Goal: Information Seeking & Learning: Learn about a topic

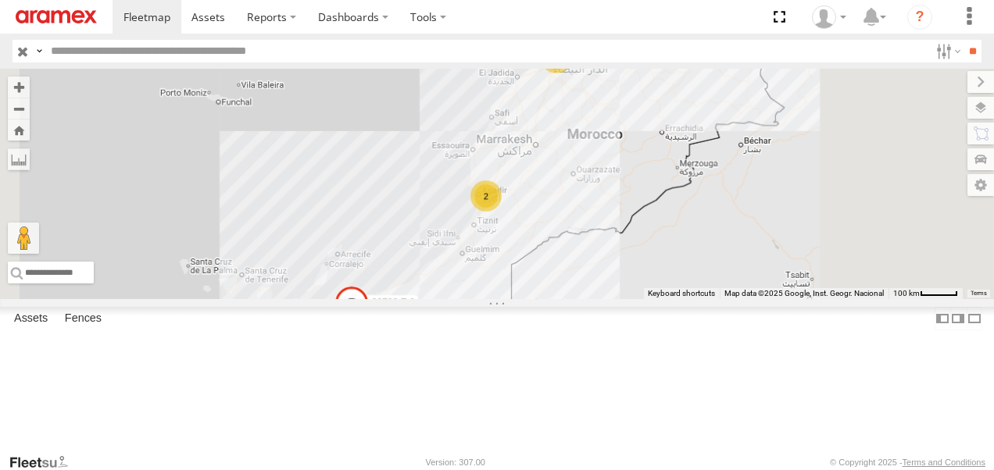
click at [153, 44] on input "text" at bounding box center [487, 51] width 884 height 23
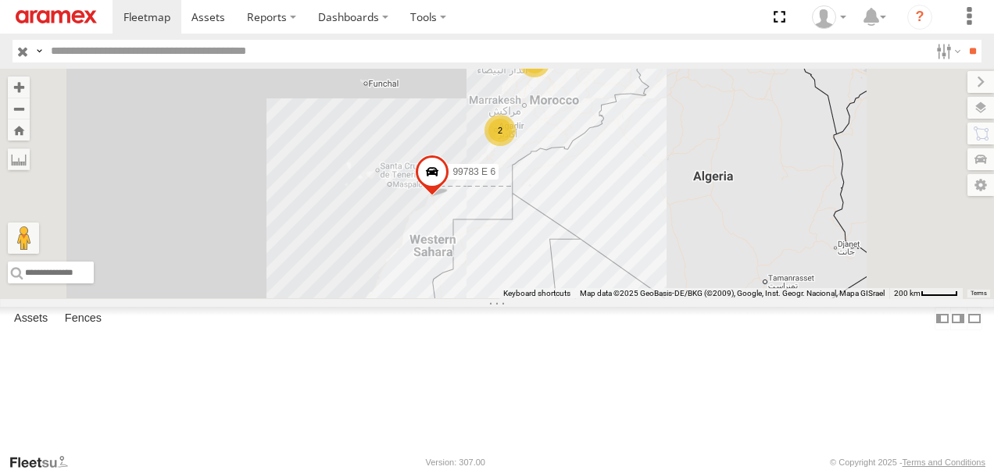
drag, startPoint x: 726, startPoint y: 366, endPoint x: 747, endPoint y: 269, distance: 99.0
click at [747, 269] on div "59123 T 6 99783 E 6 10 2" at bounding box center [497, 184] width 994 height 230
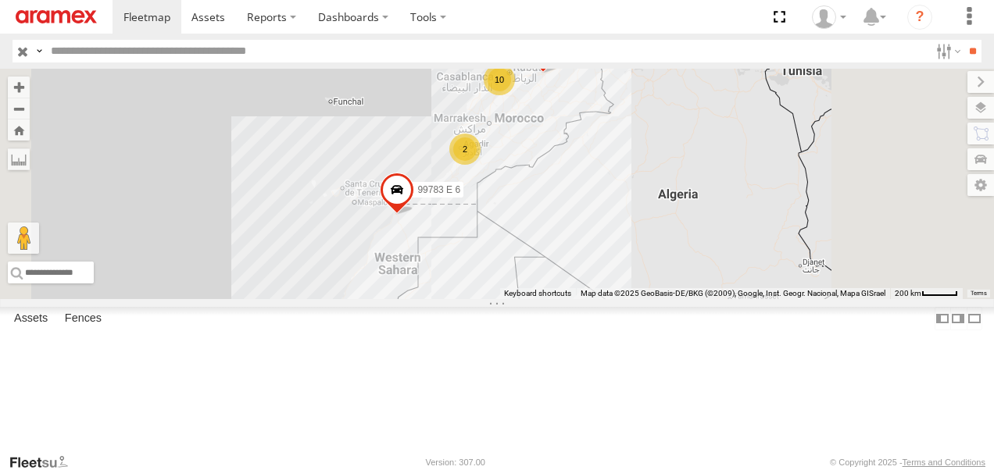
drag, startPoint x: 784, startPoint y: 280, endPoint x: 748, endPoint y: 315, distance: 50.3
click at [748, 299] on div "59123 T 6 99783 E 6 10 2" at bounding box center [497, 184] width 994 height 230
click at [275, 44] on input "text" at bounding box center [487, 51] width 884 height 23
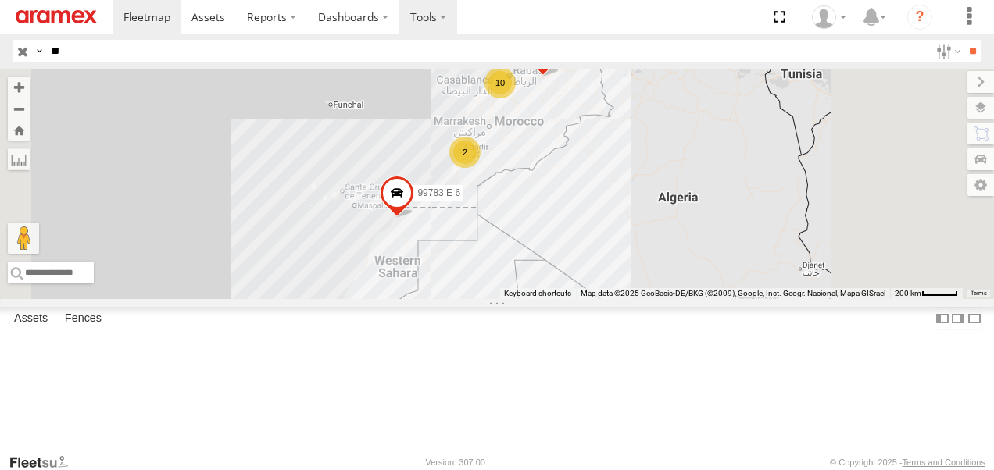
type input "**"
click at [431, 22] on label at bounding box center [428, 17] width 58 height 34
click at [464, 45] on span at bounding box center [455, 47] width 89 height 15
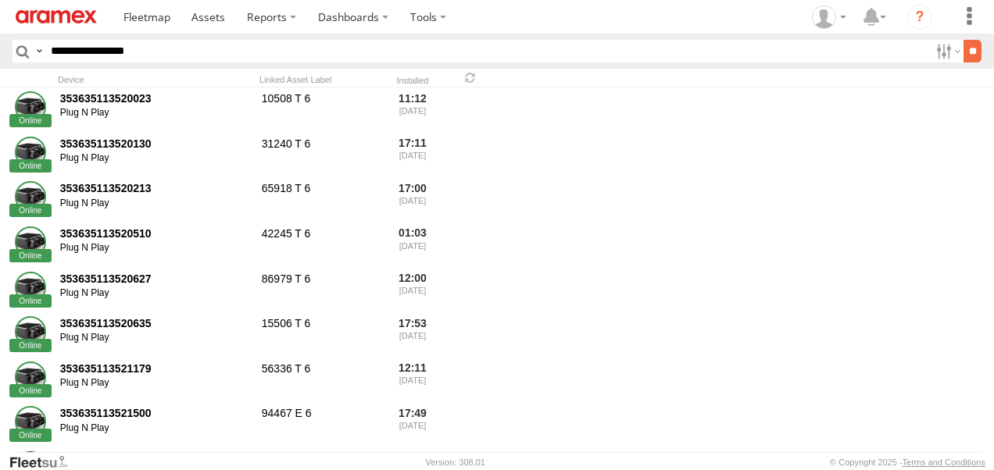
click at [963, 55] on input "**" at bounding box center [972, 51] width 18 height 23
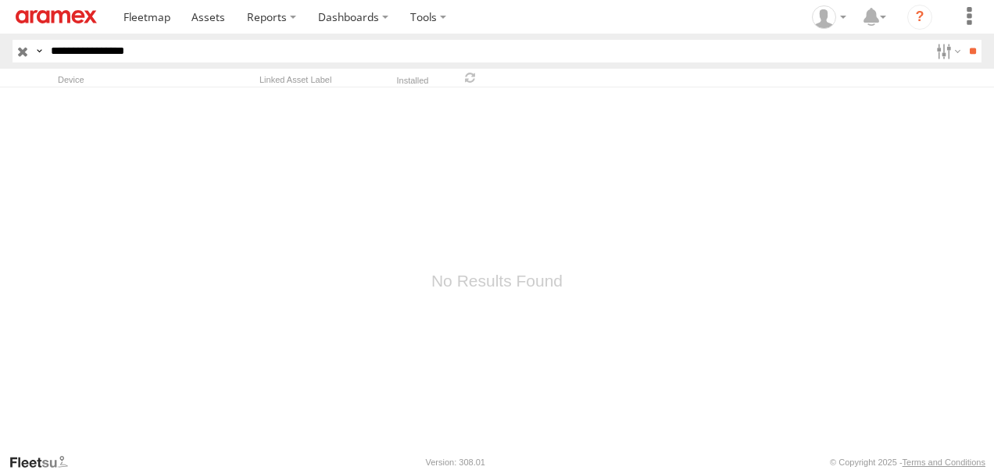
drag, startPoint x: 95, startPoint y: 50, endPoint x: 112, endPoint y: 50, distance: 17.2
click at [96, 50] on input "**********" at bounding box center [487, 51] width 884 height 23
click at [111, 48] on input "**********" at bounding box center [487, 51] width 884 height 23
drag, startPoint x: 123, startPoint y: 48, endPoint x: 196, endPoint y: 48, distance: 72.6
click at [134, 48] on input "**********" at bounding box center [487, 51] width 884 height 23
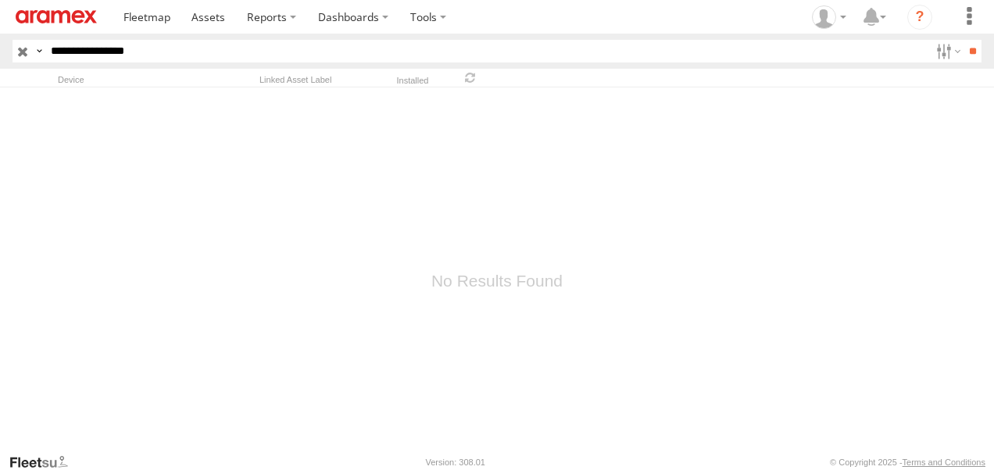
click at [173, 52] on input "**********" at bounding box center [487, 51] width 884 height 23
drag, startPoint x: 174, startPoint y: 48, endPoint x: 36, endPoint y: 41, distance: 138.4
click at [36, 41] on div "**********" at bounding box center [487, 51] width 951 height 23
click at [132, 52] on input "**********" at bounding box center [487, 51] width 884 height 23
type input "**********"
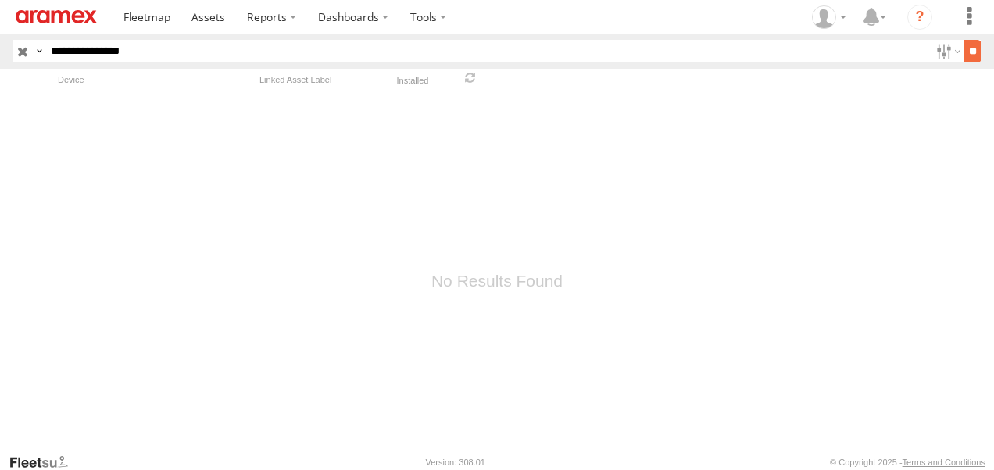
click at [979, 54] on input "**" at bounding box center [972, 51] width 18 height 23
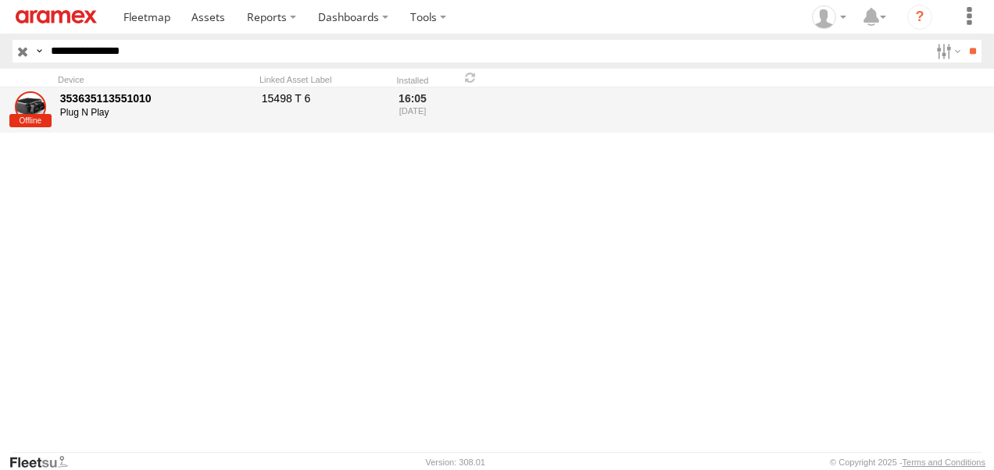
click at [95, 96] on div "353635113551010" at bounding box center [155, 98] width 191 height 14
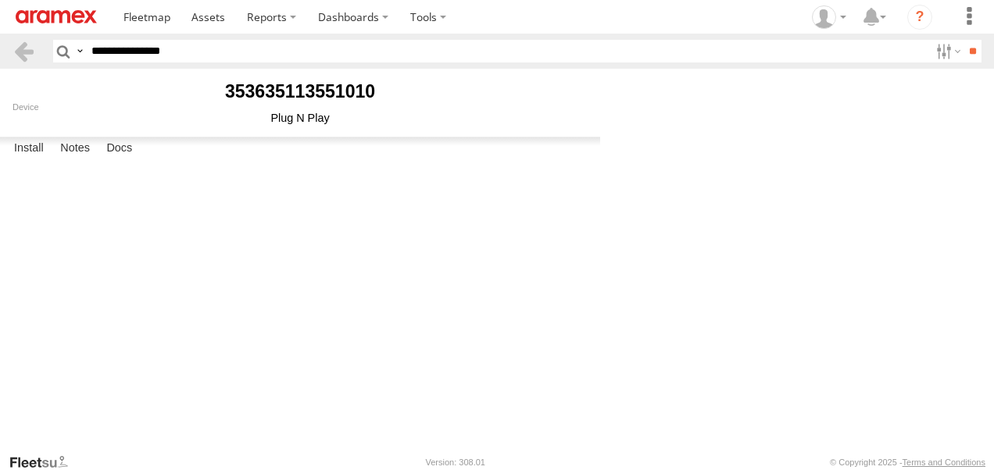
type input "*********"
select select "******"
type input "*********"
type input "*******"
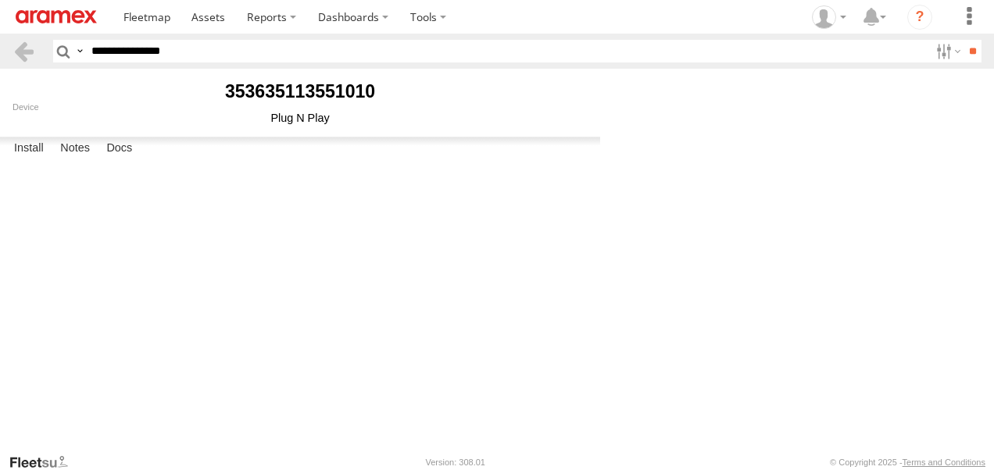
scroll to position [204, 0]
click at [0, 0] on link "Uninstall" at bounding box center [0, 0] width 0 height 0
click at [0, 0] on button "Proceed" at bounding box center [0, 0] width 0 height 0
click at [0, 0] on button "OK" at bounding box center [0, 0] width 0 height 0
click at [155, 19] on span at bounding box center [146, 16] width 47 height 15
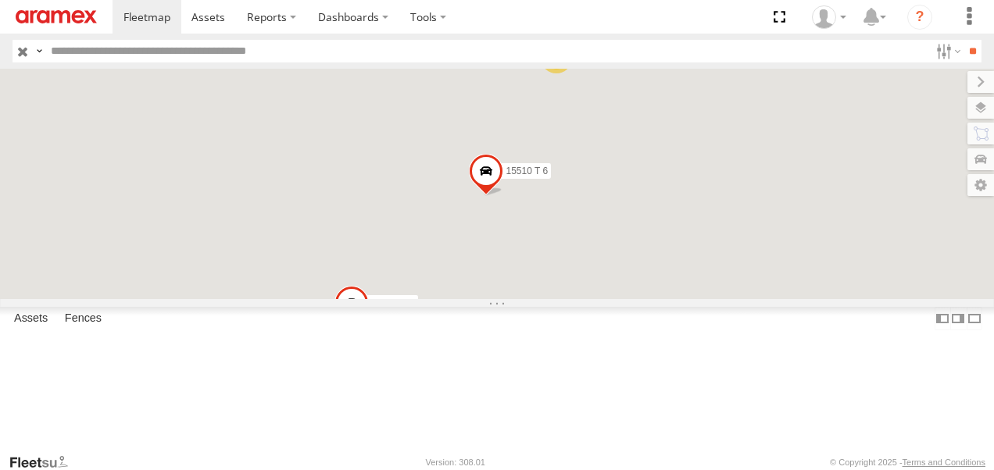
click at [178, 50] on input "text" at bounding box center [487, 51] width 884 height 23
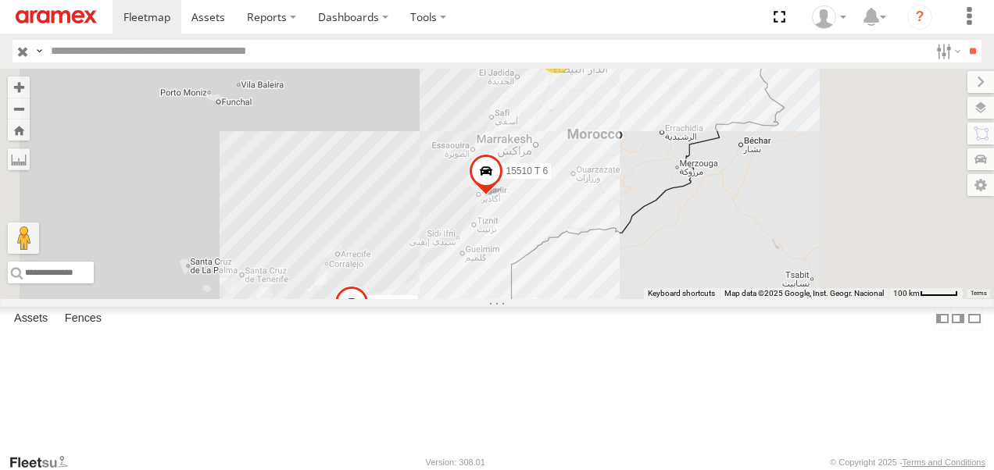
click at [182, 48] on input "text" at bounding box center [487, 51] width 884 height 23
click at [0, 0] on span "Offline" at bounding box center [0, 0] width 0 height 0
click at [128, 56] on input "text" at bounding box center [487, 51] width 884 height 23
type input "*****"
click at [963, 58] on input "**" at bounding box center [972, 51] width 18 height 23
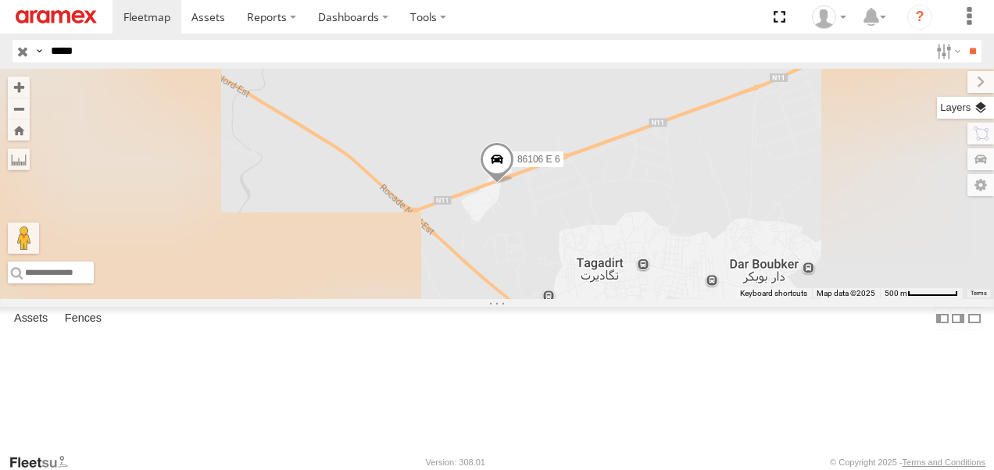
click at [981, 109] on label at bounding box center [965, 108] width 57 height 22
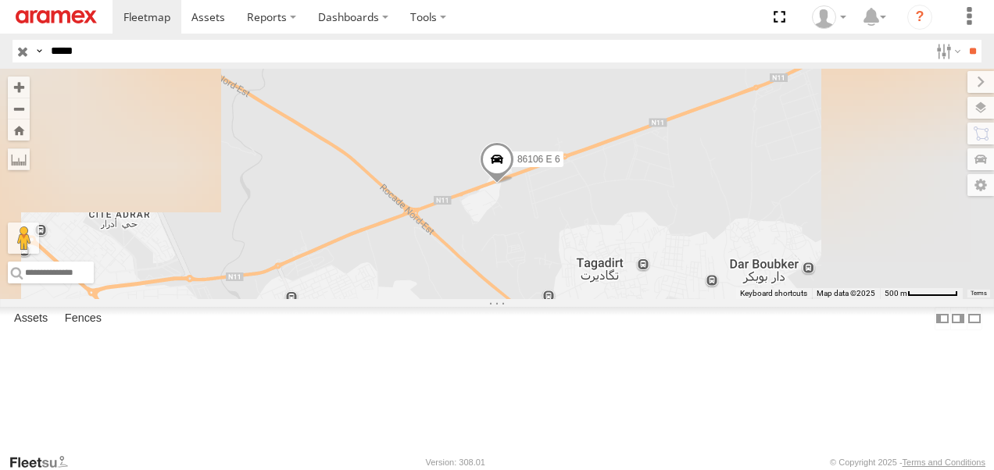
click at [0, 0] on label at bounding box center [0, 0] width 0 height 0
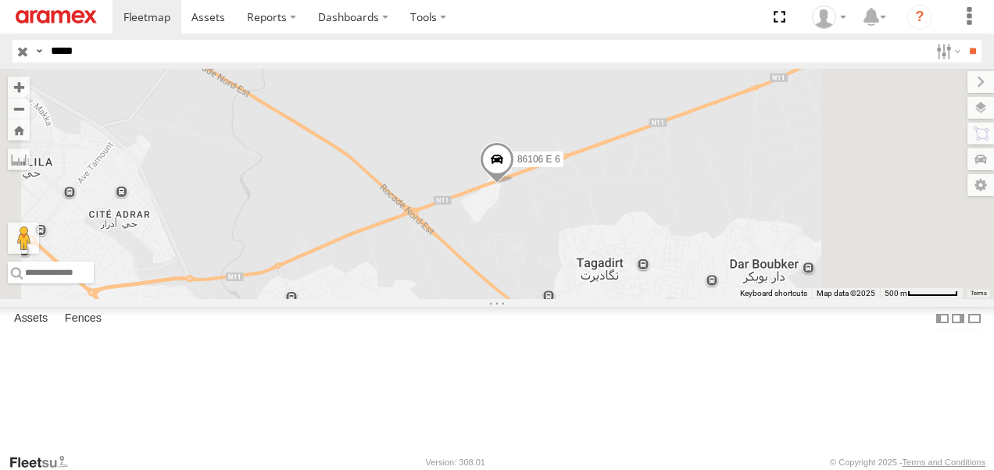
click at [0, 0] on span "Satellite + Roadmap" at bounding box center [0, 0] width 0 height 0
click at [514, 184] on span at bounding box center [497, 163] width 34 height 42
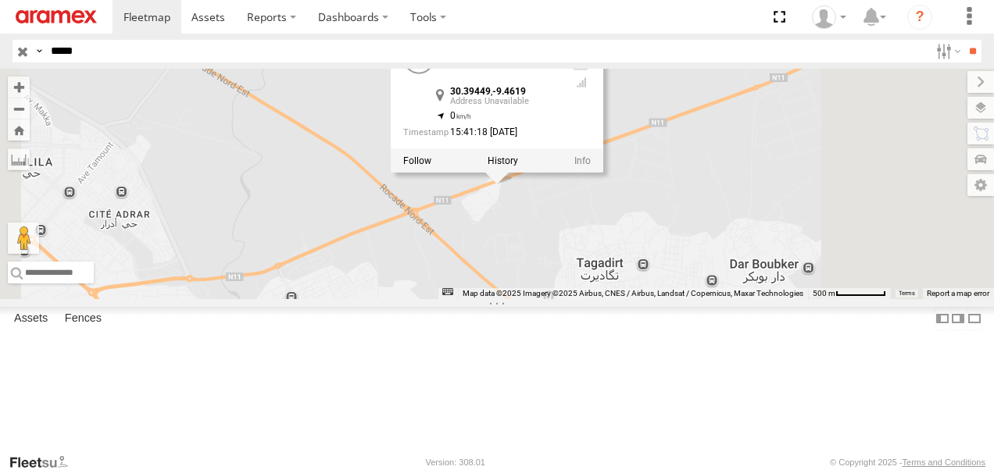
click at [683, 299] on div "86106 E 6 86106 E 6 30.39449 , -9.4619 0 15:41:18 23/09/2025" at bounding box center [497, 184] width 994 height 230
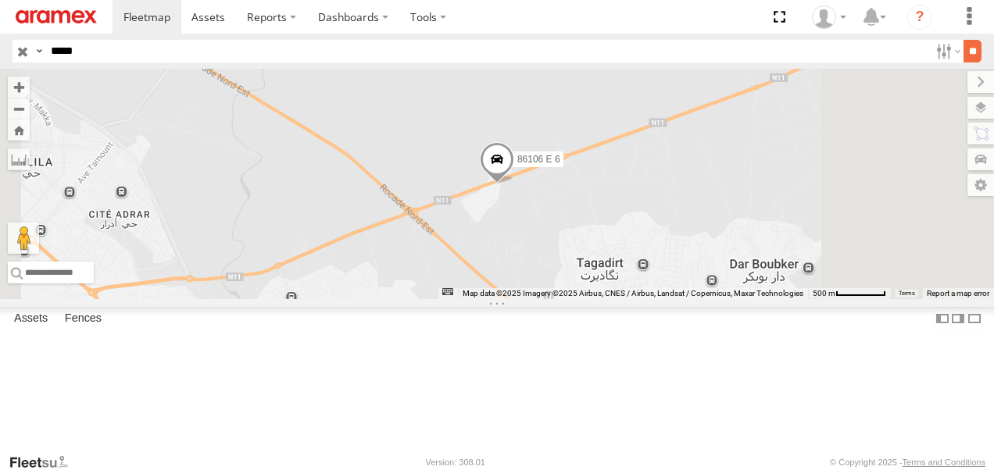
click at [971, 49] on input "**" at bounding box center [972, 51] width 18 height 23
click at [703, 299] on div "86106 E 6" at bounding box center [497, 184] width 994 height 230
click at [0, 0] on span "Roadmap" at bounding box center [0, 0] width 0 height 0
click at [0, 0] on span "Satellite + Roadmap" at bounding box center [0, 0] width 0 height 0
click at [967, 80] on label at bounding box center [980, 82] width 27 height 22
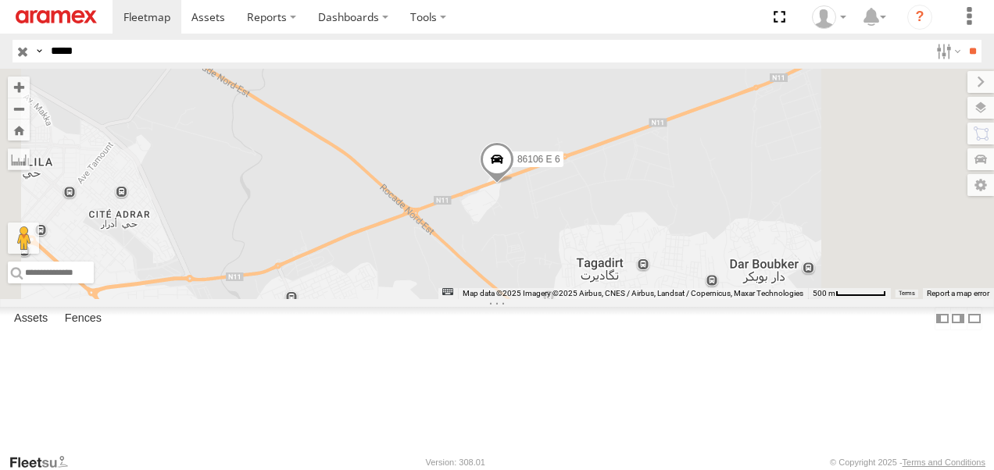
click at [742, 299] on div "86106 E 6" at bounding box center [497, 184] width 994 height 230
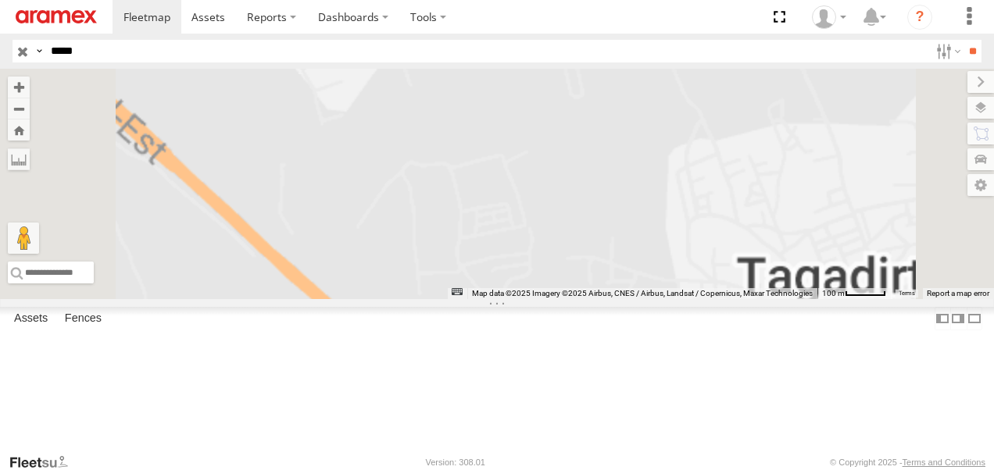
click at [619, 299] on div "86106 E 6" at bounding box center [497, 184] width 994 height 230
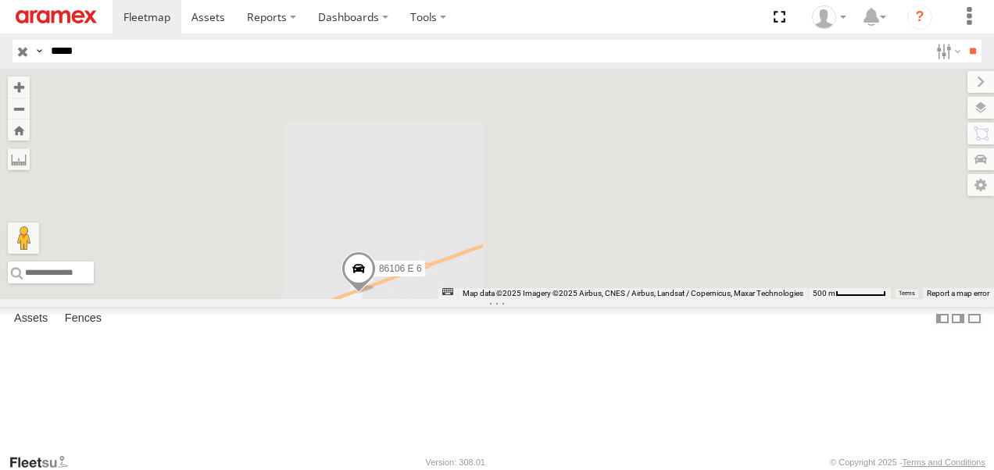
drag, startPoint x: 658, startPoint y: 275, endPoint x: 598, endPoint y: 378, distance: 119.4
click at [583, 299] on div "86106 E 6" at bounding box center [497, 184] width 994 height 230
click at [619, 299] on div "86106 E 6" at bounding box center [497, 184] width 994 height 230
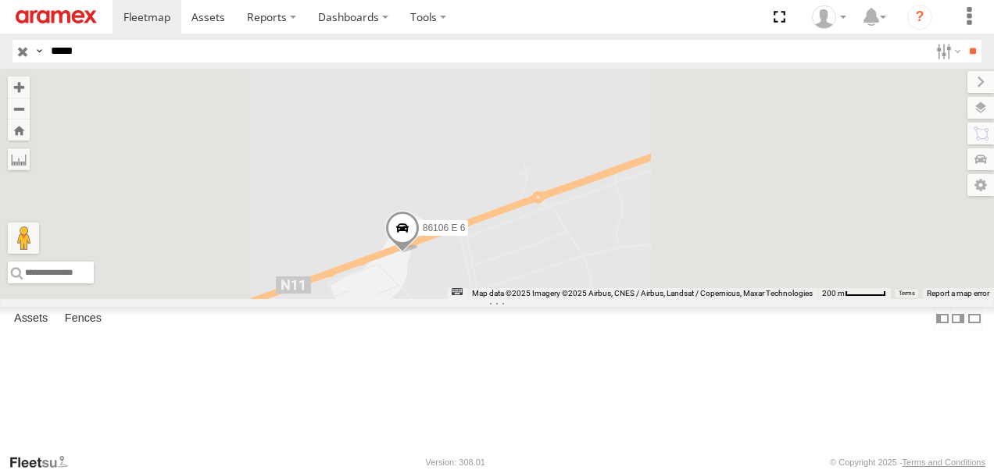
drag, startPoint x: 591, startPoint y: 368, endPoint x: 720, endPoint y: 344, distance: 131.1
click at [740, 299] on div "86106 E 6" at bounding box center [497, 184] width 994 height 230
click at [680, 299] on div "86106 E 6" at bounding box center [497, 184] width 994 height 230
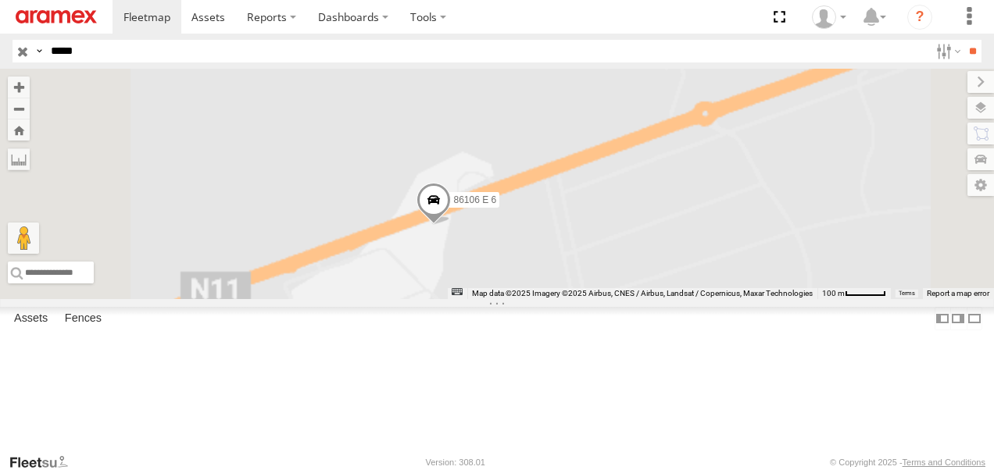
drag, startPoint x: 591, startPoint y: 359, endPoint x: 713, endPoint y: 354, distance: 122.8
click at [727, 299] on div "86106 E 6" at bounding box center [497, 184] width 994 height 230
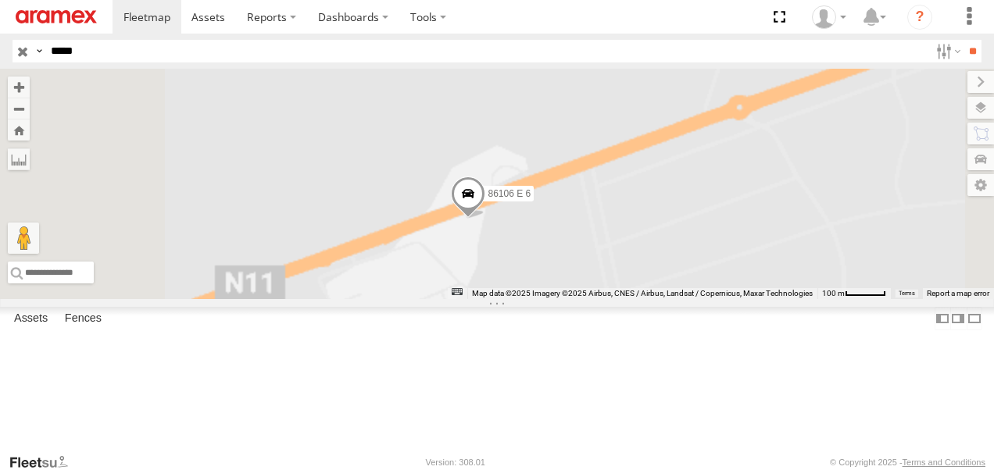
click at [708, 299] on div "86106 E 6" at bounding box center [497, 184] width 994 height 230
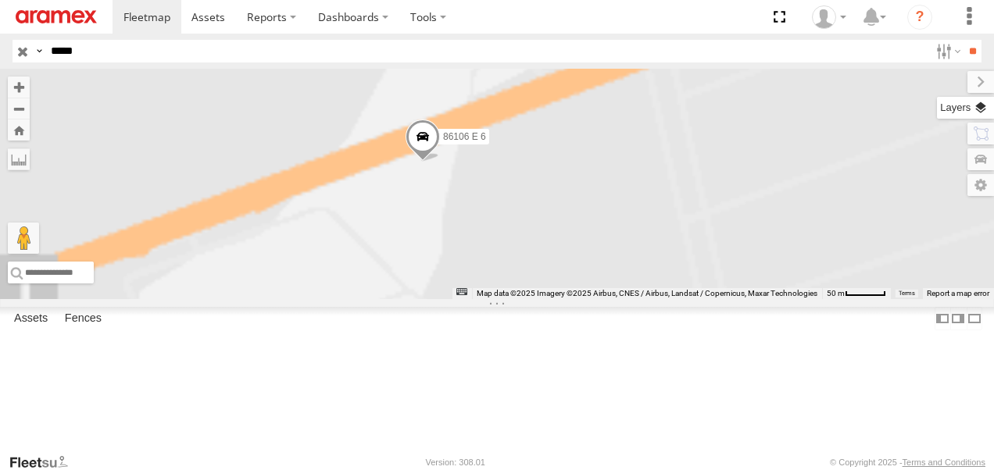
click at [976, 106] on label at bounding box center [965, 108] width 57 height 22
click at [0, 0] on span "Satellite" at bounding box center [0, 0] width 0 height 0
click at [708, 299] on div "86106 E 6" at bounding box center [497, 184] width 994 height 230
click at [597, 299] on div "86106 E 6" at bounding box center [497, 184] width 994 height 230
click at [941, 77] on label at bounding box center [967, 82] width 52 height 22
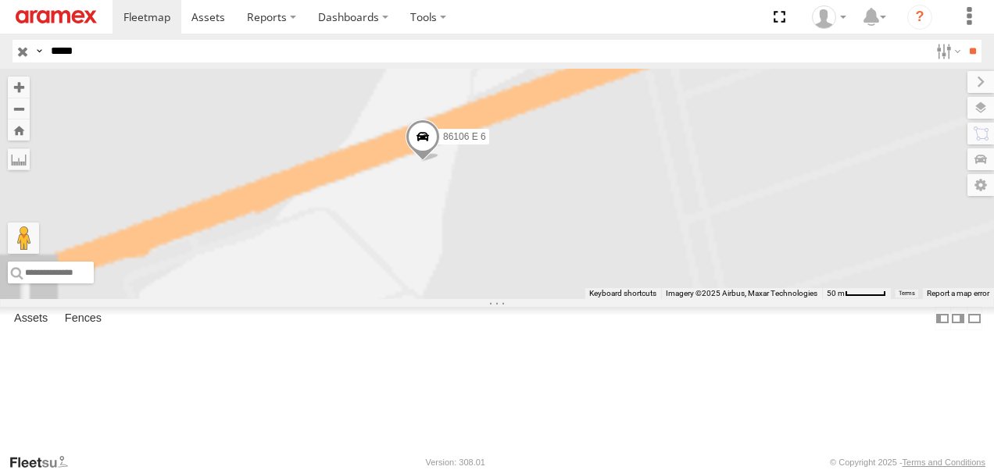
click at [641, 293] on div "86106 E 6" at bounding box center [497, 184] width 994 height 230
click at [0, 0] on div "86106 E 6" at bounding box center [0, 0] width 0 height 0
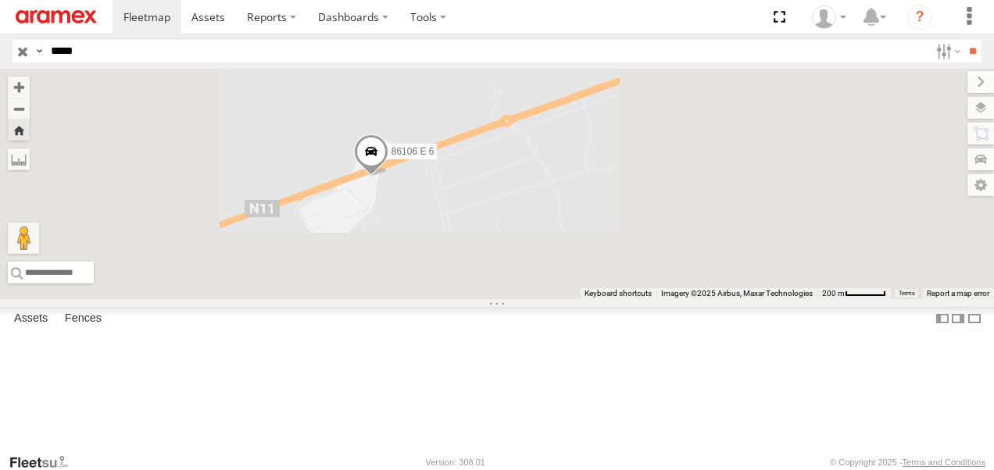
drag, startPoint x: 670, startPoint y: 298, endPoint x: 651, endPoint y: 277, distance: 28.8
click at [651, 277] on div "86106 E 6" at bounding box center [497, 184] width 994 height 230
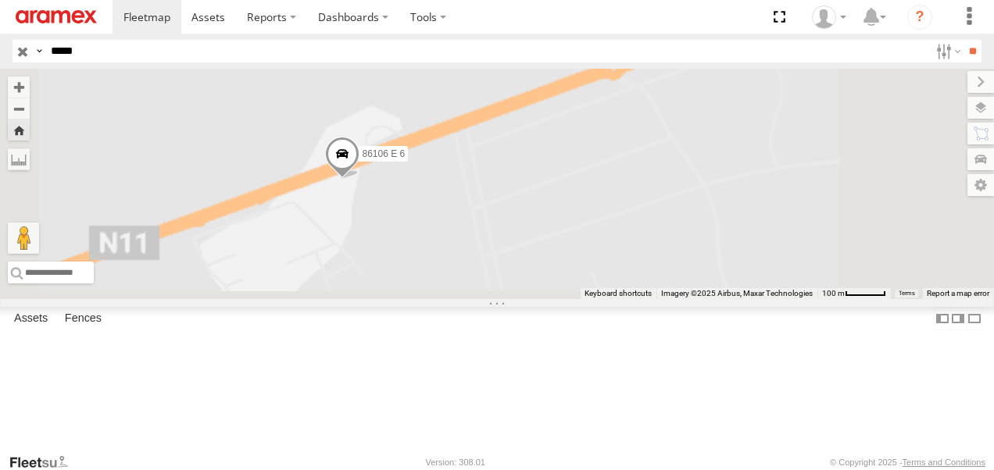
click at [649, 299] on div "86106 E 6" at bounding box center [497, 184] width 994 height 230
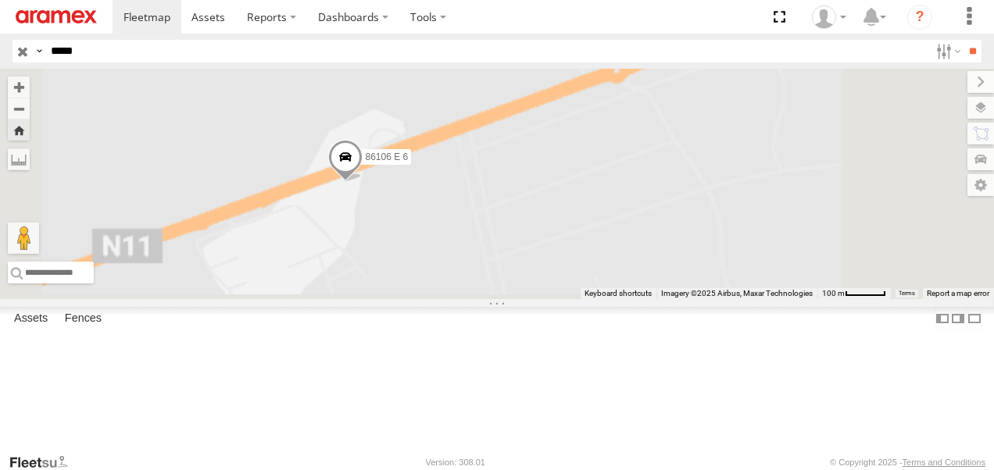
drag, startPoint x: 589, startPoint y: 294, endPoint x: 680, endPoint y: 330, distance: 97.5
click at [680, 299] on div "86106 E 6" at bounding box center [497, 184] width 994 height 230
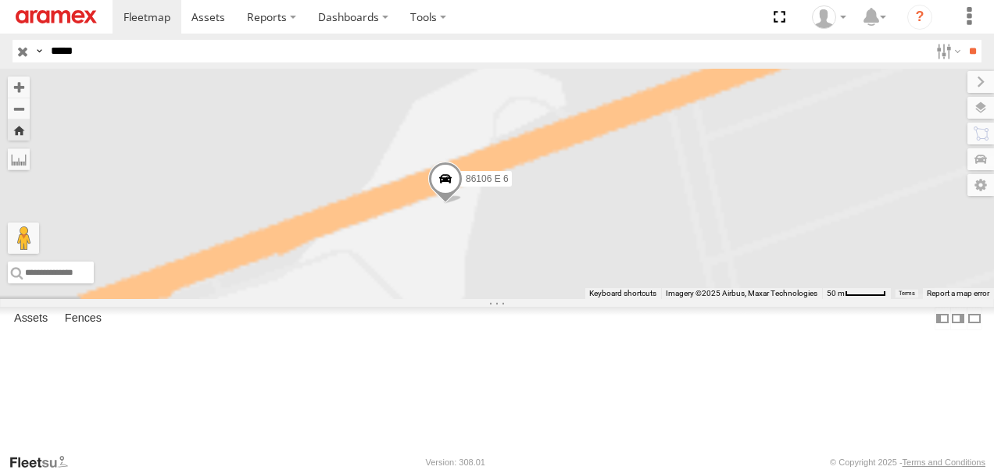
drag, startPoint x: 642, startPoint y: 326, endPoint x: 693, endPoint y: 339, distance: 52.5
click at [693, 299] on div "86106 E 6" at bounding box center [497, 184] width 994 height 230
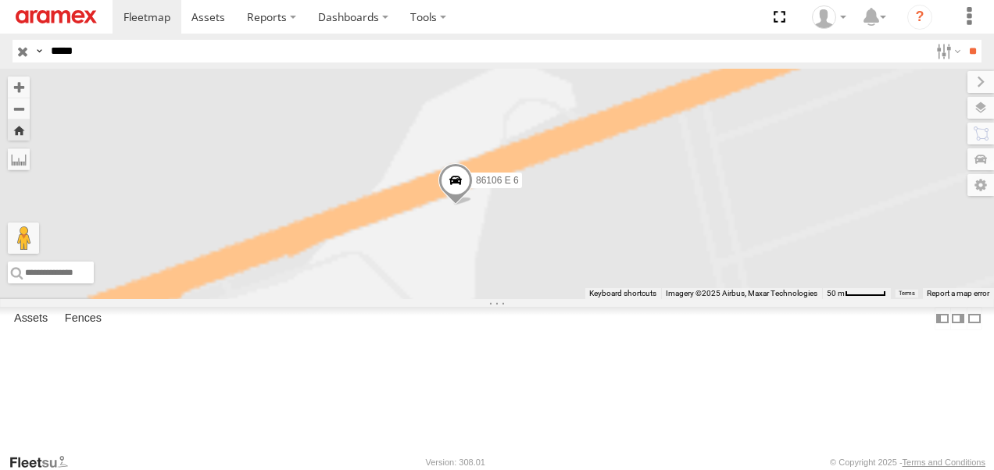
click at [740, 299] on div "86106 E 6" at bounding box center [497, 184] width 994 height 230
click at [983, 109] on label at bounding box center [965, 108] width 57 height 22
click at [0, 0] on span "Default" at bounding box center [0, 0] width 0 height 0
click at [669, 299] on div "86106 E 6" at bounding box center [497, 184] width 994 height 230
click at [972, 51] on input "**" at bounding box center [972, 51] width 18 height 23
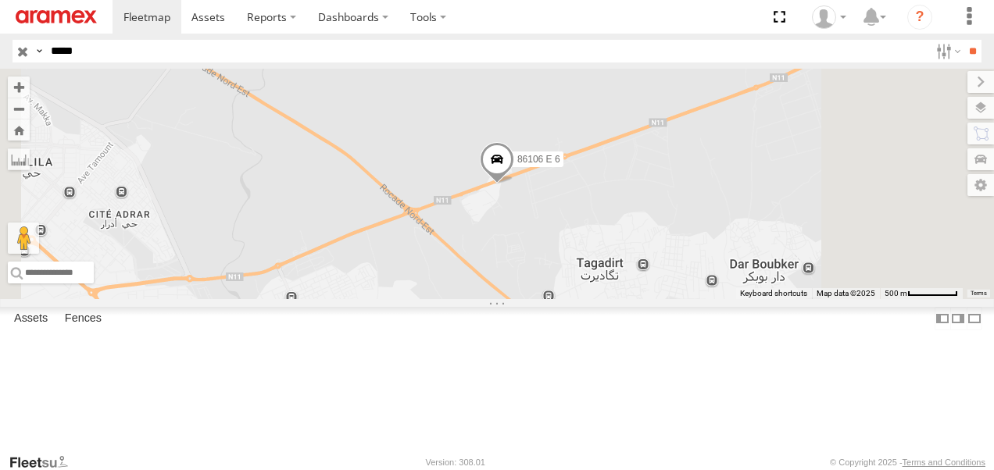
click at [0, 0] on span "Roadmap" at bounding box center [0, 0] width 0 height 0
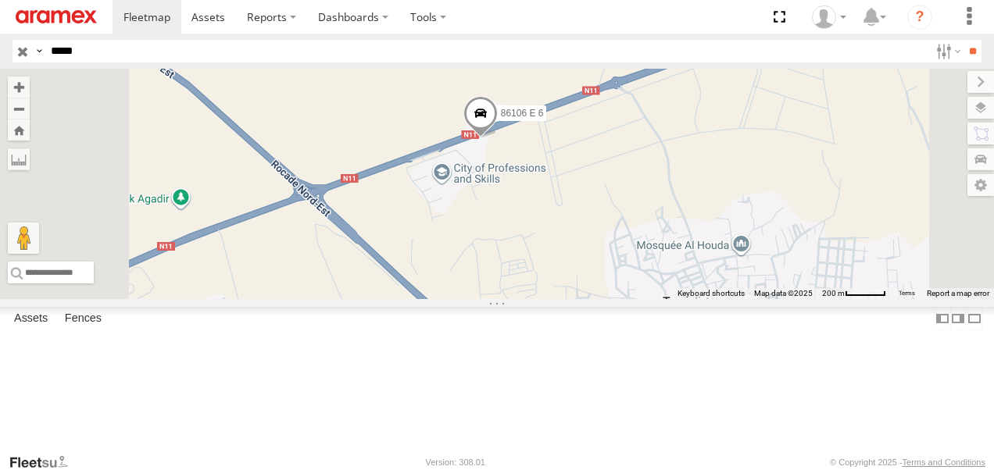
click at [0, 0] on span "Satellite + Roadmap" at bounding box center [0, 0] width 0 height 0
drag, startPoint x: 683, startPoint y: 312, endPoint x: 683, endPoint y: 305, distance: 7.8
click at [683, 299] on div "86106 E 6" at bounding box center [497, 184] width 994 height 230
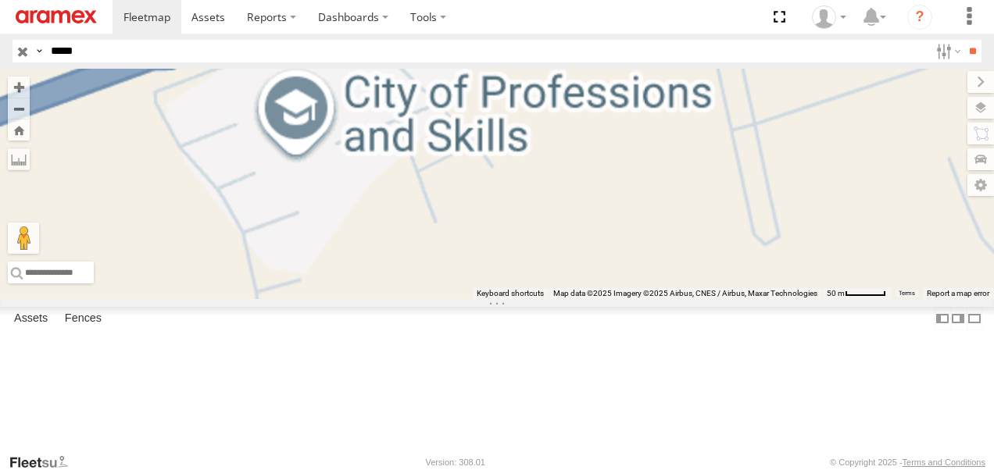
drag, startPoint x: 662, startPoint y: 264, endPoint x: 634, endPoint y: 355, distance: 95.6
click at [630, 299] on div "86106 E 6" at bounding box center [497, 184] width 994 height 230
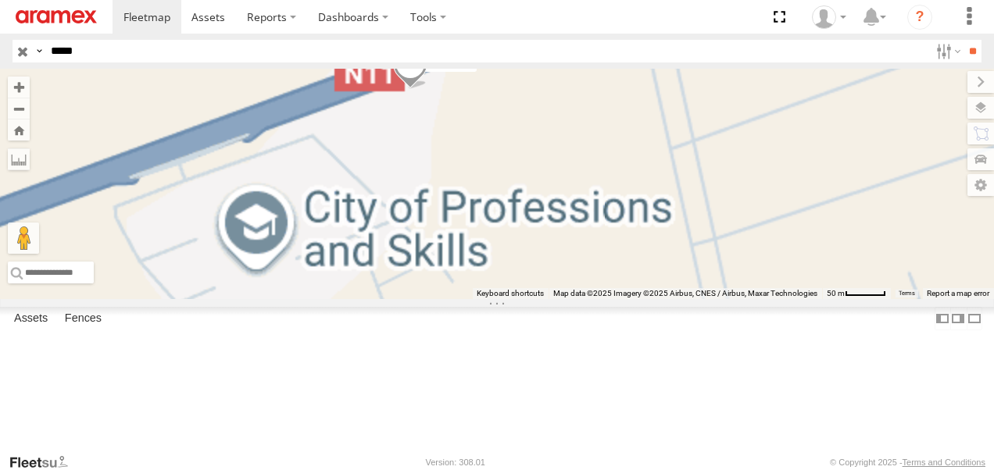
drag, startPoint x: 669, startPoint y: 272, endPoint x: 661, endPoint y: 317, distance: 46.0
click at [667, 299] on div "86106 E 6" at bounding box center [497, 184] width 994 height 230
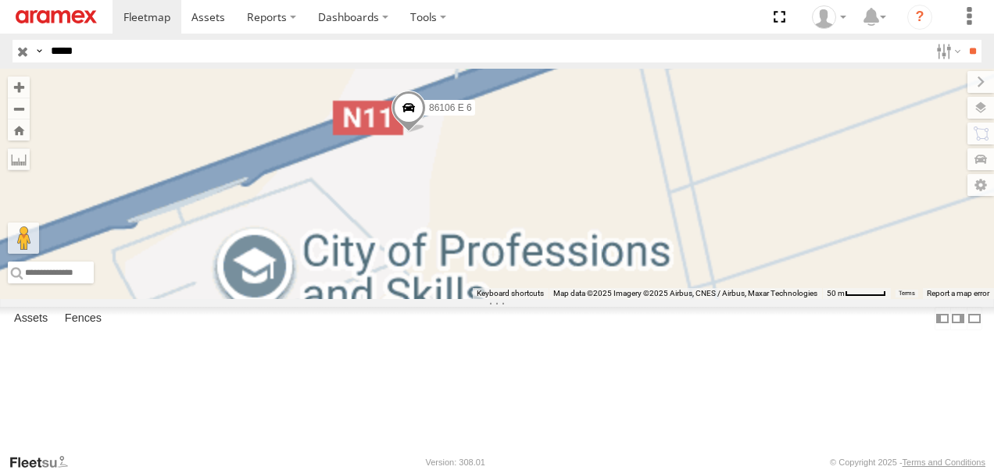
click at [648, 264] on div "86106 E 6" at bounding box center [497, 184] width 994 height 230
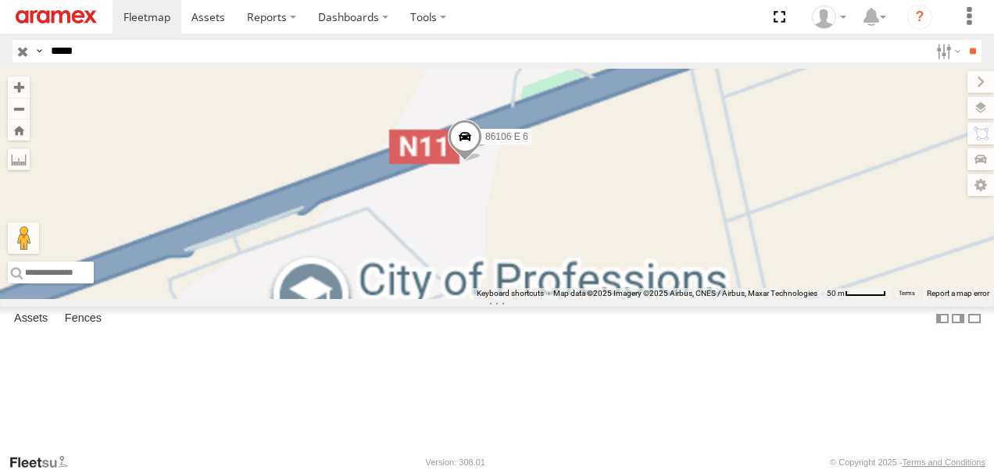
drag, startPoint x: 633, startPoint y: 275, endPoint x: 690, endPoint y: 302, distance: 62.9
click at [690, 299] on div "86106 E 6" at bounding box center [497, 184] width 994 height 230
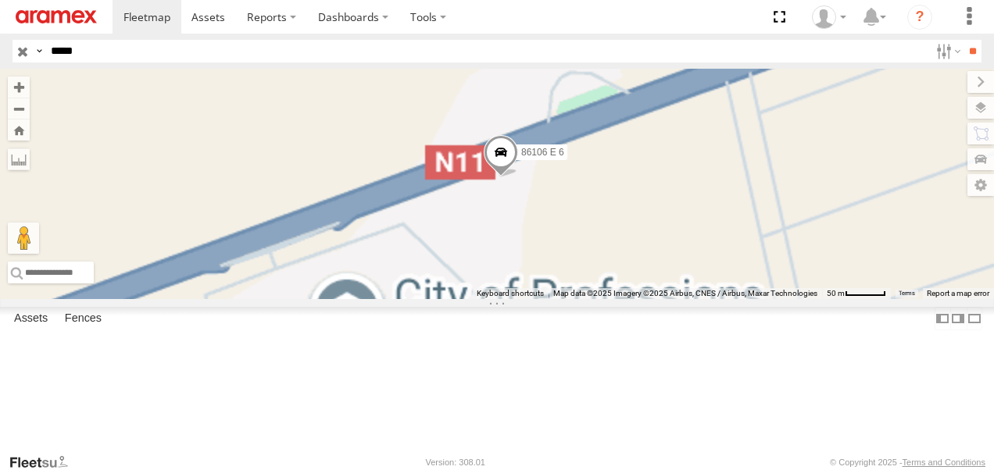
click at [670, 291] on div "86106 E 6" at bounding box center [497, 184] width 994 height 230
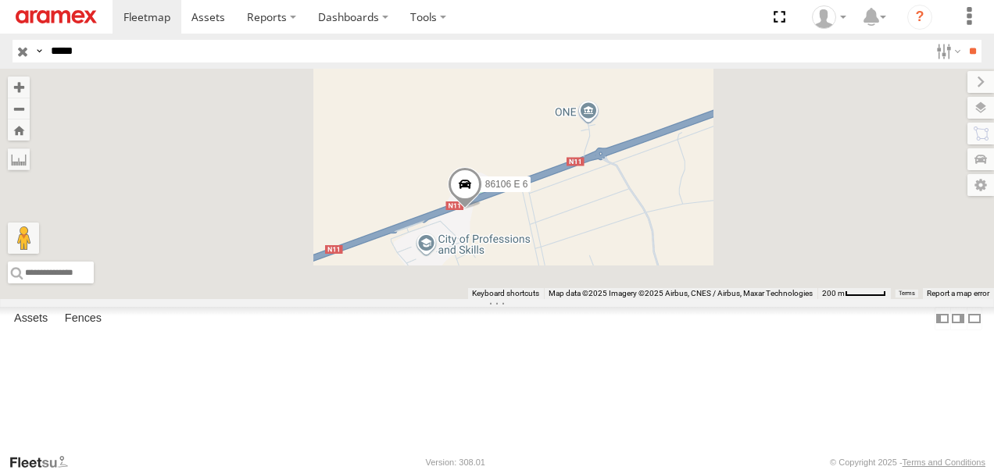
click at [700, 299] on div "86106 E 6" at bounding box center [497, 184] width 994 height 230
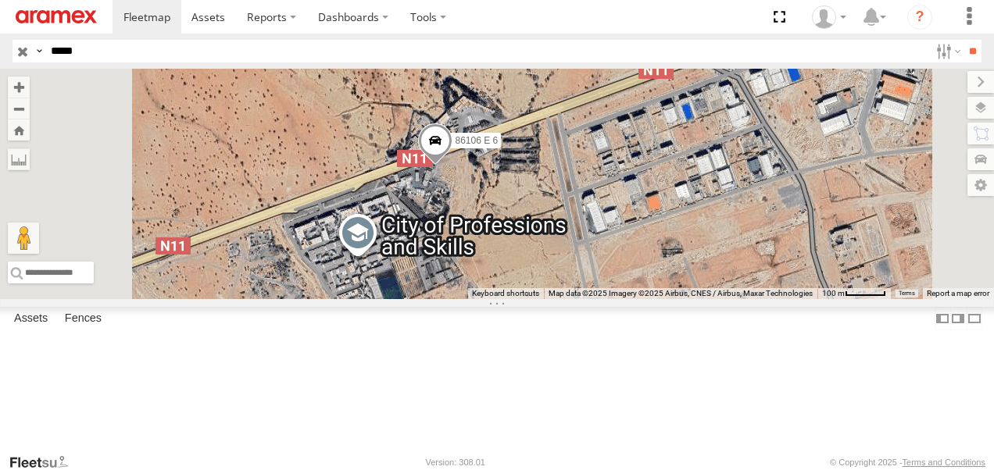
drag, startPoint x: 673, startPoint y: 327, endPoint x: 642, endPoint y: 391, distance: 70.9
click at [642, 299] on div "86106 E 6" at bounding box center [497, 184] width 994 height 230
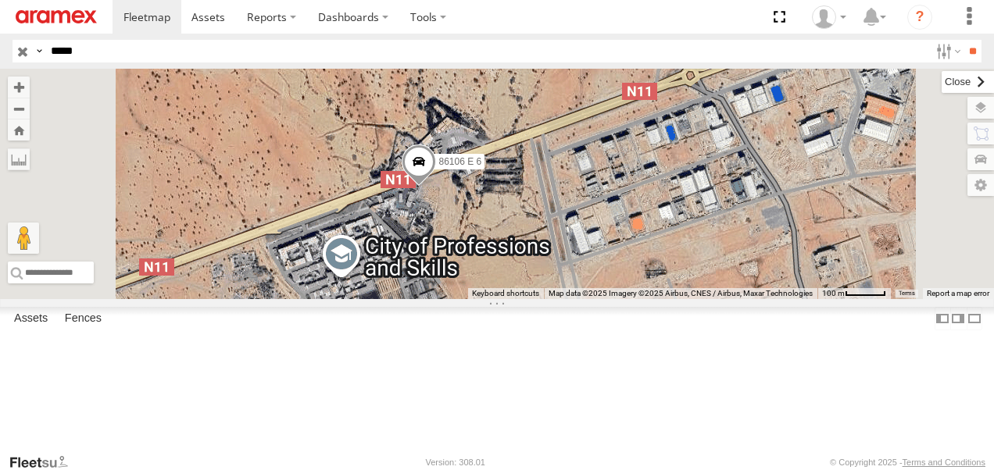
click at [941, 80] on label at bounding box center [967, 82] width 52 height 22
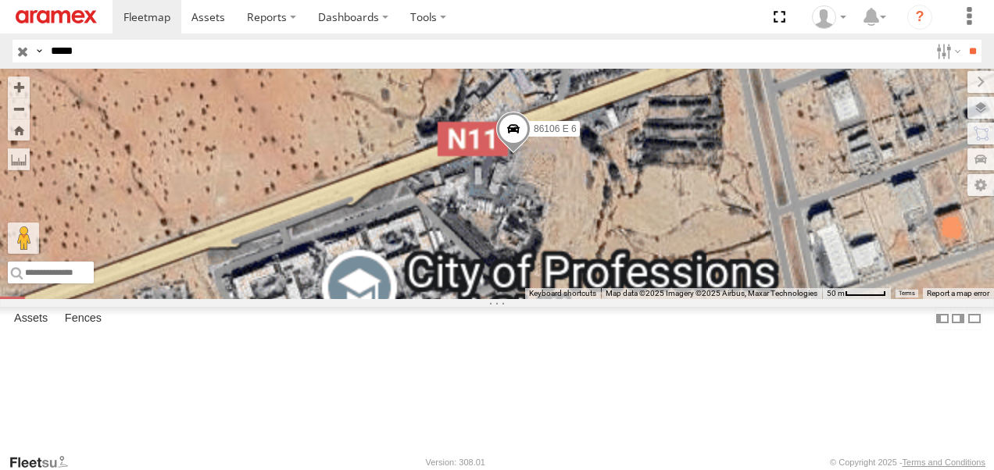
drag, startPoint x: 738, startPoint y: 352, endPoint x: 752, endPoint y: 353, distance: 14.1
click at [752, 299] on div "86106 E 6" at bounding box center [497, 184] width 994 height 230
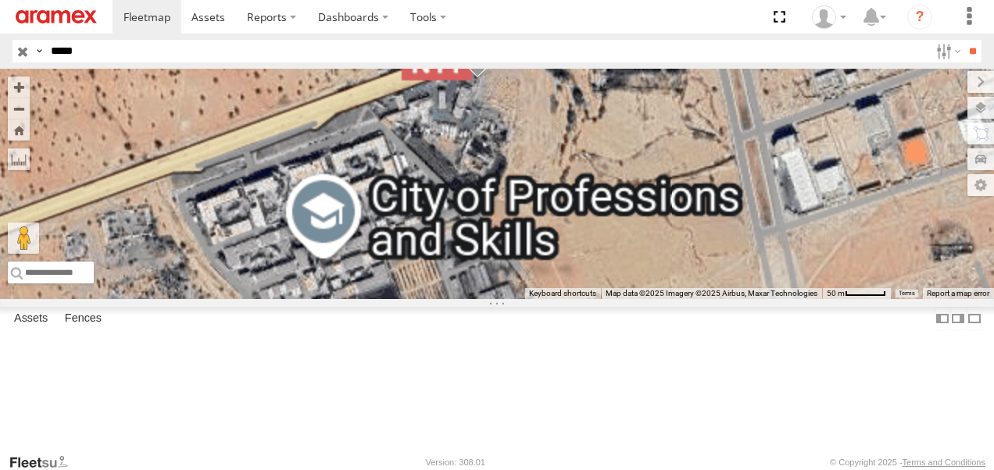
drag, startPoint x: 708, startPoint y: 361, endPoint x: 661, endPoint y: 278, distance: 95.5
click at [662, 280] on div "86106 E 6" at bounding box center [497, 184] width 994 height 230
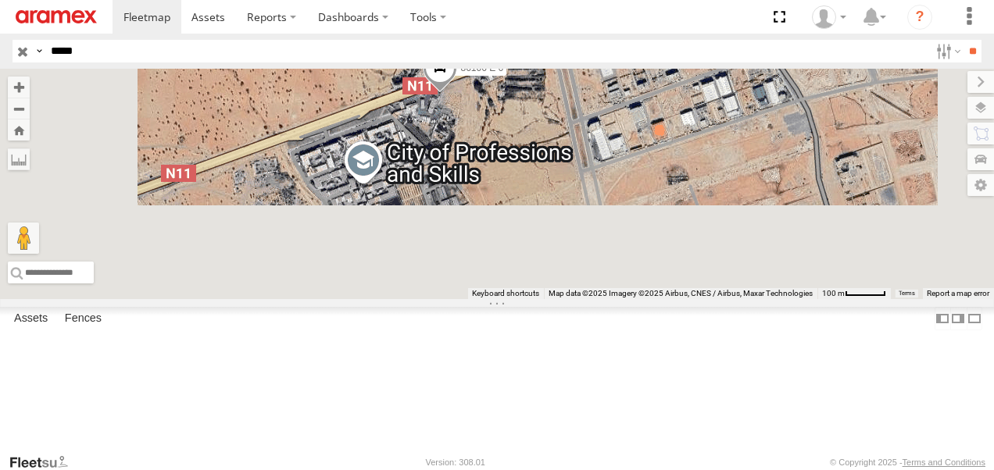
drag, startPoint x: 737, startPoint y: 289, endPoint x: 662, endPoint y: 234, distance: 92.8
click at [662, 234] on div "86106 E 6" at bounding box center [497, 184] width 994 height 230
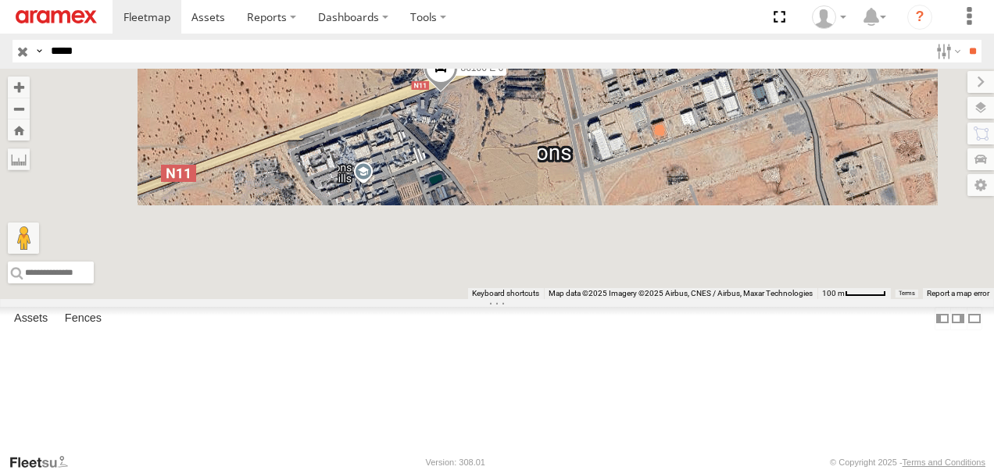
click at [458, 93] on span at bounding box center [440, 72] width 34 height 42
click at [547, 81] on div at bounding box center [440, 69] width 212 height 23
click at [375, 75] on label at bounding box center [361, 69] width 28 height 11
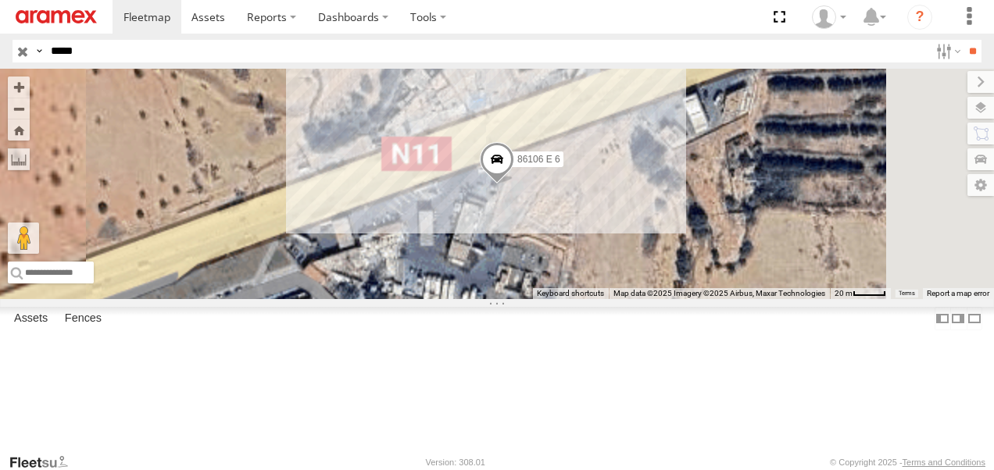
click at [514, 184] on span at bounding box center [497, 163] width 34 height 42
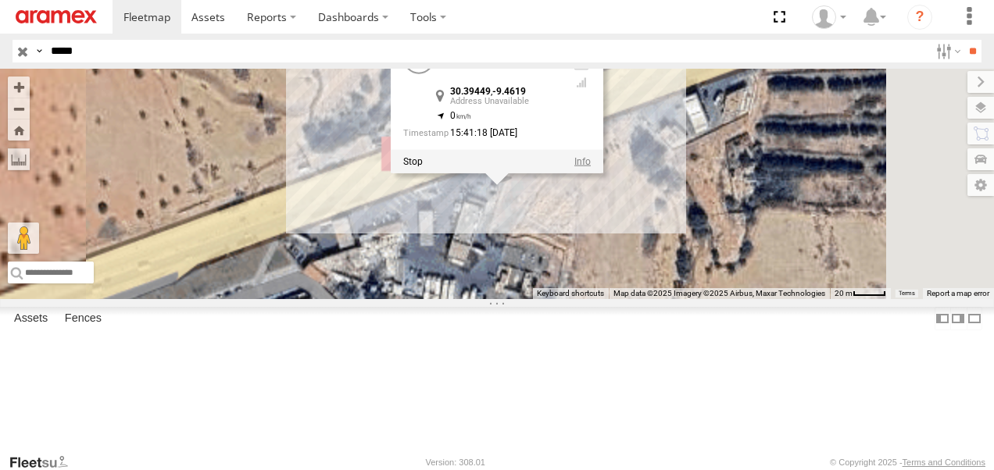
click at [591, 166] on link at bounding box center [582, 160] width 16 height 11
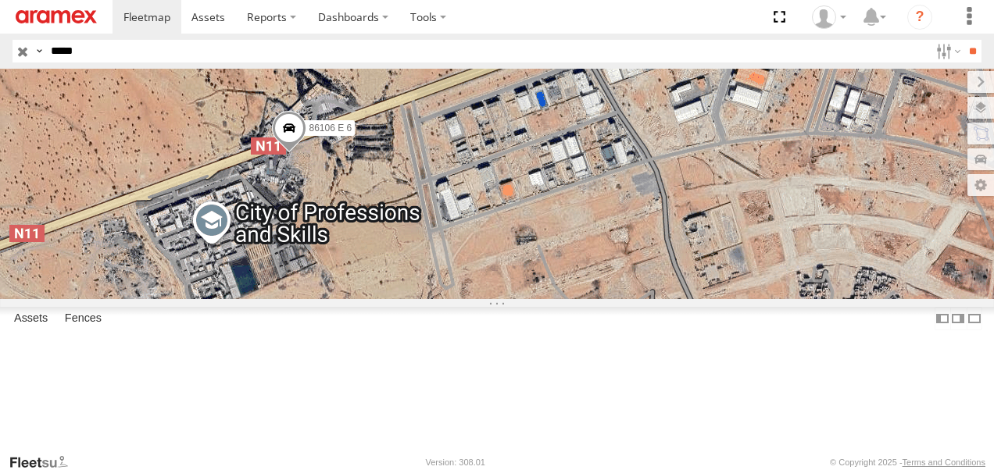
drag, startPoint x: 559, startPoint y: 243, endPoint x: 694, endPoint y: 339, distance: 165.2
click at [690, 299] on div "86106 E 6" at bounding box center [497, 184] width 994 height 230
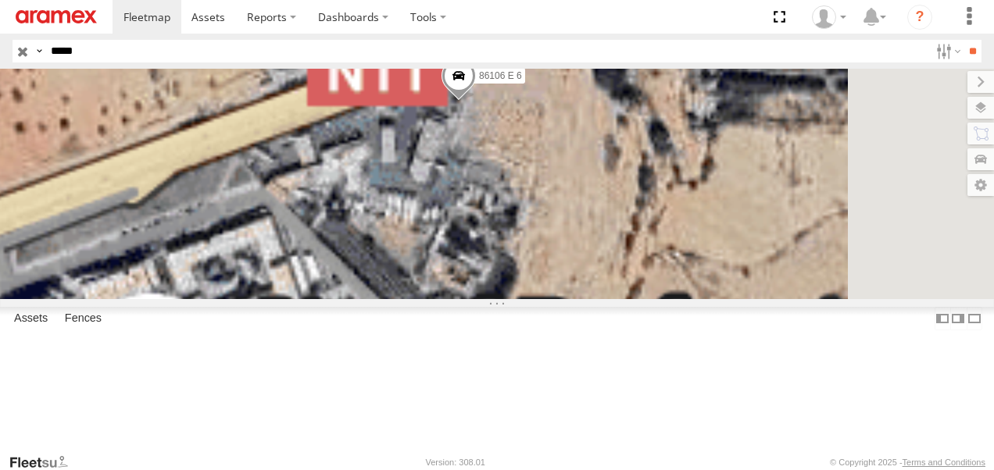
drag, startPoint x: 543, startPoint y: 292, endPoint x: 795, endPoint y: 372, distance: 264.6
click at [795, 299] on div "86106 E 6" at bounding box center [497, 184] width 994 height 230
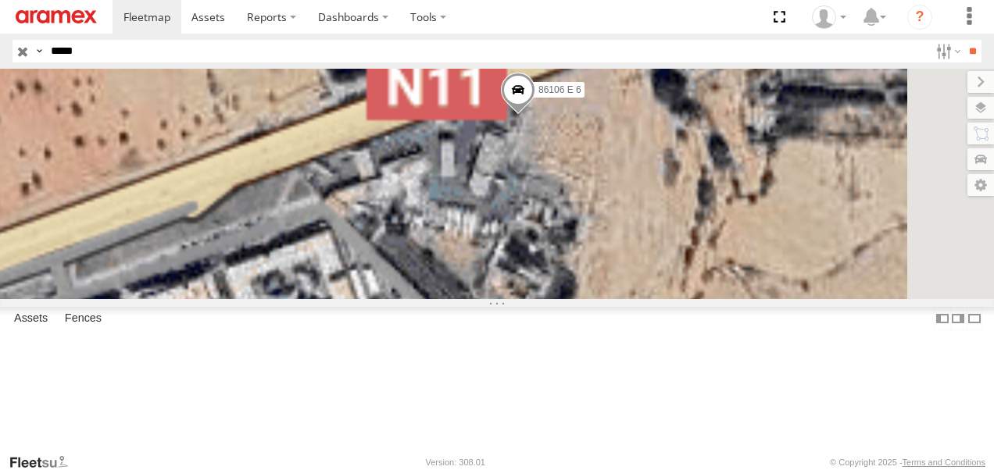
drag, startPoint x: 715, startPoint y: 306, endPoint x: 726, endPoint y: 316, distance: 15.0
click at [726, 299] on div "86106 E 6" at bounding box center [497, 184] width 994 height 230
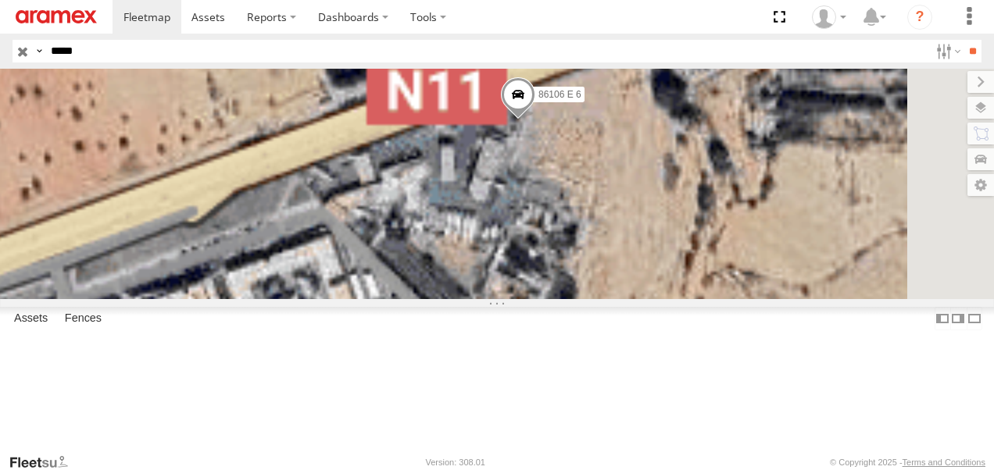
click at [701, 252] on div "86106 E 6" at bounding box center [497, 184] width 994 height 230
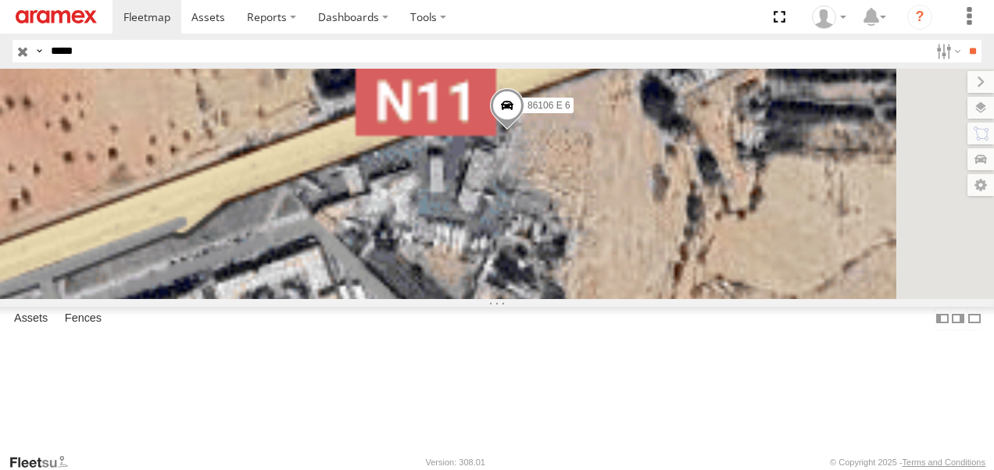
drag, startPoint x: 730, startPoint y: 272, endPoint x: 724, endPoint y: 278, distance: 8.3
click at [724, 278] on div "86106 E 6" at bounding box center [497, 184] width 994 height 230
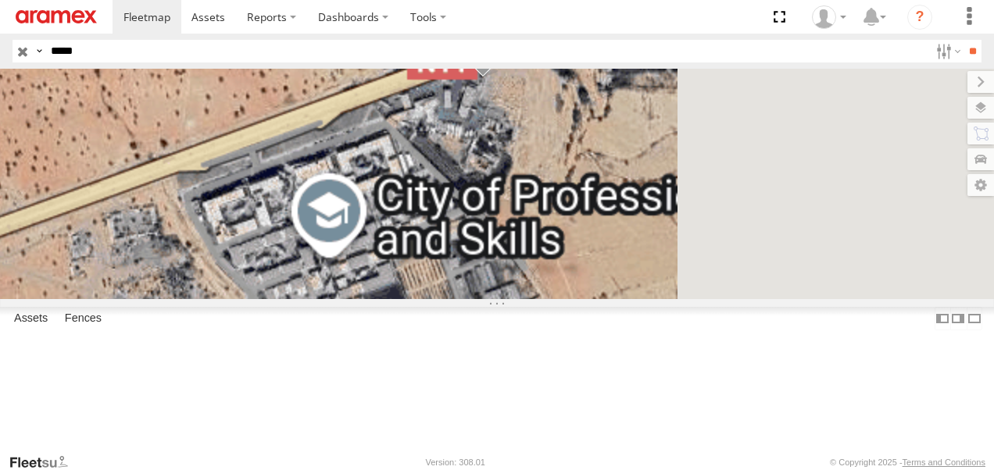
drag, startPoint x: 751, startPoint y: 309, endPoint x: 703, endPoint y: 219, distance: 101.7
click at [703, 219] on div "86106 E 6" at bounding box center [497, 184] width 994 height 230
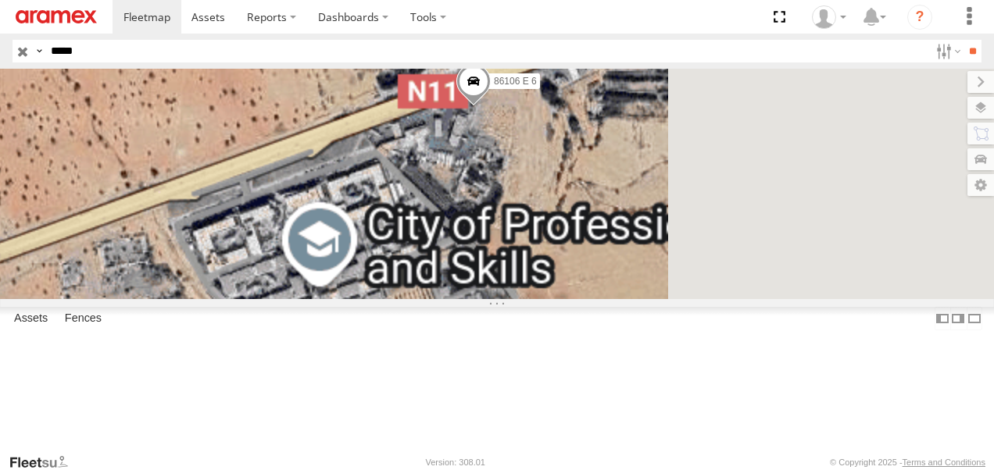
drag, startPoint x: 698, startPoint y: 254, endPoint x: 689, endPoint y: 294, distance: 41.7
click at [689, 294] on div "86106 E 6" at bounding box center [497, 184] width 994 height 230
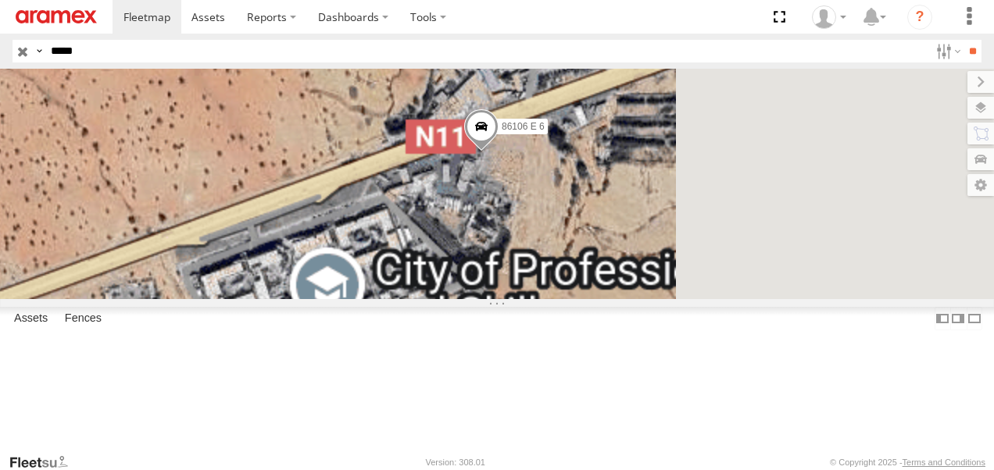
drag, startPoint x: 694, startPoint y: 223, endPoint x: 704, endPoint y: 269, distance: 46.4
click at [704, 269] on div "86106 E 6" at bounding box center [497, 184] width 994 height 230
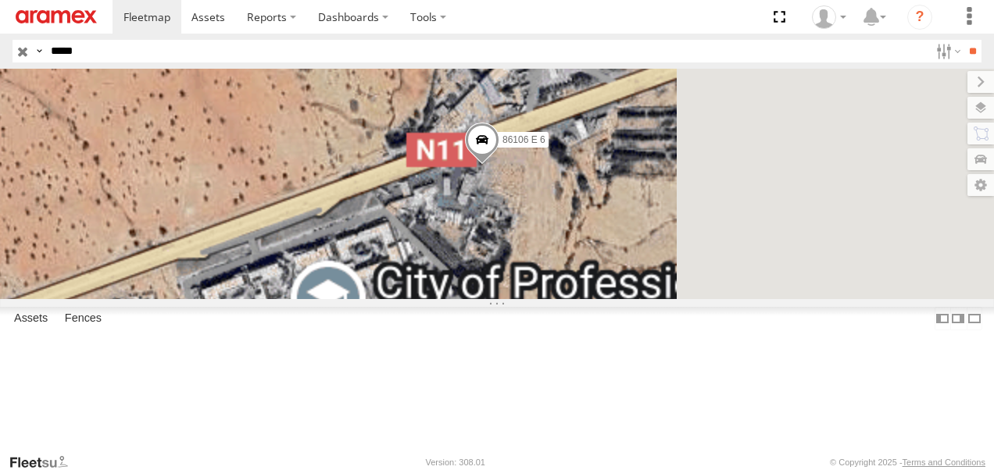
click at [706, 245] on div "86106 E 6" at bounding box center [497, 184] width 994 height 230
click at [698, 266] on div "86106 E 6" at bounding box center [497, 184] width 994 height 230
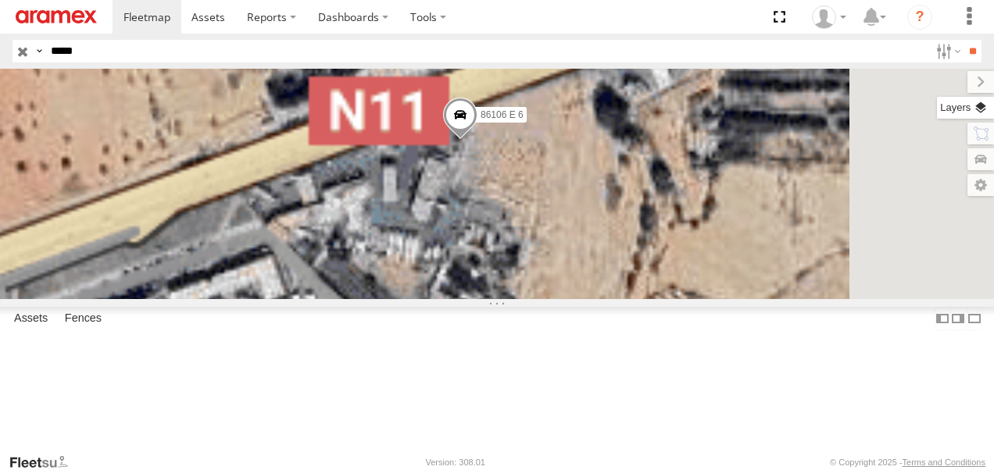
click at [987, 107] on label at bounding box center [965, 108] width 57 height 22
click at [0, 0] on label at bounding box center [0, 0] width 0 height 0
click at [662, 299] on div "86106 E 6" at bounding box center [497, 184] width 994 height 230
click at [723, 282] on div "86106 E 6" at bounding box center [497, 184] width 994 height 230
click at [941, 85] on label at bounding box center [967, 82] width 52 height 22
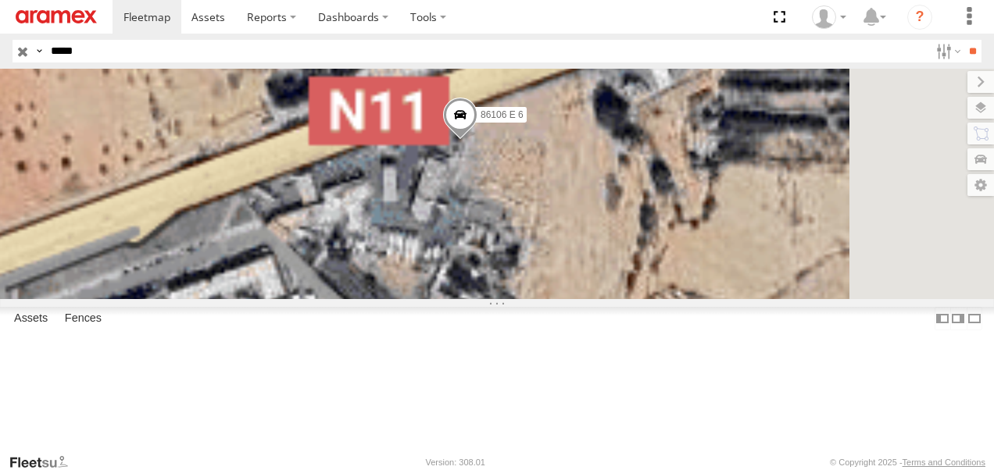
click at [694, 255] on div "86106 E 6" at bounding box center [497, 184] width 994 height 230
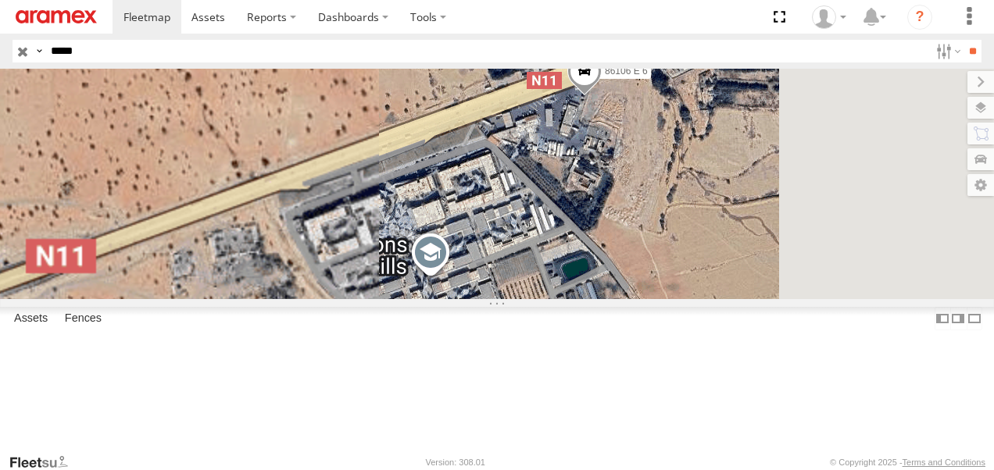
drag, startPoint x: 603, startPoint y: 383, endPoint x: 717, endPoint y: 289, distance: 147.6
click at [717, 289] on div "86106 E 6" at bounding box center [497, 184] width 994 height 230
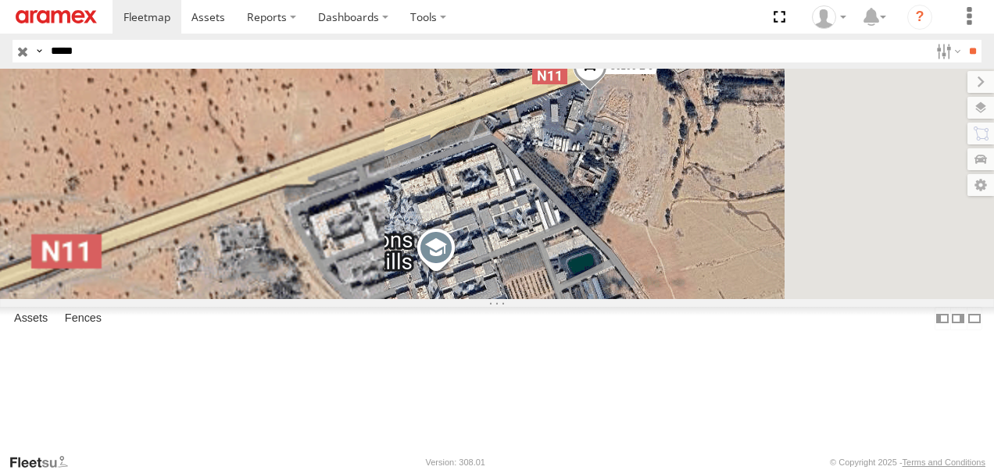
click at [608, 299] on div "86106 E 6" at bounding box center [497, 184] width 994 height 230
click at [580, 299] on div "86106 E 6" at bounding box center [497, 184] width 994 height 230
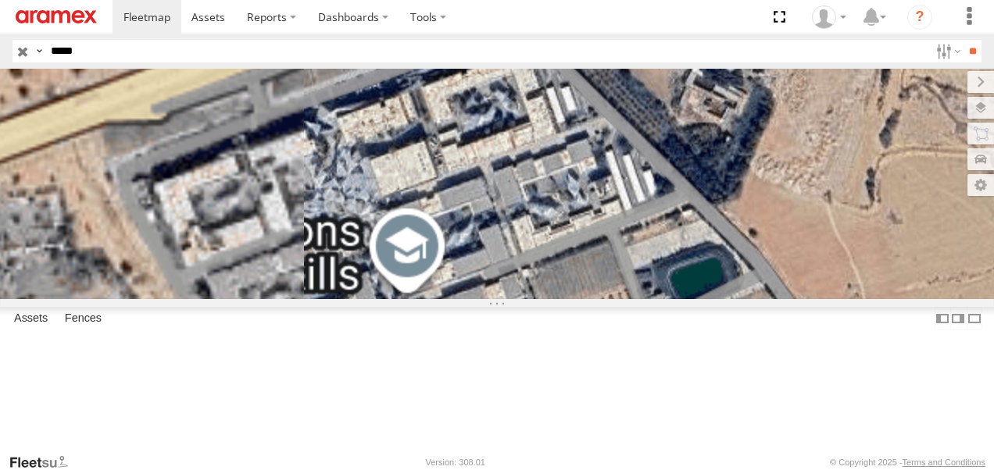
drag, startPoint x: 751, startPoint y: 324, endPoint x: 651, endPoint y: 327, distance: 99.2
click at [655, 299] on div "86106 E 6" at bounding box center [497, 184] width 994 height 230
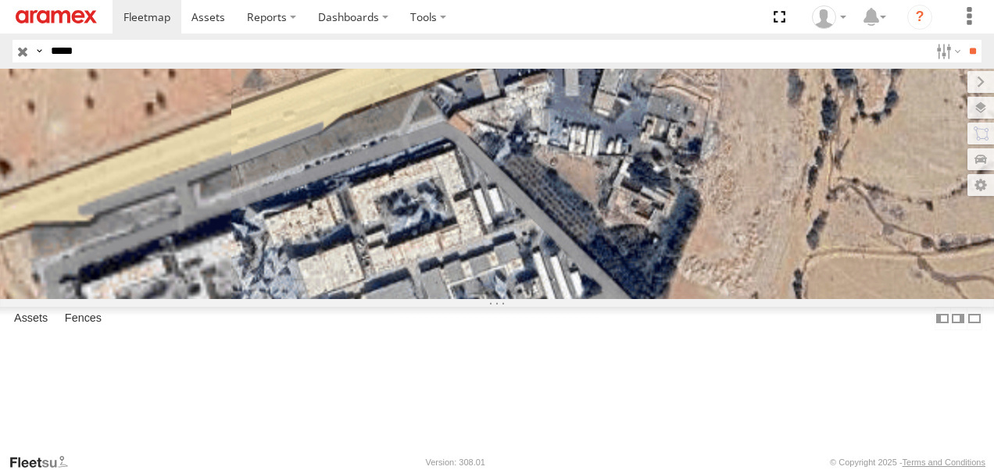
drag, startPoint x: 775, startPoint y: 241, endPoint x: 717, endPoint y: 348, distance: 121.6
click at [718, 299] on div "86106 E 6" at bounding box center [497, 184] width 994 height 230
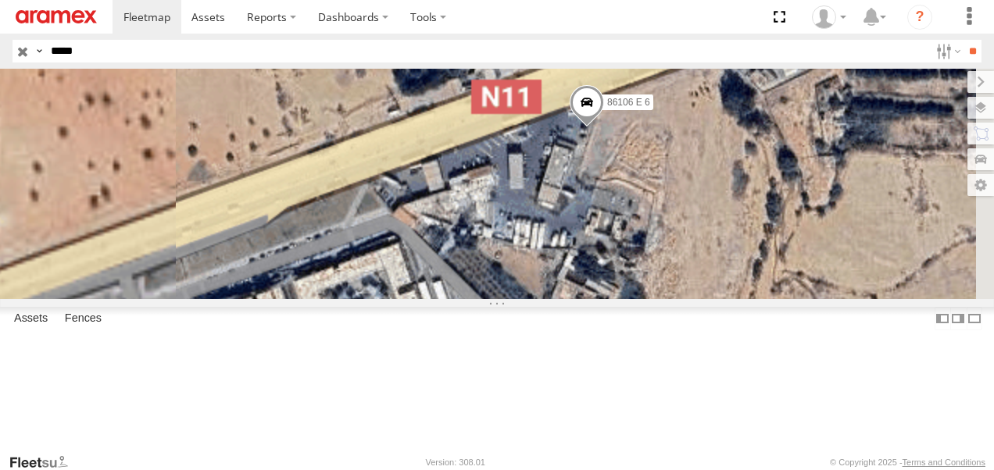
drag, startPoint x: 772, startPoint y: 250, endPoint x: 701, endPoint y: 325, distance: 103.3
click at [712, 299] on div "86106 E 6" at bounding box center [497, 184] width 994 height 230
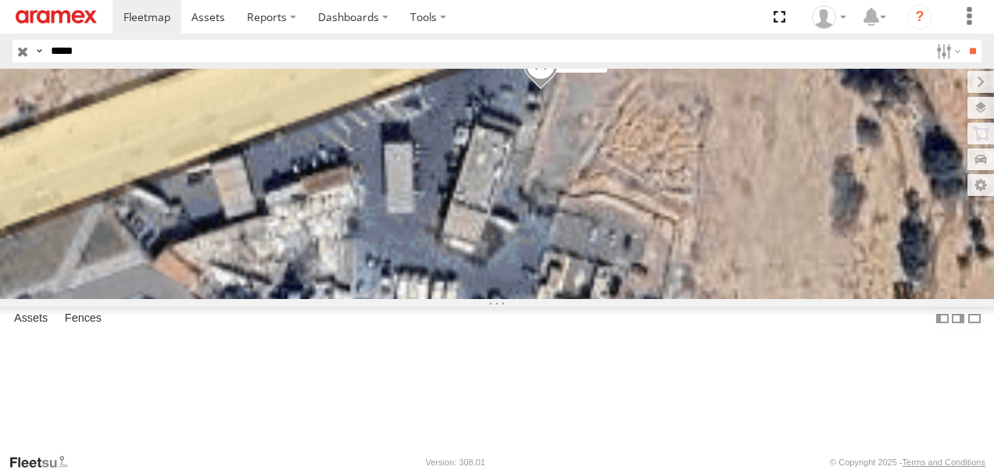
drag, startPoint x: 757, startPoint y: 267, endPoint x: 712, endPoint y: 341, distance: 85.9
click at [712, 299] on div "86106 E 6" at bounding box center [497, 184] width 994 height 230
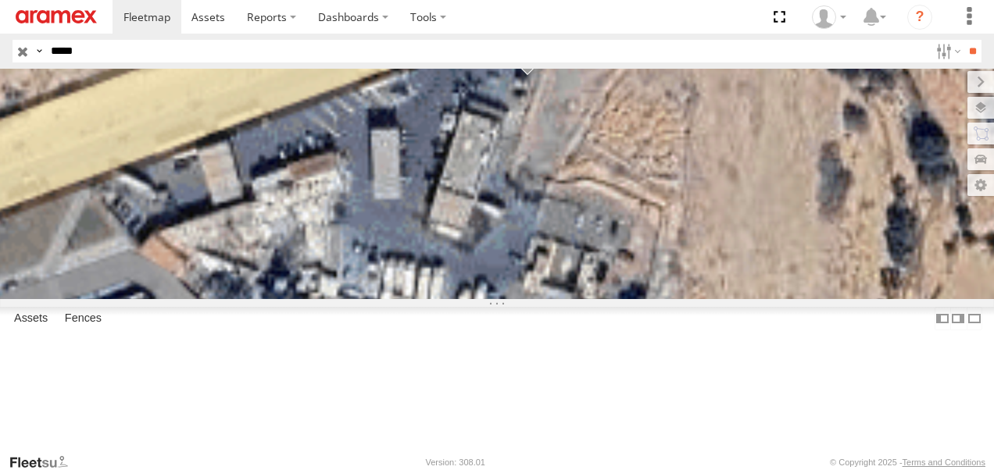
drag, startPoint x: 729, startPoint y: 271, endPoint x: 715, endPoint y: 253, distance: 22.3
click at [715, 253] on div "86106 E 6" at bounding box center [497, 184] width 994 height 230
click at [782, 289] on div "86106 E 6" at bounding box center [497, 184] width 994 height 230
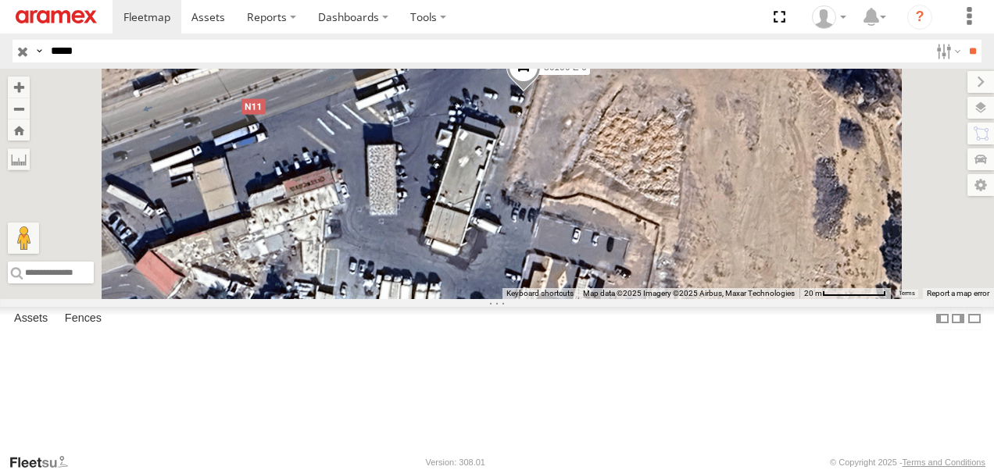
drag, startPoint x: 731, startPoint y: 270, endPoint x: 730, endPoint y: 302, distance: 32.1
click at [730, 299] on div "86106 E 6" at bounding box center [497, 184] width 994 height 230
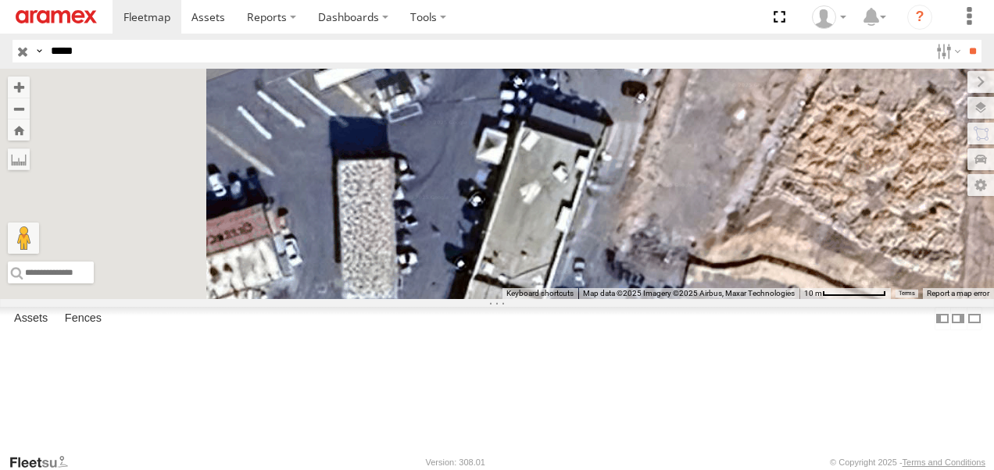
drag, startPoint x: 737, startPoint y: 247, endPoint x: 858, endPoint y: 331, distance: 146.9
click at [865, 299] on div "86106 E 6" at bounding box center [497, 184] width 994 height 230
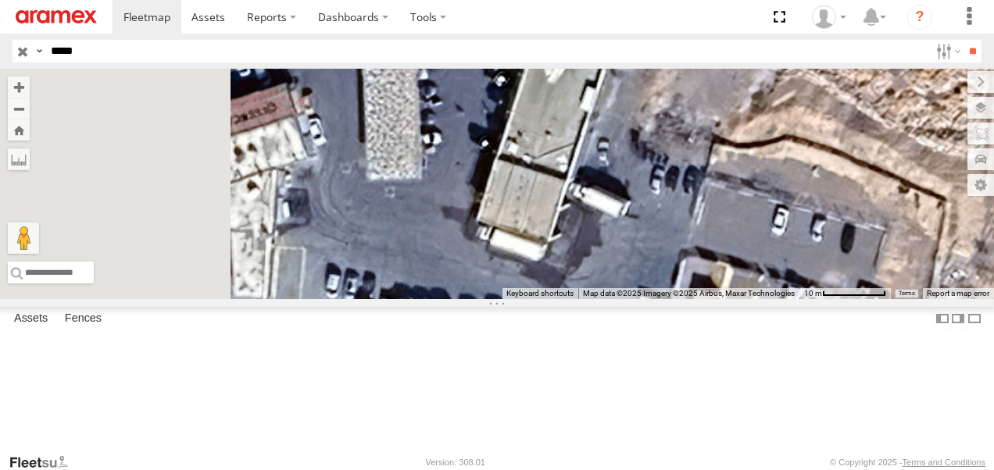
drag, startPoint x: 705, startPoint y: 366, endPoint x: 730, endPoint y: 234, distance: 134.5
click at [730, 234] on div "86106 E 6" at bounding box center [497, 184] width 994 height 230
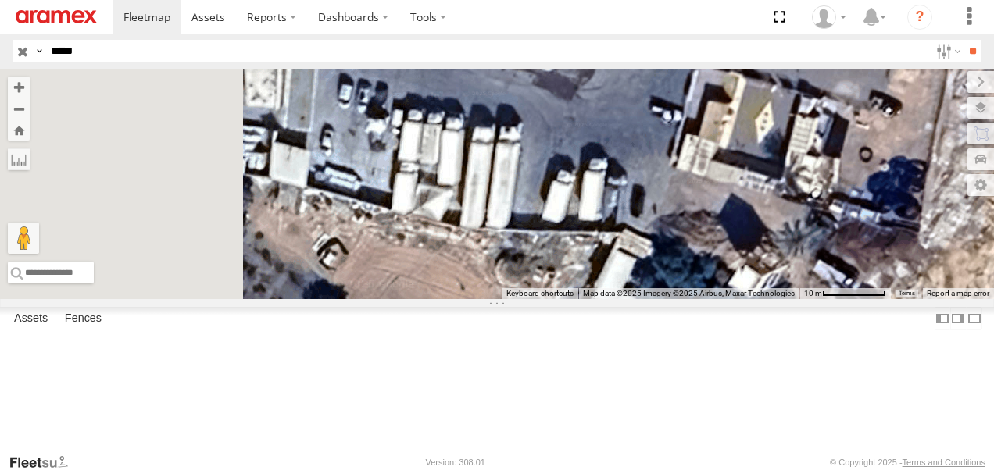
drag, startPoint x: 706, startPoint y: 336, endPoint x: 717, endPoint y: 172, distance: 164.4
click at [717, 172] on div "86106 E 6" at bounding box center [497, 184] width 994 height 230
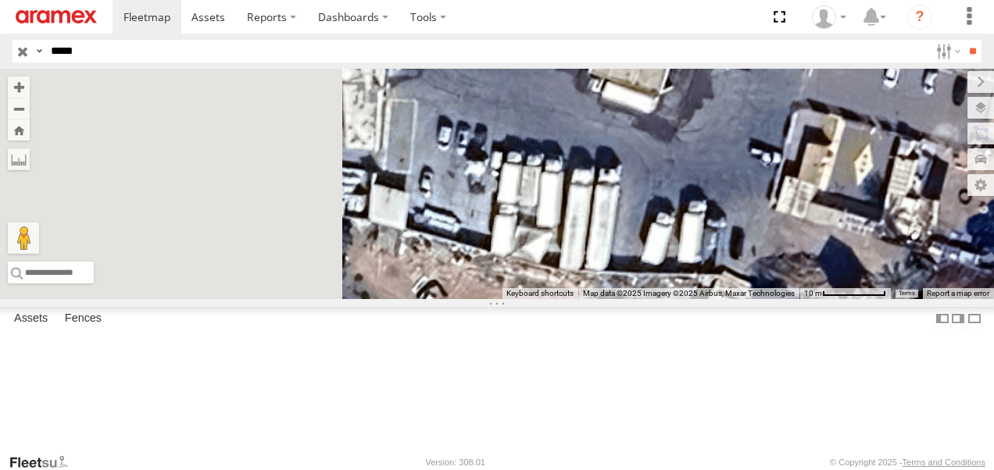
drag, startPoint x: 728, startPoint y: 253, endPoint x: 835, endPoint y: 317, distance: 124.7
click at [854, 299] on div "86106 E 6" at bounding box center [497, 184] width 994 height 230
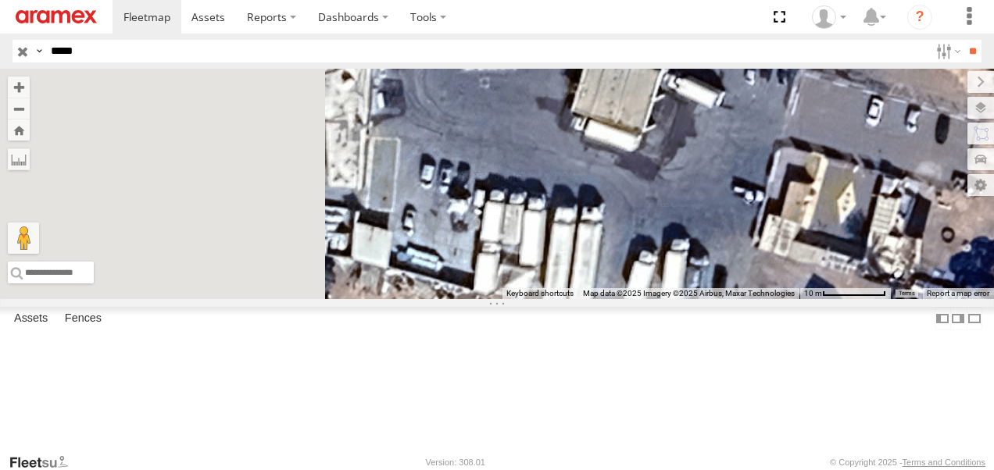
drag, startPoint x: 780, startPoint y: 277, endPoint x: 719, endPoint y: 311, distance: 70.0
click at [719, 299] on div "86106 E 6" at bounding box center [497, 184] width 994 height 230
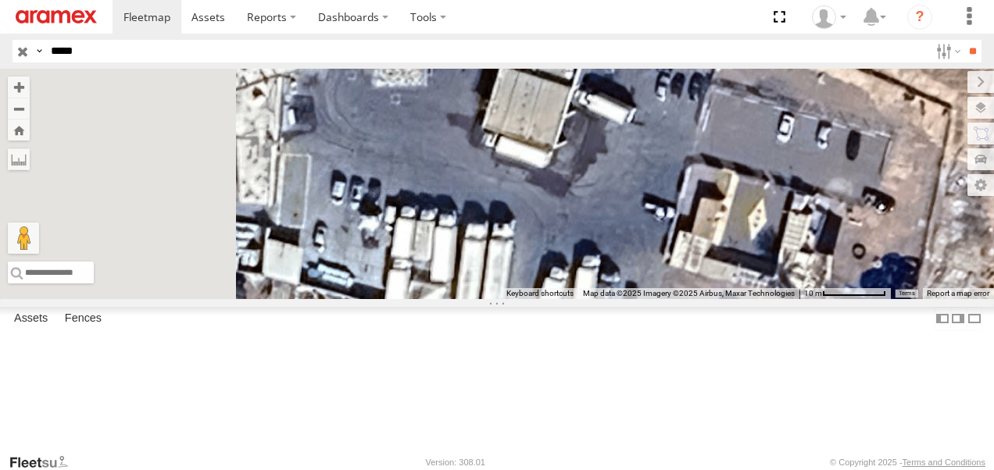
drag, startPoint x: 839, startPoint y: 281, endPoint x: 737, endPoint y: 302, distance: 104.3
click at [737, 299] on div "86106 E 6" at bounding box center [497, 184] width 994 height 230
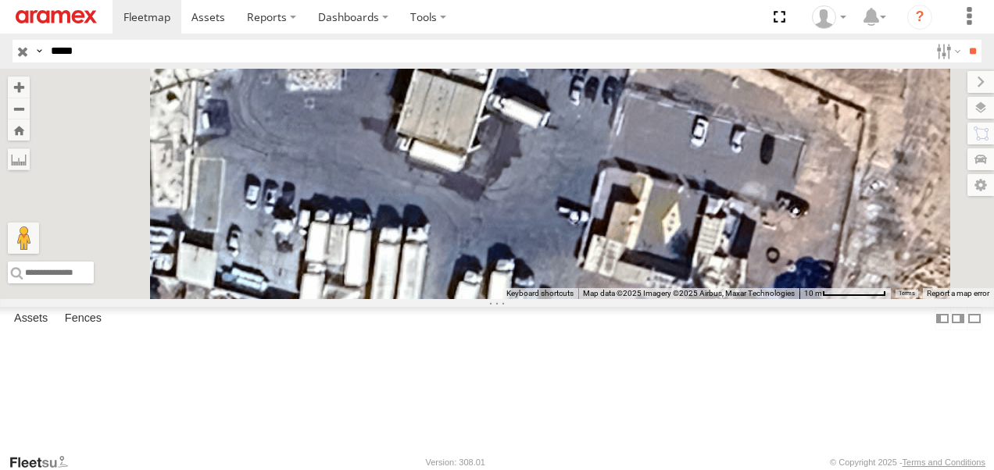
drag, startPoint x: 813, startPoint y: 300, endPoint x: 786, endPoint y: 291, distance: 28.9
click at [762, 298] on div "86106 E 6" at bounding box center [497, 184] width 994 height 230
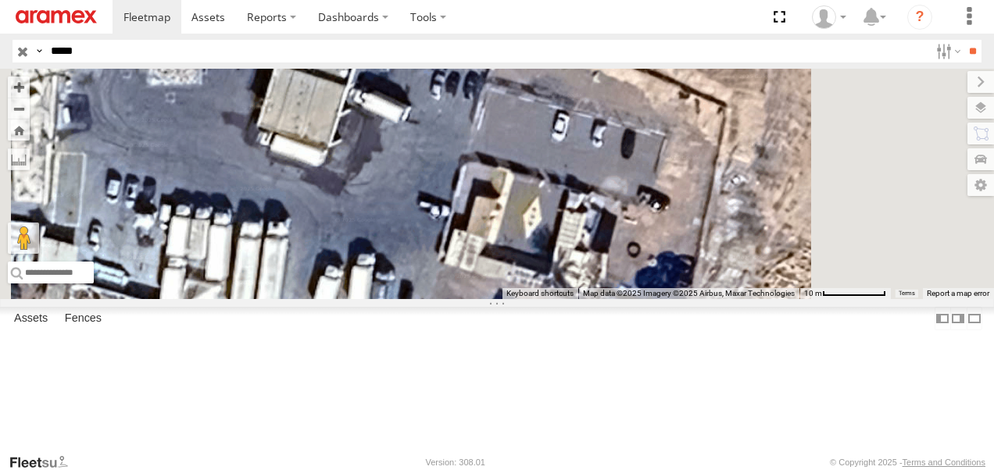
drag, startPoint x: 908, startPoint y: 322, endPoint x: 769, endPoint y: 318, distance: 139.1
click at [769, 299] on div "86106 E 6" at bounding box center [497, 184] width 994 height 230
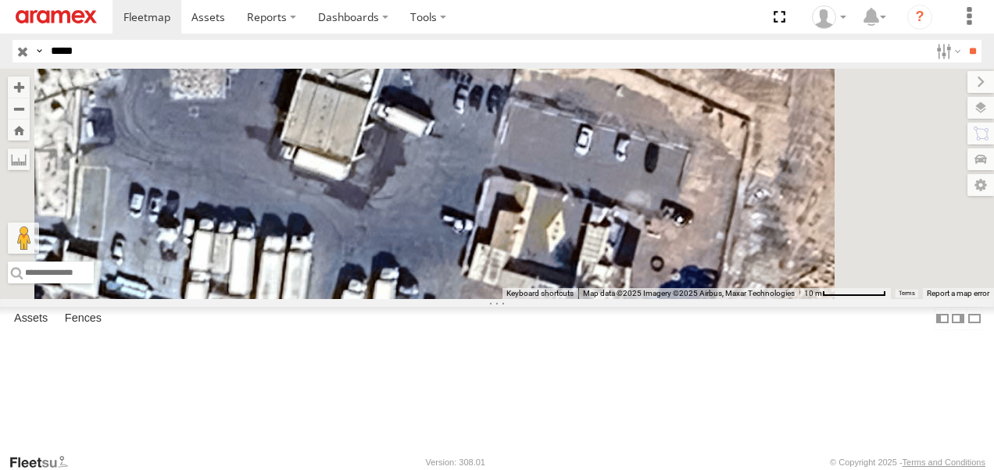
drag, startPoint x: 761, startPoint y: 320, endPoint x: 811, endPoint y: 334, distance: 51.7
click at [810, 299] on div "86106 E 6" at bounding box center [497, 184] width 994 height 230
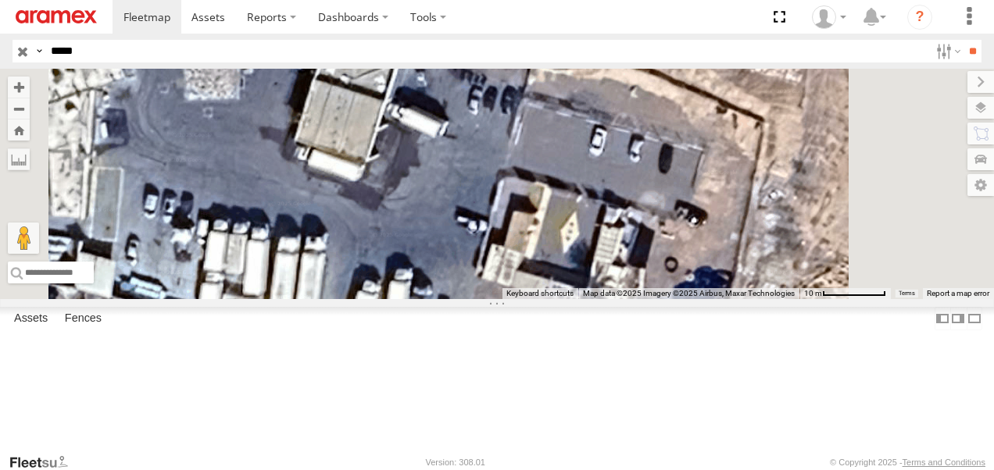
drag, startPoint x: 711, startPoint y: 315, endPoint x: 833, endPoint y: 333, distance: 123.9
click at [831, 299] on div "86106 E 6" at bounding box center [497, 184] width 994 height 230
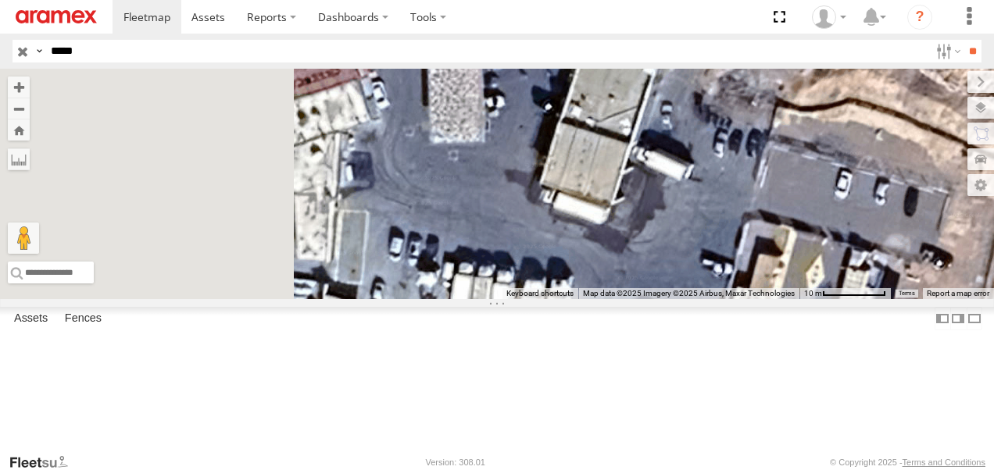
drag, startPoint x: 728, startPoint y: 316, endPoint x: 792, endPoint y: 328, distance: 65.3
click at [792, 299] on div "86106 E 6" at bounding box center [497, 184] width 994 height 230
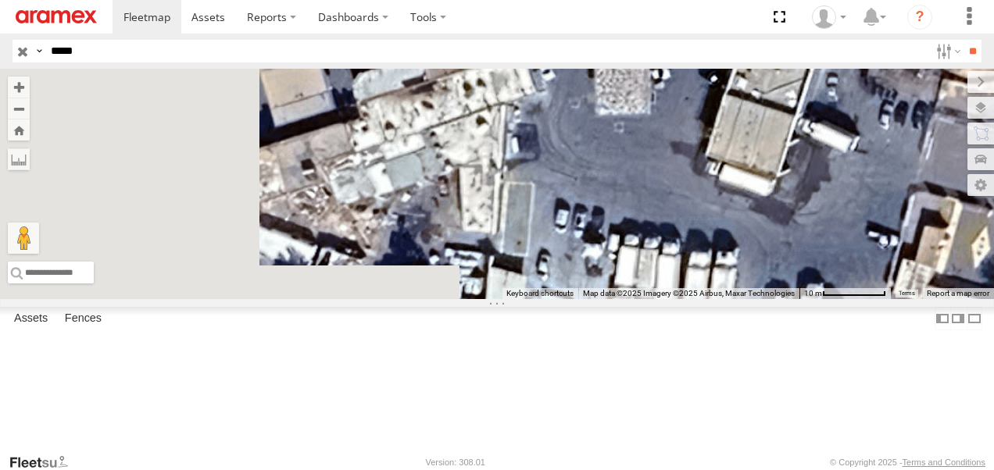
drag, startPoint x: 709, startPoint y: 323, endPoint x: 781, endPoint y: 277, distance: 85.4
click at [784, 277] on div "86106 E 6" at bounding box center [497, 184] width 994 height 230
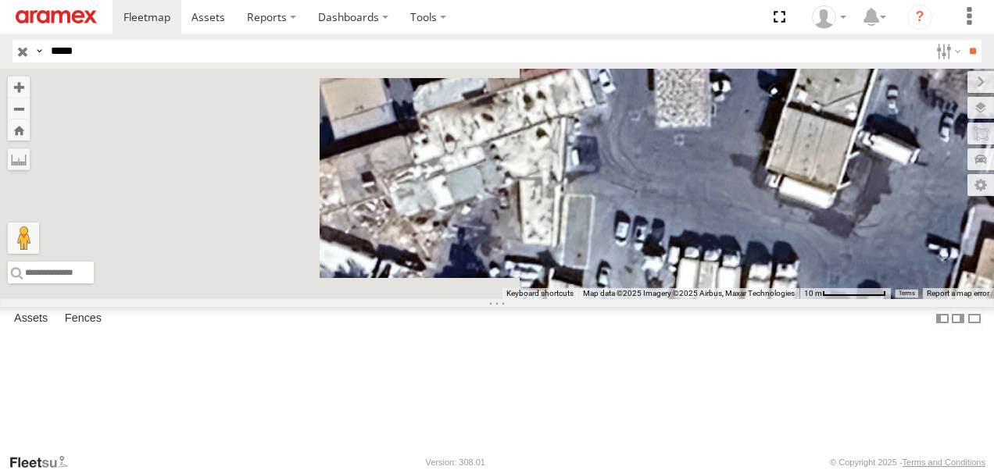
drag, startPoint x: 744, startPoint y: 285, endPoint x: 783, endPoint y: 288, distance: 40.0
click at [783, 289] on div "86106 E 6" at bounding box center [497, 184] width 994 height 230
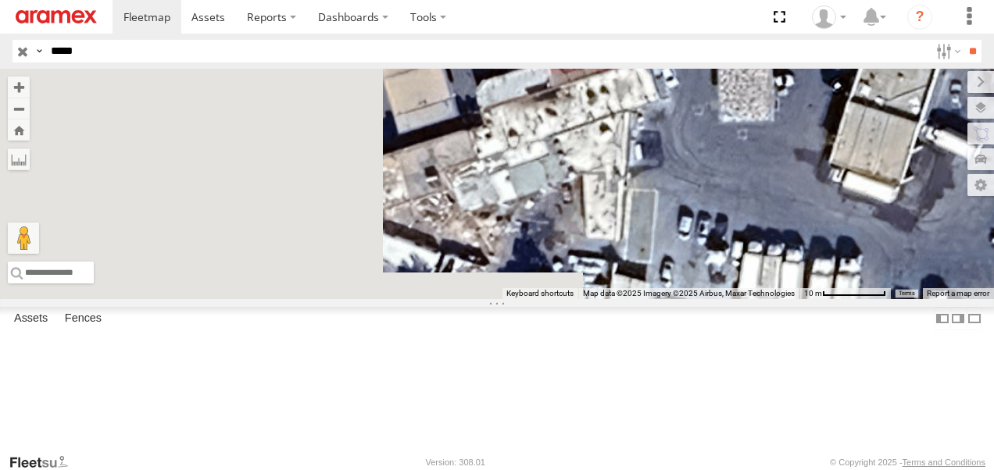
drag, startPoint x: 711, startPoint y: 284, endPoint x: 737, endPoint y: 281, distance: 26.7
click at [735, 281] on div "86106 E 6" at bounding box center [497, 184] width 994 height 230
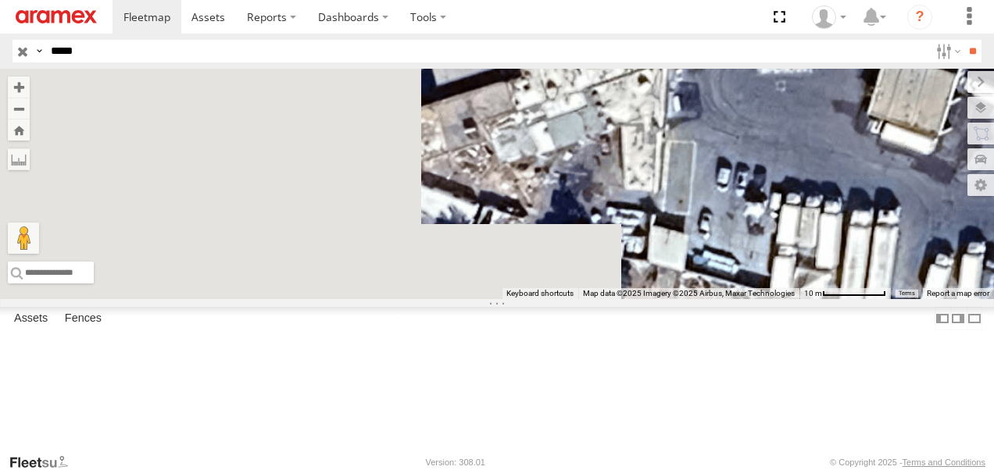
drag, startPoint x: 711, startPoint y: 294, endPoint x: 745, endPoint y: 237, distance: 66.6
click at [745, 237] on div "86106 E 6" at bounding box center [497, 184] width 994 height 230
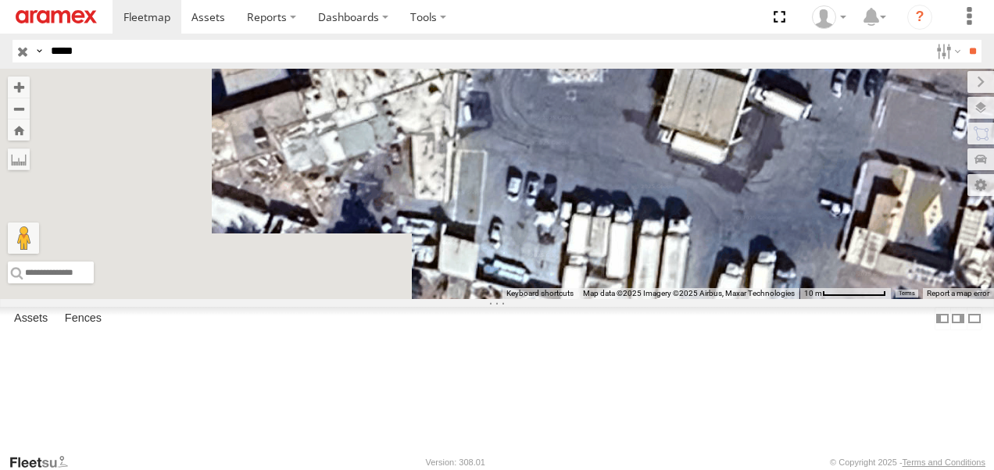
drag, startPoint x: 884, startPoint y: 278, endPoint x: 680, endPoint y: 294, distance: 205.3
click at [683, 294] on div "86106 E 6" at bounding box center [497, 184] width 994 height 230
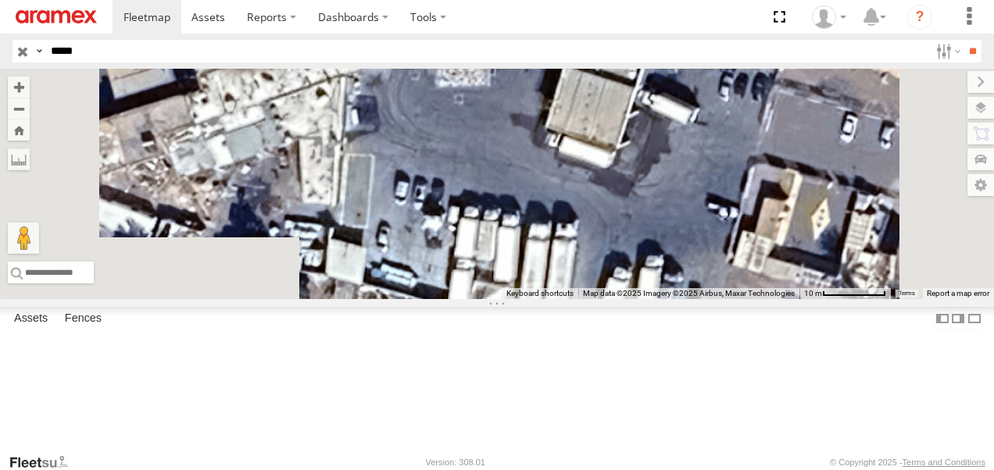
drag, startPoint x: 725, startPoint y: 330, endPoint x: 712, endPoint y: 343, distance: 17.7
click at [714, 299] on div "86106 E 6" at bounding box center [497, 184] width 994 height 230
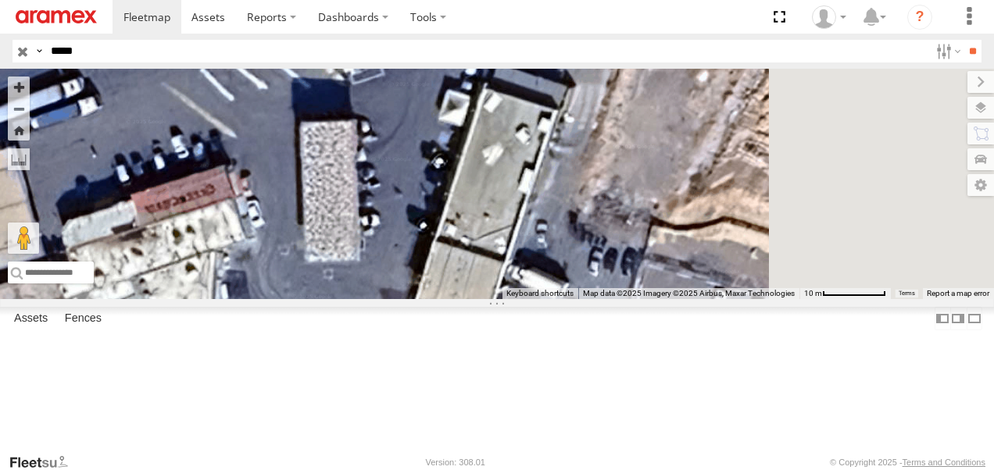
click at [708, 299] on div "86106 E 6" at bounding box center [497, 184] width 994 height 230
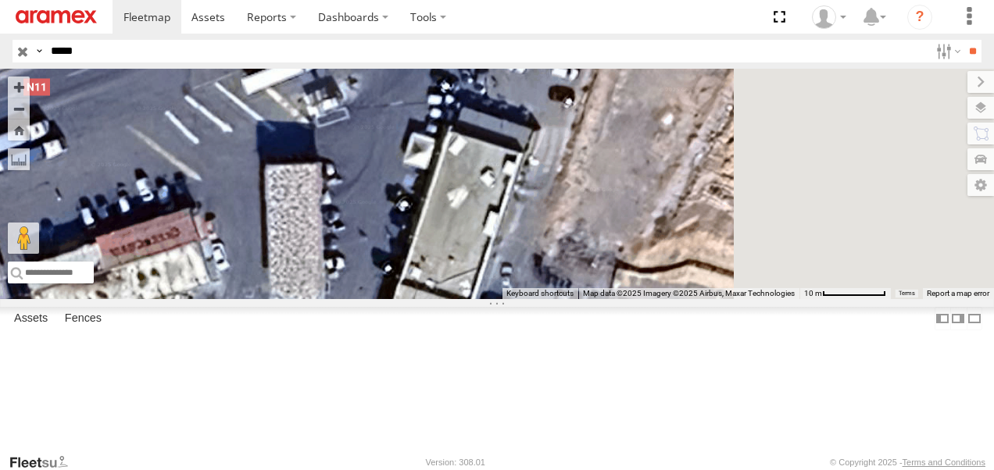
drag, startPoint x: 763, startPoint y: 319, endPoint x: 740, endPoint y: 334, distance: 27.1
click at [743, 299] on div "86106 E 6" at bounding box center [497, 184] width 994 height 230
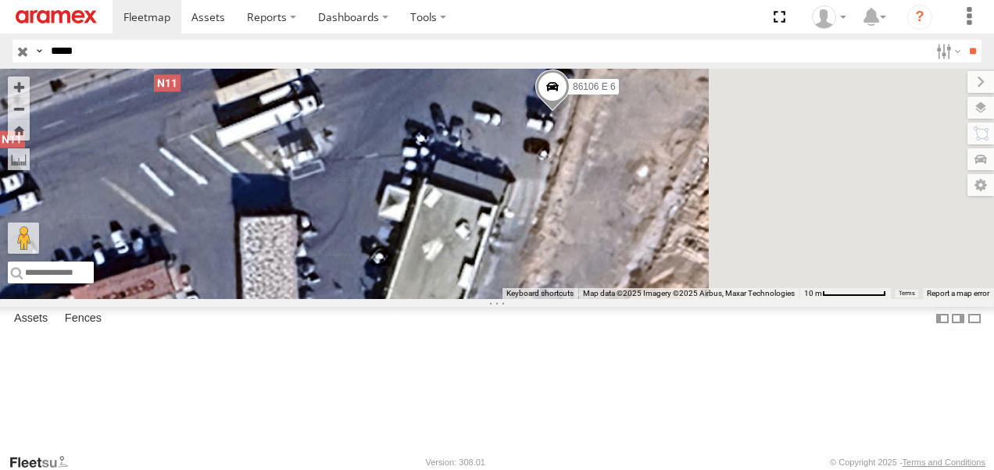
click at [761, 299] on div "86106 E 6" at bounding box center [497, 184] width 994 height 230
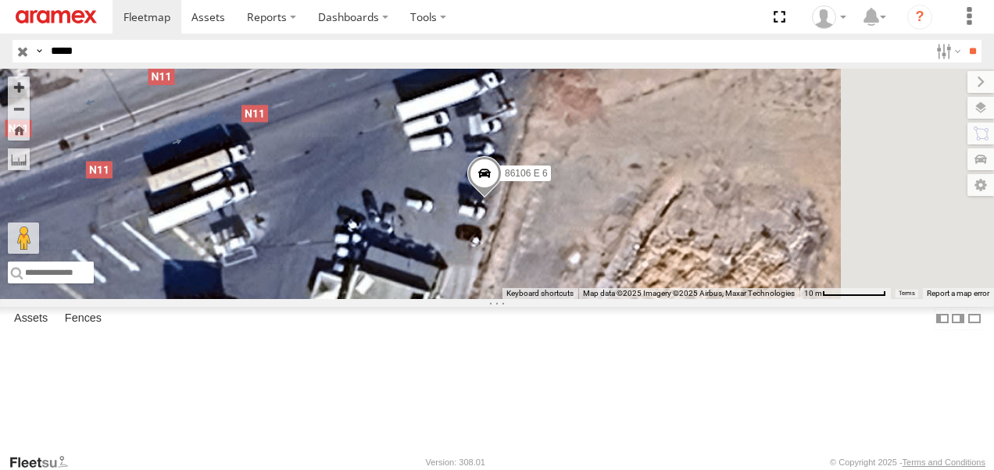
drag, startPoint x: 808, startPoint y: 234, endPoint x: 738, endPoint y: 323, distance: 112.8
click at [738, 299] on div "86106 E 6" at bounding box center [497, 184] width 994 height 230
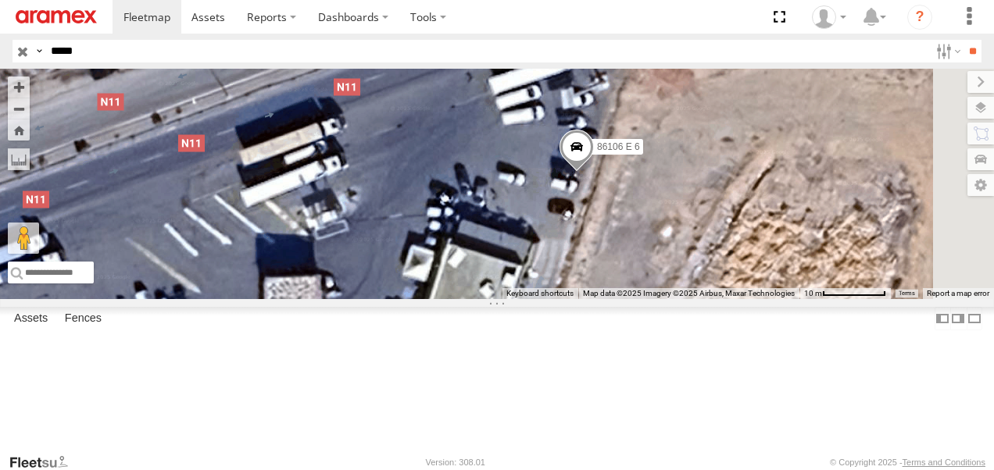
drag, startPoint x: 595, startPoint y: 298, endPoint x: 682, endPoint y: 261, distance: 94.2
click at [683, 262] on div "86106 E 6" at bounding box center [497, 184] width 994 height 230
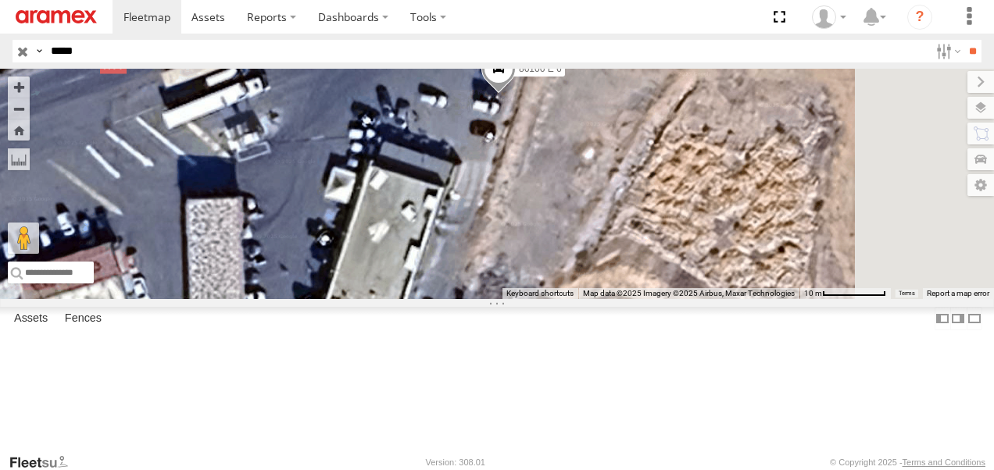
drag, startPoint x: 731, startPoint y: 347, endPoint x: 661, endPoint y: 283, distance: 95.1
click at [661, 283] on div "86106 E 6" at bounding box center [497, 184] width 994 height 230
drag, startPoint x: 650, startPoint y: 227, endPoint x: 652, endPoint y: 240, distance: 13.5
click at [651, 239] on div "86106 E 6" at bounding box center [497, 184] width 994 height 230
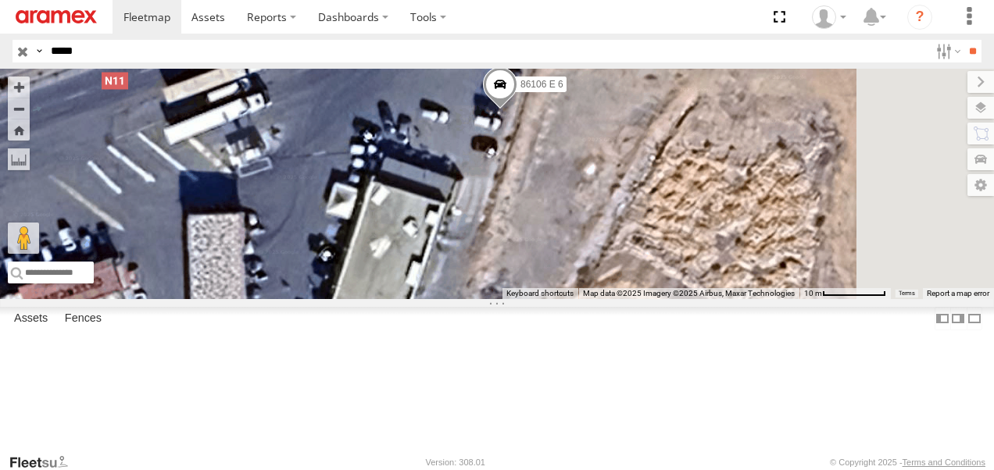
click at [652, 218] on div "86106 E 6" at bounding box center [497, 184] width 994 height 230
click at [517, 109] on span at bounding box center [500, 88] width 34 height 42
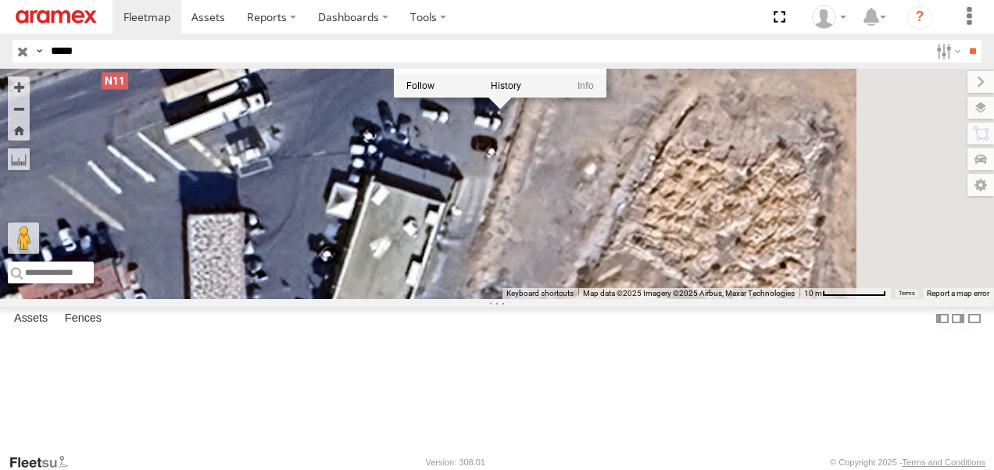
click at [606, 97] on div "86106 E 6 30.39449 , -9.4619 0 15:41:18 23/09/2025" at bounding box center [500, 26] width 212 height 142
click at [521, 91] on label at bounding box center [506, 85] width 30 height 11
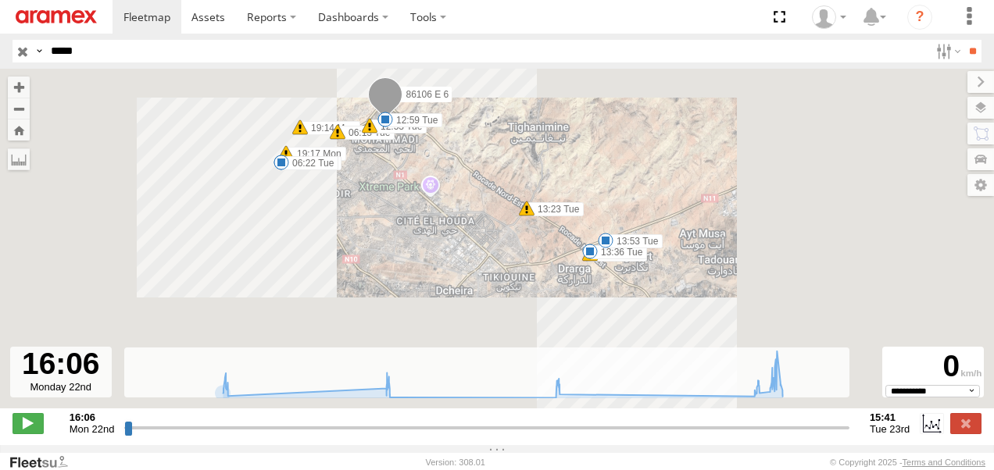
drag, startPoint x: 497, startPoint y: 302, endPoint x: 451, endPoint y: 251, distance: 69.1
click at [451, 251] on div "86106 E 6 19:14 Mon 19:17 Mon 19:23 Mon 00:50 Tue 06:13 Tue 06:22 Tue 12:53 Tue…" at bounding box center [497, 247] width 994 height 356
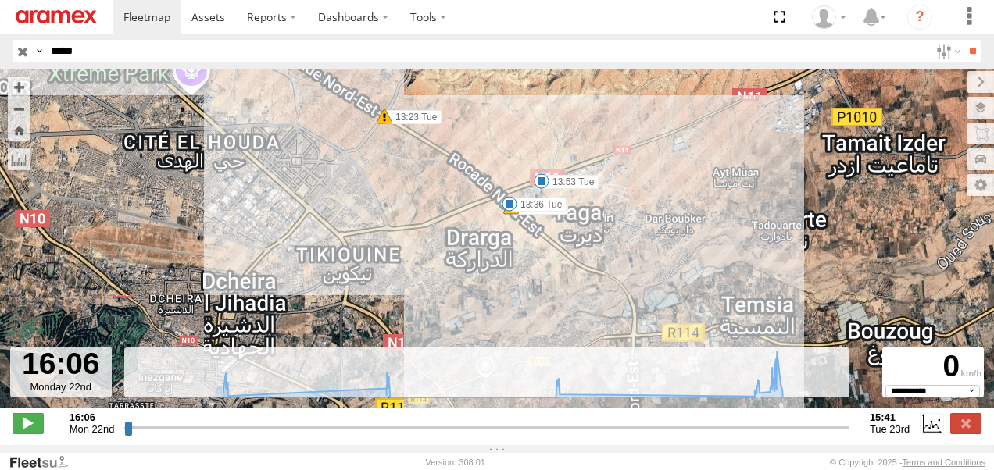
drag, startPoint x: 601, startPoint y: 242, endPoint x: 510, endPoint y: 278, distance: 97.5
click at [517, 277] on div "86106 E 6 19:14 Mon 19:17 Mon 19:23 Mon 00:50 Tue 06:13 Tue 06:22 Tue 12:53 Tue…" at bounding box center [497, 247] width 994 height 356
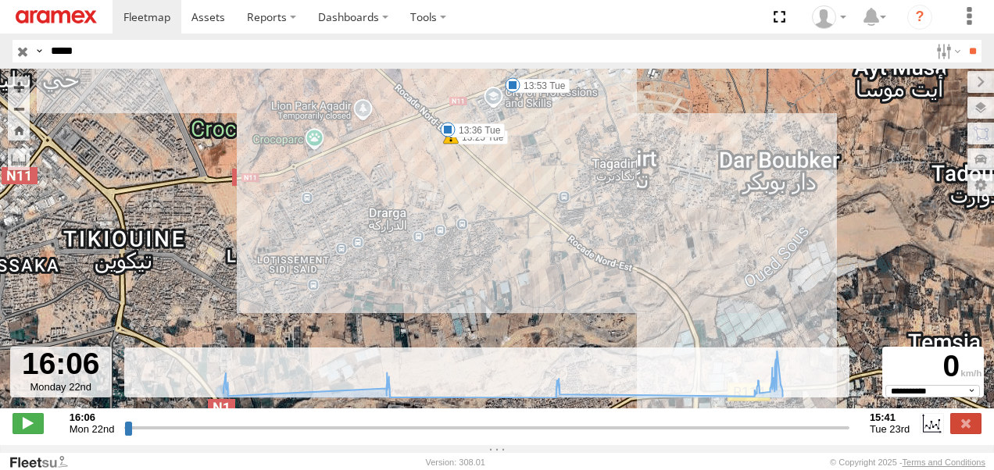
drag, startPoint x: 525, startPoint y: 278, endPoint x: 511, endPoint y: 302, distance: 27.3
click at [512, 302] on div "86106 E 6 19:14 Mon 19:17 Mon 19:23 Mon 00:50 Tue 06:13 Tue 06:22 Tue 12:53 Tue…" at bounding box center [497, 247] width 994 height 356
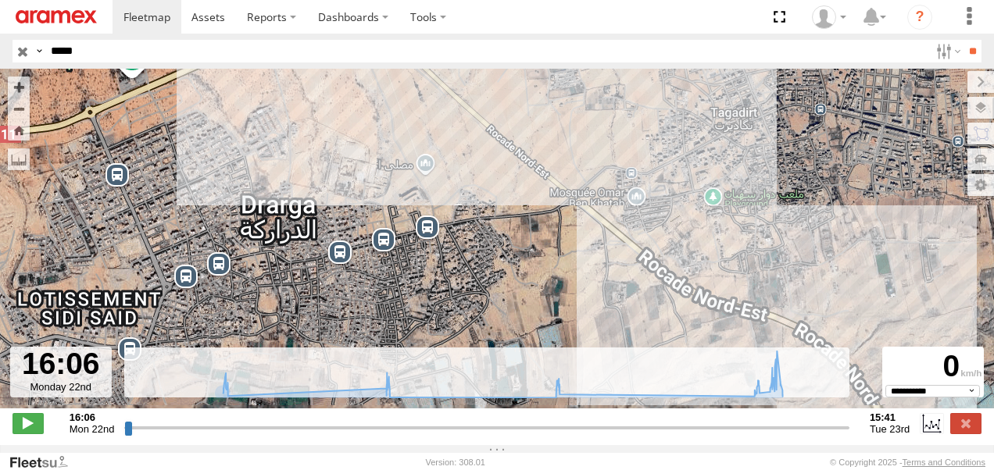
drag, startPoint x: 501, startPoint y: 261, endPoint x: 634, endPoint y: 380, distance: 179.2
click at [631, 387] on div "← Move left → Move right ↑ Move up ↓ Move down + Zoom in - Zoom out Home Jump l…" at bounding box center [497, 257] width 994 height 376
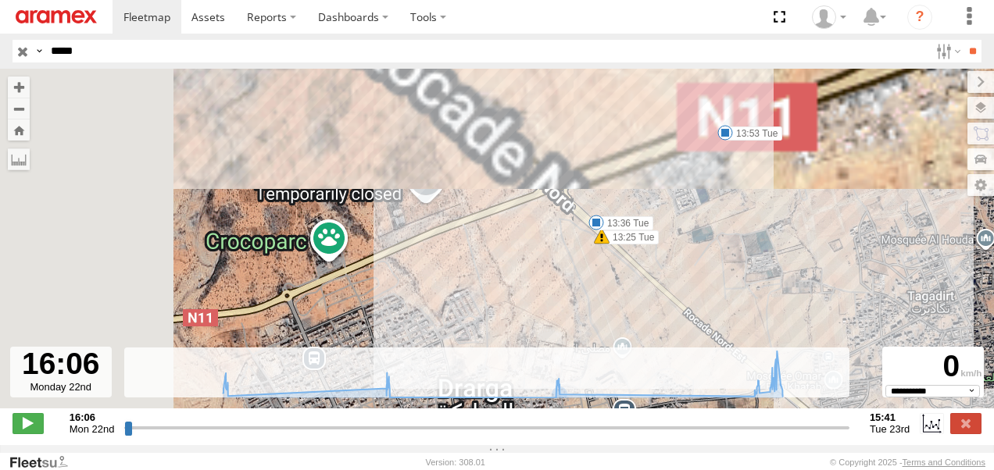
drag, startPoint x: 570, startPoint y: 279, endPoint x: 538, endPoint y: 311, distance: 45.3
click at [562, 333] on div "86106 E 6 19:14 Mon 19:17 Mon 19:23 Mon 00:50 Tue 06:13 Tue 06:22 Tue 12:53 Tue…" at bounding box center [497, 247] width 994 height 356
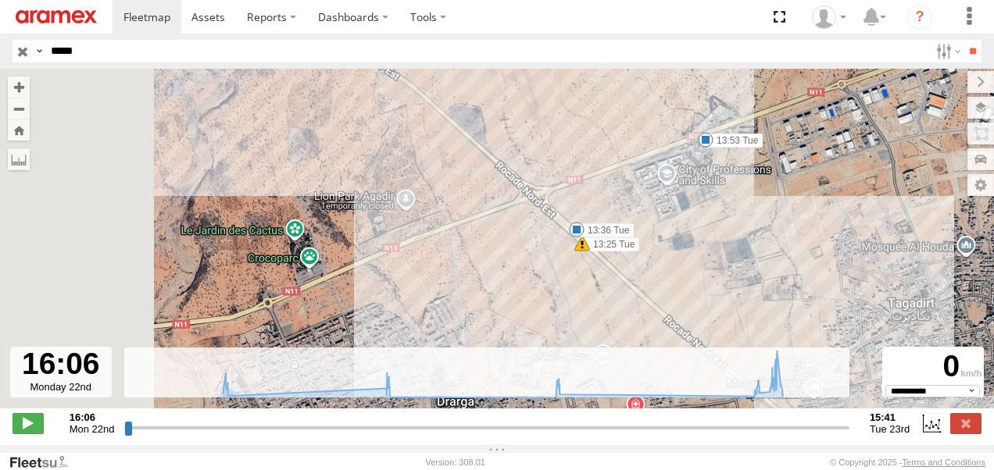
drag, startPoint x: 121, startPoint y: 434, endPoint x: 184, endPoint y: 441, distance: 62.9
click at [180, 435] on div "16:06 Mon 22nd Created with Highcharts 6.0.7 Highcharts.com 16:06 17:06 18:06 1…" at bounding box center [496, 423] width 969 height 23
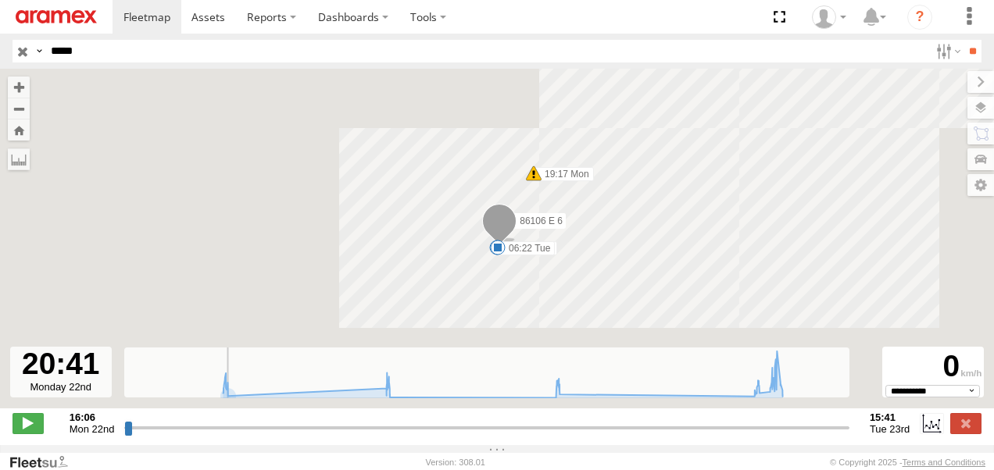
drag, startPoint x: 195, startPoint y: 434, endPoint x: 269, endPoint y: 443, distance: 73.9
click at [269, 435] on input "range" at bounding box center [486, 427] width 725 height 15
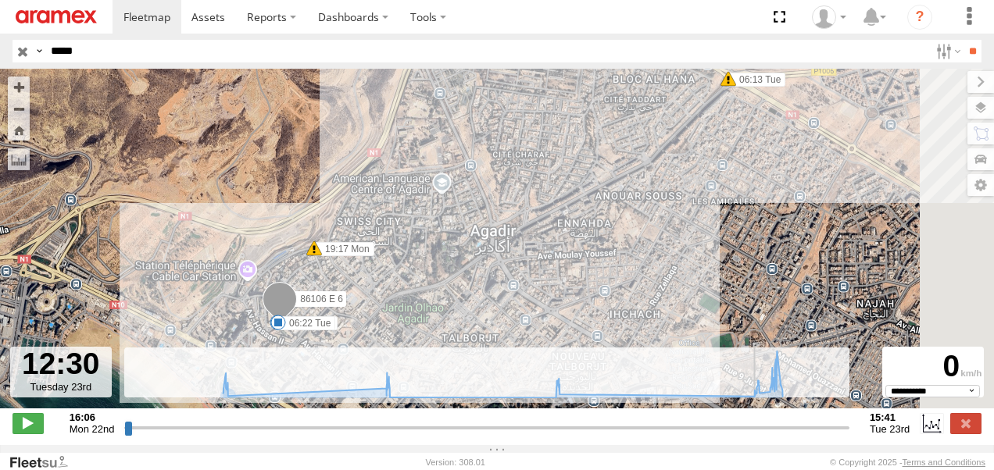
drag, startPoint x: 267, startPoint y: 443, endPoint x: 748, endPoint y: 478, distance: 482.4
click at [748, 435] on input "range" at bounding box center [486, 427] width 725 height 15
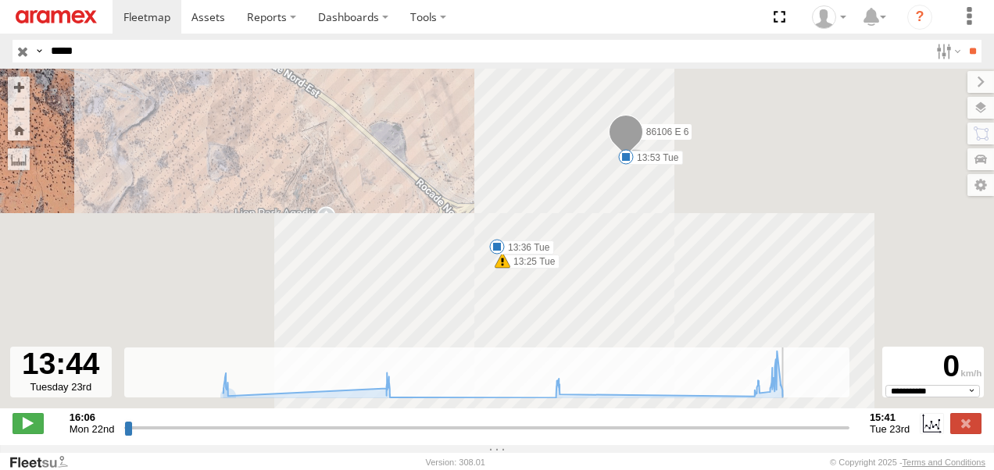
drag, startPoint x: 751, startPoint y: 437, endPoint x: 786, endPoint y: 434, distance: 34.5
type input "**********"
click at [786, 434] on input "range" at bounding box center [486, 427] width 725 height 15
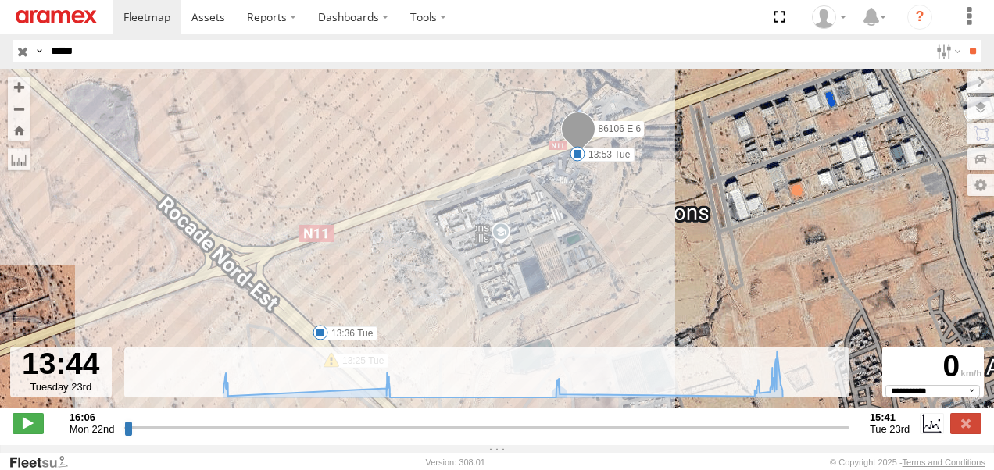
drag, startPoint x: 589, startPoint y: 186, endPoint x: 575, endPoint y: 277, distance: 92.5
click at [575, 277] on div "86106 E 6 19:14 Mon 19:17 Mon 19:23 Mon 00:50 Tue 06:13 Tue 06:22 Tue 12:53 Tue…" at bounding box center [497, 247] width 994 height 356
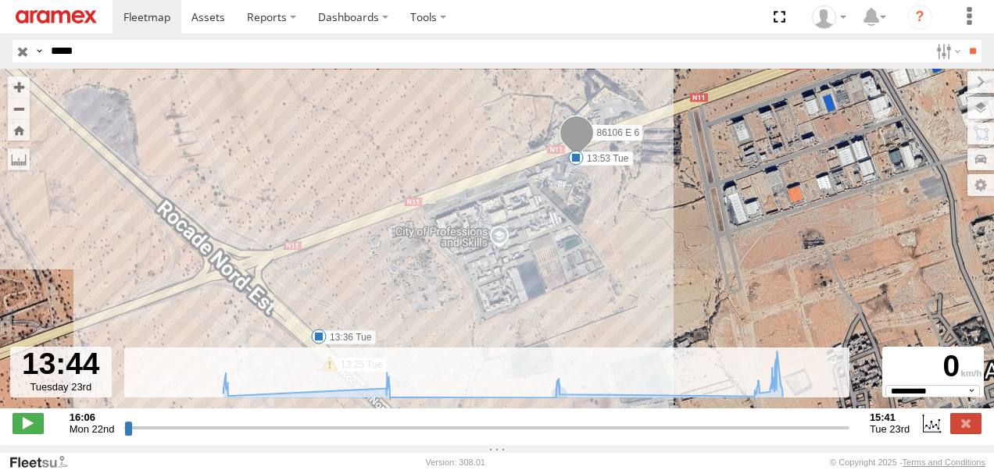
click at [564, 261] on div "86106 E 6 19:14 Mon 19:17 Mon 19:23 Mon 00:50 Tue 06:13 Tue 06:22 Tue 12:53 Tue…" at bounding box center [497, 247] width 994 height 356
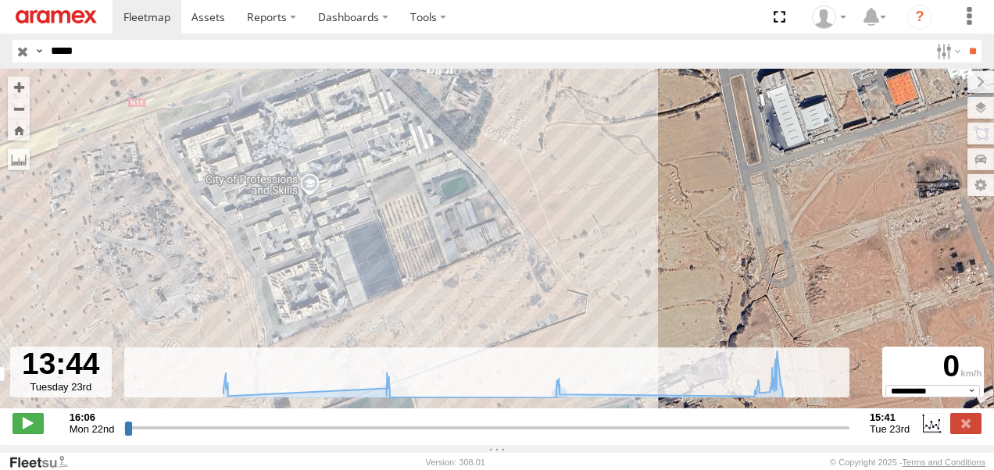
drag, startPoint x: 448, startPoint y: 270, endPoint x: 314, endPoint y: 230, distance: 139.6
click at [314, 230] on div "86106 E 6 19:14 Mon 19:17 Mon 19:23 Mon 00:50 Tue 06:13 Tue 06:22 Tue 12:53 Tue…" at bounding box center [497, 247] width 994 height 356
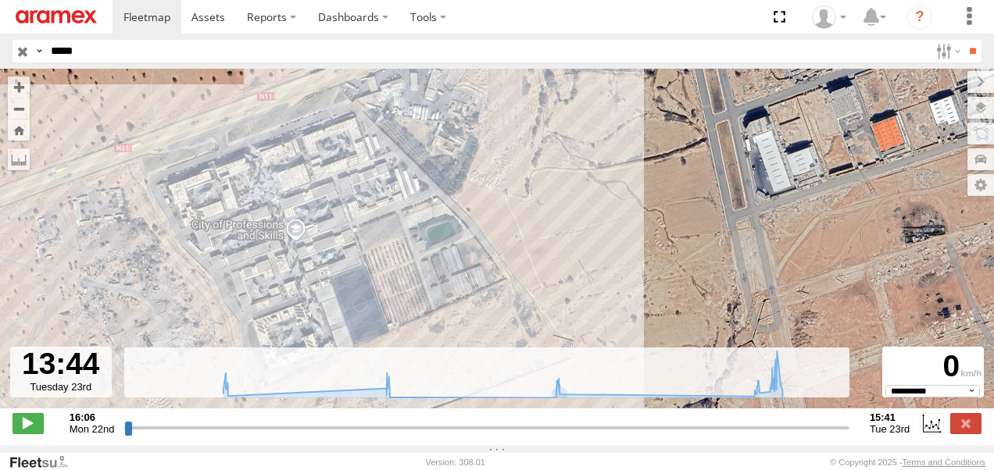
drag, startPoint x: 492, startPoint y: 248, endPoint x: 484, endPoint y: 278, distance: 30.7
click at [484, 278] on div "86106 E 6 19:14 Mon 19:17 Mon 19:23 Mon 00:50 Tue 06:13 Tue 06:22 Tue 12:53 Tue…" at bounding box center [497, 247] width 994 height 356
click at [269, 262] on div "86106 E 6 19:14 Mon 19:17 Mon 19:23 Mon 00:50 Tue 06:13 Tue 06:22 Tue 12:53 Tue…" at bounding box center [497, 247] width 994 height 356
click at [267, 262] on div "86106 E 6 19:14 Mon 19:17 Mon 19:23 Mon 00:50 Tue 06:13 Tue 06:22 Tue 12:53 Tue…" at bounding box center [497, 247] width 994 height 356
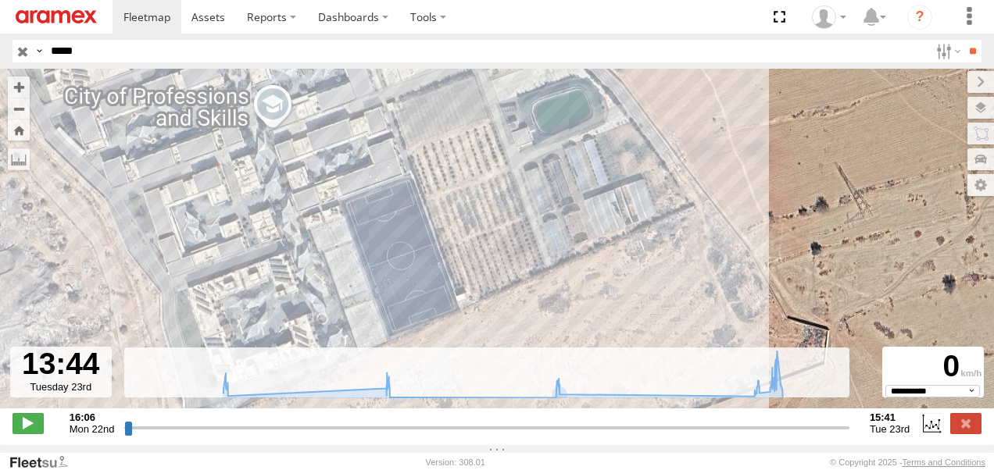
drag, startPoint x: 284, startPoint y: 259, endPoint x: 314, endPoint y: 147, distance: 115.6
click at [315, 148] on div "86106 E 6 19:14 Mon 19:17 Mon 19:23 Mon 00:50 Tue 06:13 Tue 06:22 Tue 12:53 Tue…" at bounding box center [497, 247] width 994 height 356
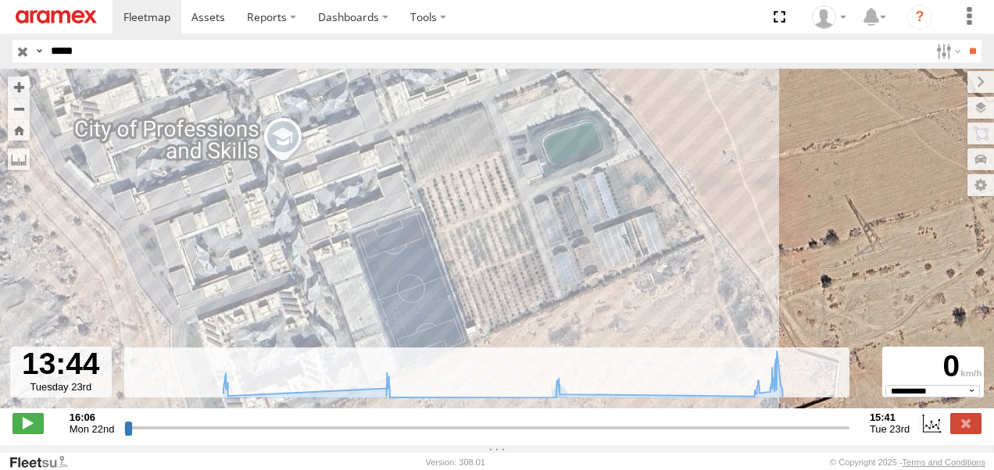
drag, startPoint x: 315, startPoint y: 197, endPoint x: 328, endPoint y: 239, distance: 44.2
click at [328, 239] on div "86106 E 6 19:14 Mon 19:17 Mon 19:23 Mon 00:50 Tue 06:13 Tue 06:22 Tue 12:53 Tue…" at bounding box center [497, 247] width 994 height 356
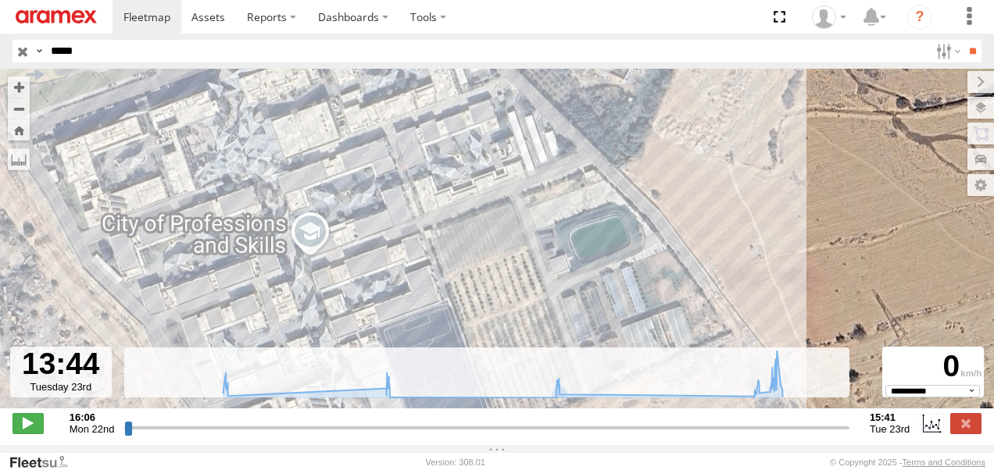
drag, startPoint x: 292, startPoint y: 173, endPoint x: 298, endPoint y: 261, distance: 87.7
click at [313, 256] on div "86106 E 6 19:14 Mon 19:17 Mon 19:23 Mon 00:50 Tue 06:13 Tue 06:22 Tue 12:53 Tue…" at bounding box center [497, 247] width 994 height 356
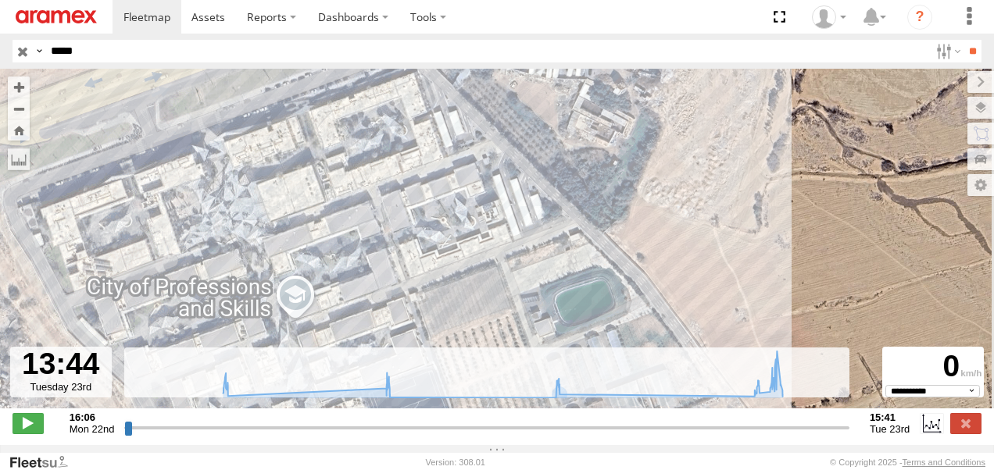
drag, startPoint x: 345, startPoint y: 162, endPoint x: 331, endPoint y: 216, distance: 55.7
click at [331, 216] on div "86106 E 6 19:14 Mon 19:17 Mon 19:23 Mon 00:50 Tue 06:13 Tue 06:22 Tue 12:53 Tue…" at bounding box center [497, 247] width 994 height 356
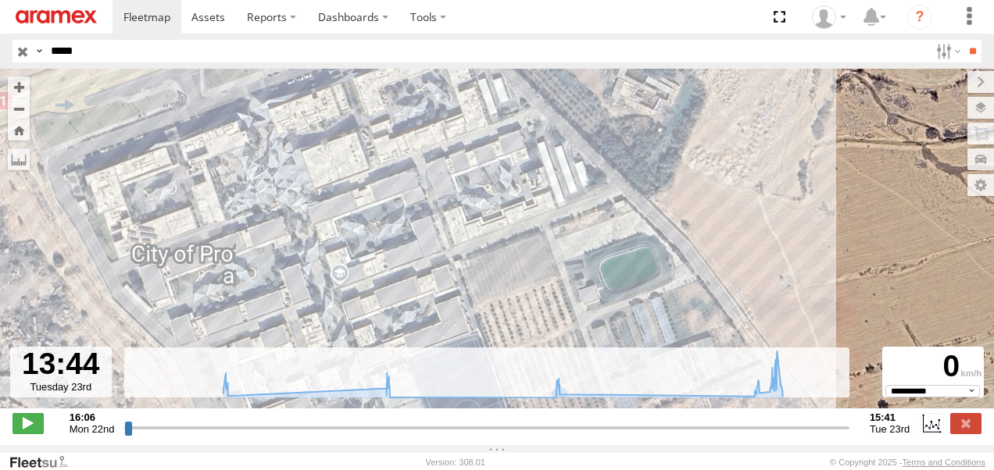
drag, startPoint x: 330, startPoint y: 194, endPoint x: 376, endPoint y: 162, distance: 56.1
click at [378, 162] on div "86106 E 6 19:14 Mon 19:17 Mon 19:23 Mon 00:50 Tue 06:13 Tue 06:22 Tue 12:53 Tue…" at bounding box center [497, 247] width 994 height 356
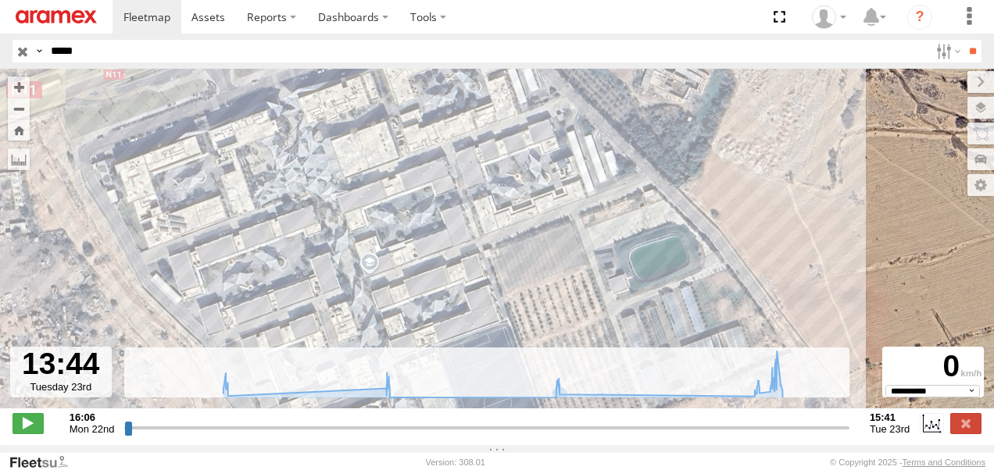
drag, startPoint x: 300, startPoint y: 227, endPoint x: 328, endPoint y: 226, distance: 28.1
click at [328, 226] on div "86106 E 6 19:14 Mon 19:17 Mon 19:23 Mon 00:50 Tue 06:13 Tue 06:22 Tue 12:53 Tue…" at bounding box center [497, 247] width 994 height 356
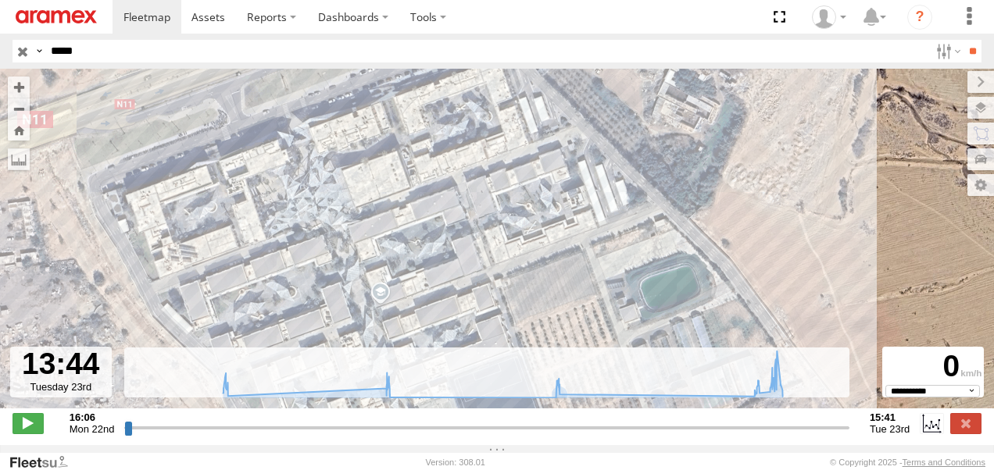
drag, startPoint x: 462, startPoint y: 237, endPoint x: 458, endPoint y: 265, distance: 27.6
click at [458, 265] on div "86106 E 6 19:14 Mon 19:17 Mon 19:23 Mon 00:50 Tue 06:13 Tue 06:22 Tue 12:53 Tue…" at bounding box center [497, 247] width 994 height 356
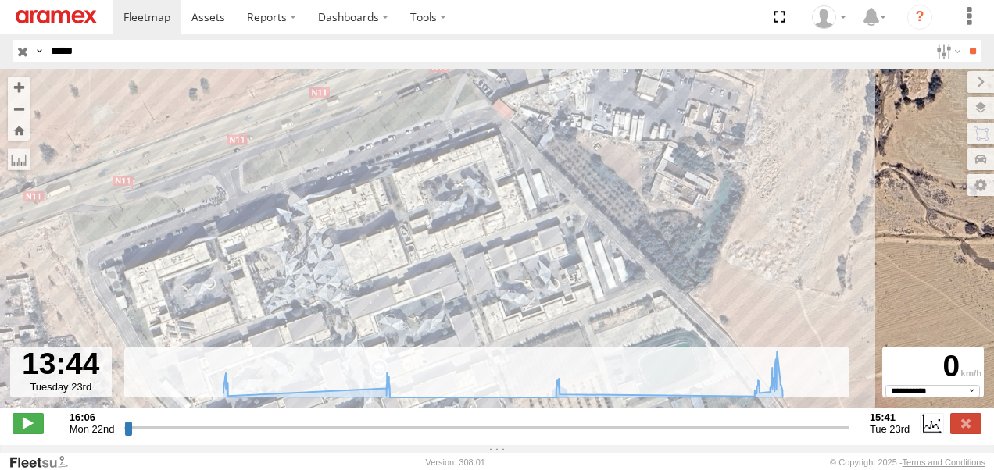
drag, startPoint x: 430, startPoint y: 198, endPoint x: 421, endPoint y: 262, distance: 64.6
click at [423, 266] on div "86106 E 6 19:14 Mon 19:17 Mon 19:23 Mon 00:50 Tue 06:13 Tue 06:22 Tue 12:53 Tue…" at bounding box center [497, 247] width 994 height 356
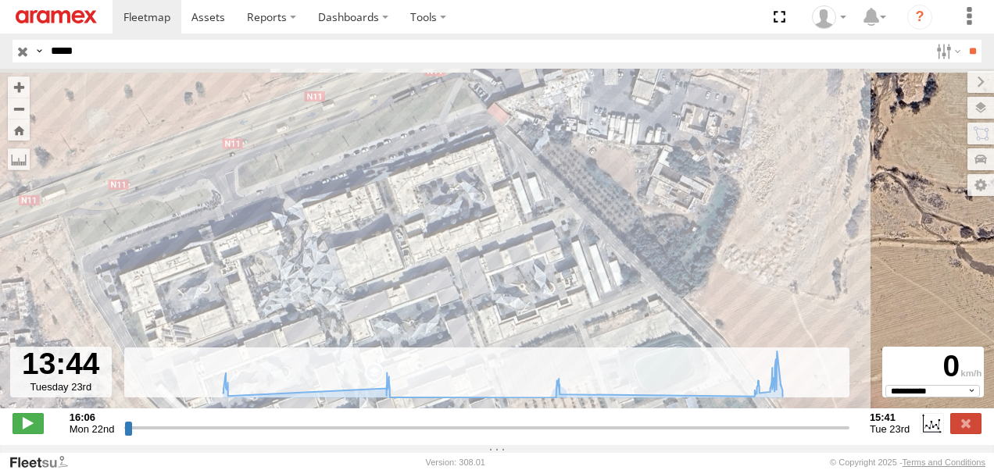
click at [416, 217] on div "86106 E 6 19:14 Mon 19:17 Mon 19:23 Mon 00:50 Tue 06:13 Tue 06:22 Tue 12:53 Tue…" at bounding box center [497, 247] width 994 height 356
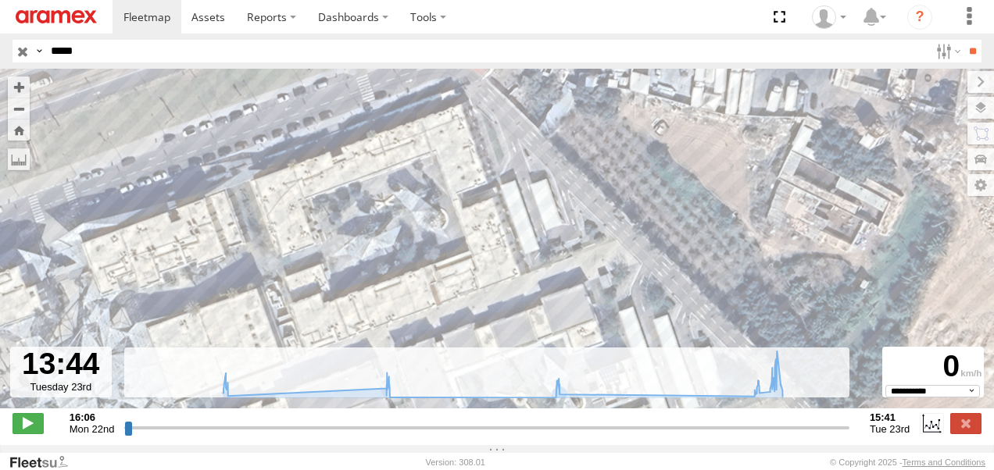
drag, startPoint x: 397, startPoint y: 211, endPoint x: 281, endPoint y: 241, distance: 119.4
click at [284, 248] on div "86106 E 6 19:14 Mon 19:17 Mon 19:23 Mon 00:50 Tue 06:13 Tue 06:22 Tue 12:53 Tue…" at bounding box center [497, 247] width 994 height 356
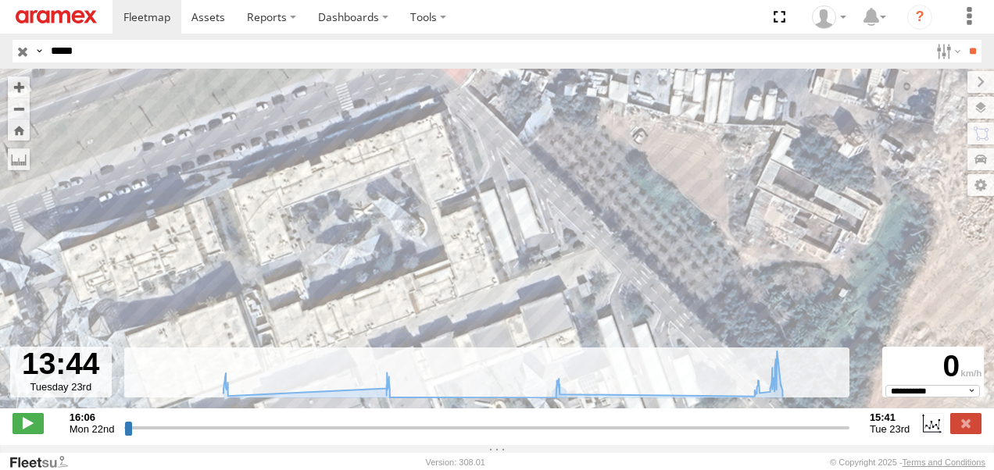
drag, startPoint x: 484, startPoint y: 191, endPoint x: 401, endPoint y: 255, distance: 105.3
click at [403, 256] on div "86106 E 6 19:14 Mon 19:17 Mon 19:23 Mon 00:50 Tue 06:13 Tue 06:22 Tue 12:53 Tue…" at bounding box center [497, 247] width 994 height 356
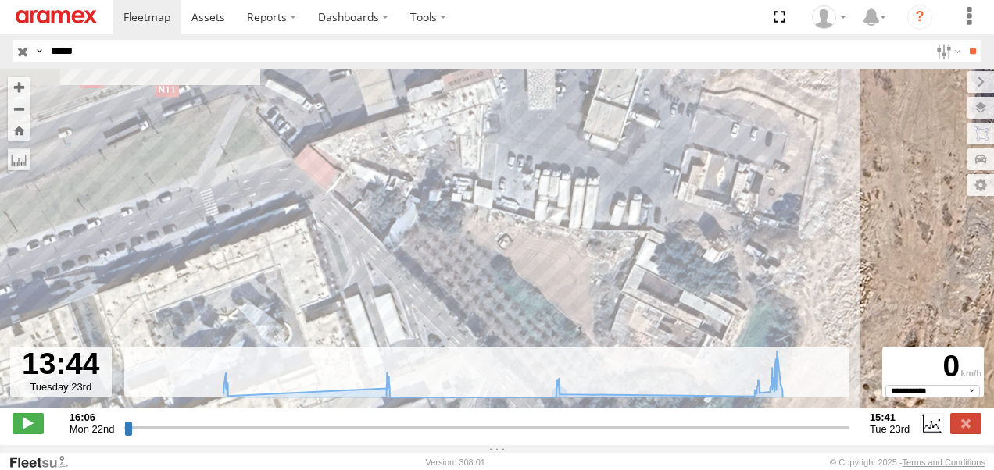
click at [484, 253] on div "86106 E 6 19:14 Mon 19:17 Mon 19:23 Mon 00:50 Tue 06:13 Tue 06:22 Tue 12:53 Tue…" at bounding box center [497, 247] width 994 height 356
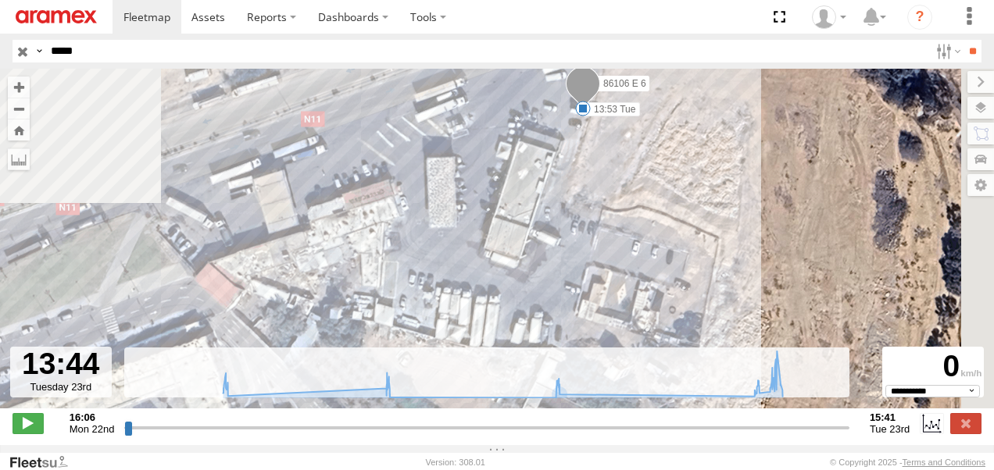
drag, startPoint x: 502, startPoint y: 264, endPoint x: 522, endPoint y: 236, distance: 34.2
click at [495, 270] on div "86106 E 6 19:14 Mon 19:17 Mon 19:23 Mon 00:50 Tue 06:13 Tue 06:22 Tue 12:53 Tue…" at bounding box center [497, 247] width 994 height 356
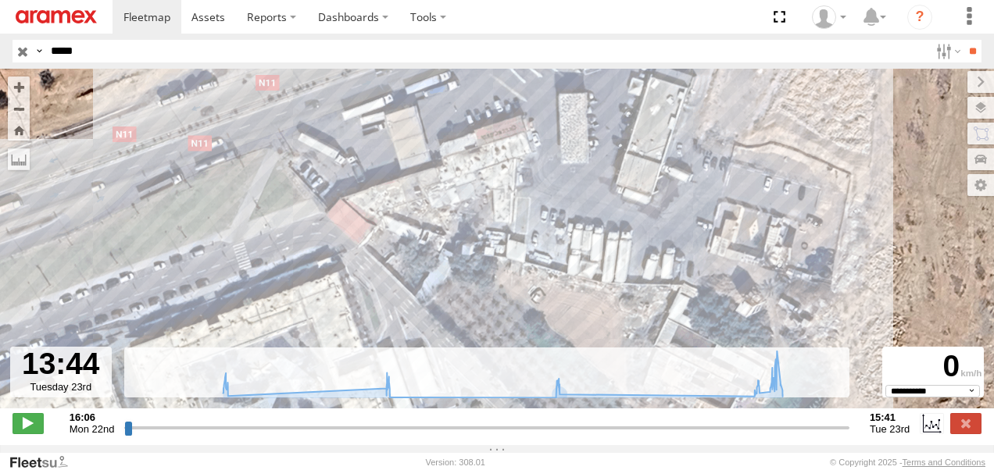
drag, startPoint x: 540, startPoint y: 219, endPoint x: 705, endPoint y: 119, distance: 192.8
click at [704, 120] on div "86106 E 6 19:14 Mon 19:17 Mon 19:23 Mon 00:50 Tue 06:13 Tue 06:22 Tue 12:53 Tue…" at bounding box center [497, 247] width 994 height 356
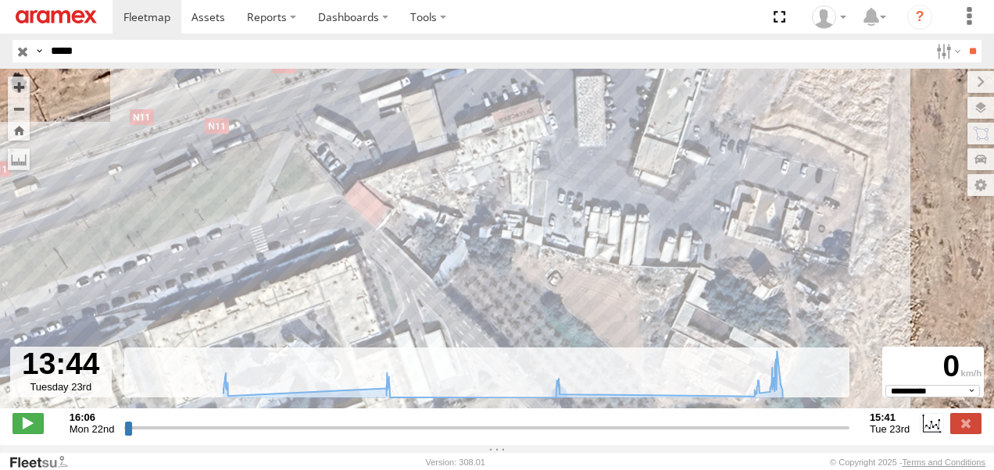
drag, startPoint x: 234, startPoint y: 244, endPoint x: 469, endPoint y: 95, distance: 278.4
click at [469, 95] on div "86106 E 6 19:14 Mon 19:17 Mon 19:23 Mon 00:50 Tue 06:13 Tue 06:22 Tue 12:53 Tue…" at bounding box center [497, 247] width 994 height 356
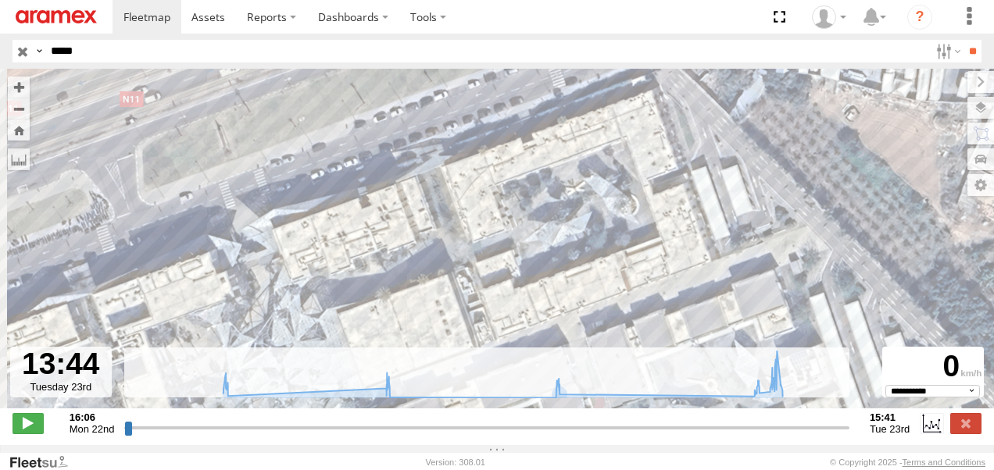
drag, startPoint x: 373, startPoint y: 183, endPoint x: 574, endPoint y: 95, distance: 219.0
click at [580, 91] on div "86106 E 6 19:14 Mon 19:17 Mon 19:23 Mon 00:50 Tue 06:13 Tue 06:22 Tue 12:53 Tue…" at bounding box center [497, 247] width 994 height 356
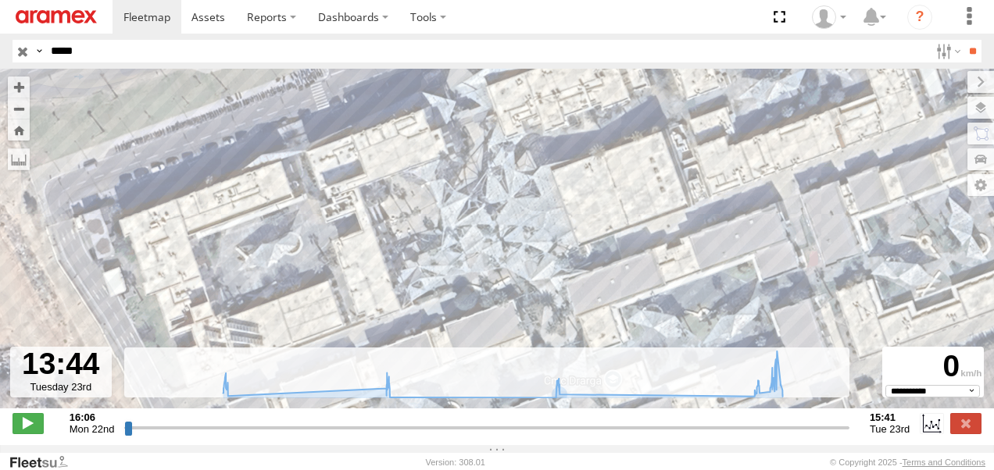
drag, startPoint x: 451, startPoint y: 176, endPoint x: 272, endPoint y: 230, distance: 187.8
click at [275, 230] on div "86106 E 6 19:14 Mon 19:17 Mon 19:23 Mon 00:50 Tue 06:13 Tue 06:22 Tue 12:53 Tue…" at bounding box center [497, 247] width 994 height 356
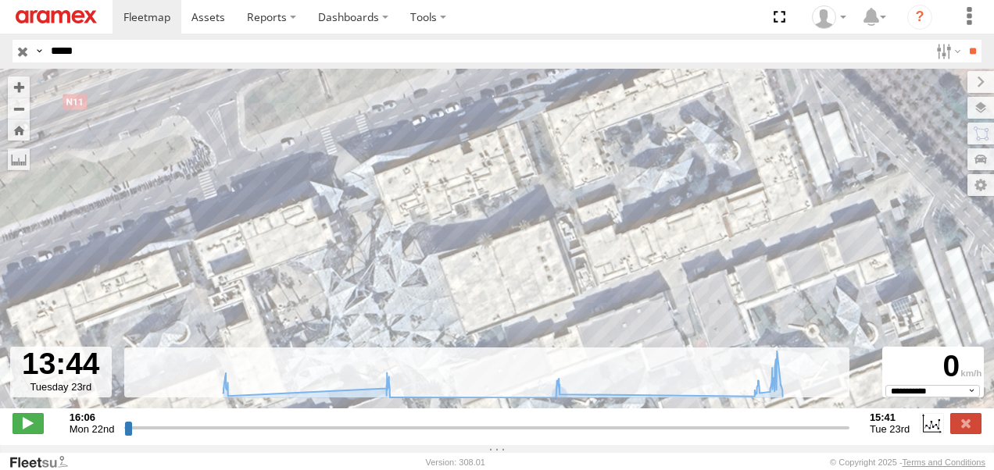
drag, startPoint x: 781, startPoint y: 144, endPoint x: 607, endPoint y: 250, distance: 204.0
click at [616, 250] on div "86106 E 6 19:14 Mon 19:17 Mon 19:23 Mon 00:50 Tue 06:13 Tue 06:22 Tue 12:53 Tue…" at bounding box center [497, 247] width 994 height 356
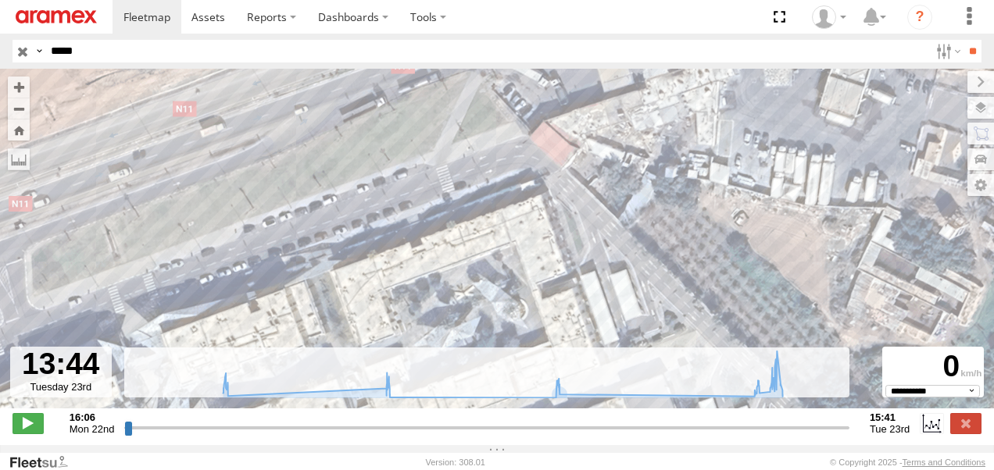
click at [702, 212] on div "86106 E 6 19:14 Mon 19:17 Mon 19:23 Mon 00:50 Tue 06:13 Tue 06:22 Tue 12:53 Tue…" at bounding box center [497, 247] width 994 height 356
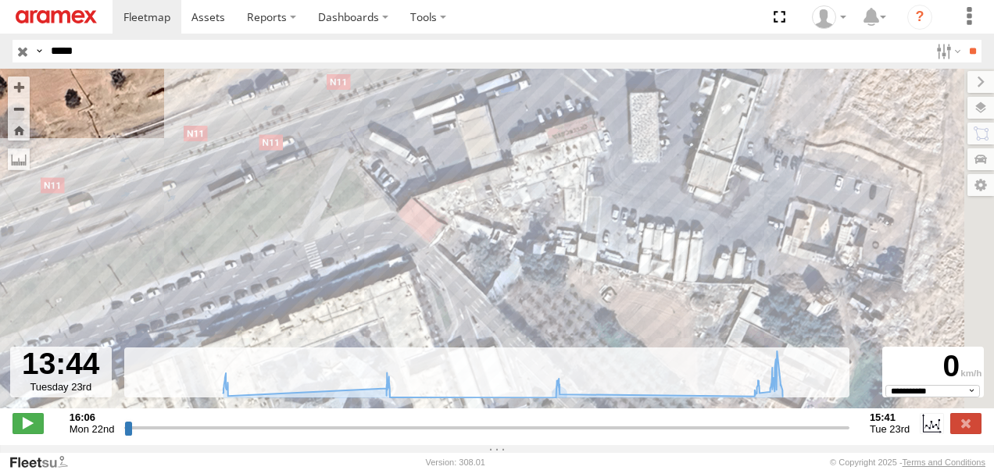
drag, startPoint x: 744, startPoint y: 211, endPoint x: 750, endPoint y: 199, distance: 12.9
click at [739, 211] on div "86106 E 6 19:14 Mon 19:17 Mon 19:23 Mon 00:50 Tue 06:13 Tue 06:22 Tue 12:53 Tue…" at bounding box center [497, 247] width 994 height 356
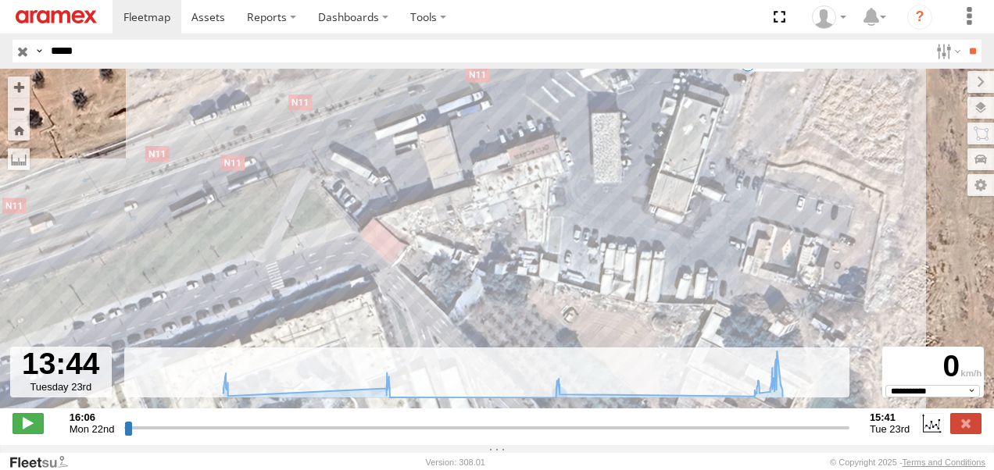
drag, startPoint x: 812, startPoint y: 169, endPoint x: 778, endPoint y: 208, distance: 50.9
click at [779, 208] on div "86106 E 6 19:14 Mon 19:17 Mon 19:23 Mon 00:50 Tue 06:13 Tue 06:22 Tue 12:53 Tue…" at bounding box center [497, 247] width 994 height 356
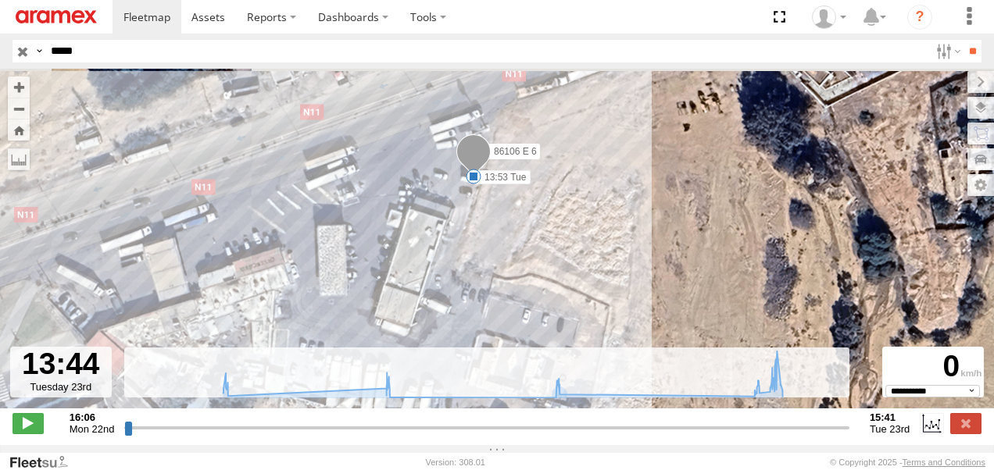
drag, startPoint x: 853, startPoint y: 166, endPoint x: 610, endPoint y: 234, distance: 252.2
click at [614, 237] on div "86106 E 6 19:14 Mon 19:17 Mon 19:23 Mon 00:50 Tue 06:13 Tue 06:22 Tue 12:53 Tue…" at bounding box center [497, 247] width 994 height 356
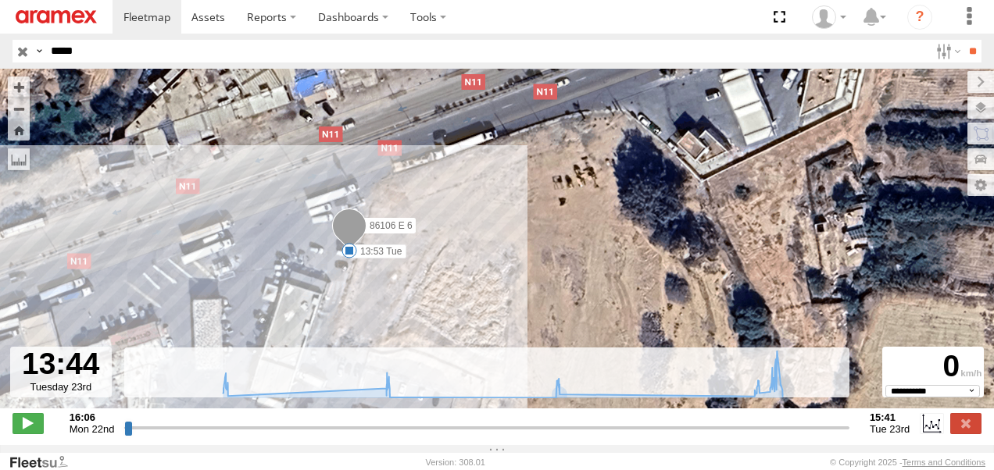
drag, startPoint x: 578, startPoint y: 227, endPoint x: 466, endPoint y: 320, distance: 145.8
click at [453, 309] on div "86106 E 6 19:14 Mon 19:17 Mon 19:23 Mon 00:50 Tue 06:13 Tue 06:22 Tue 12:53 Tue…" at bounding box center [497, 247] width 994 height 356
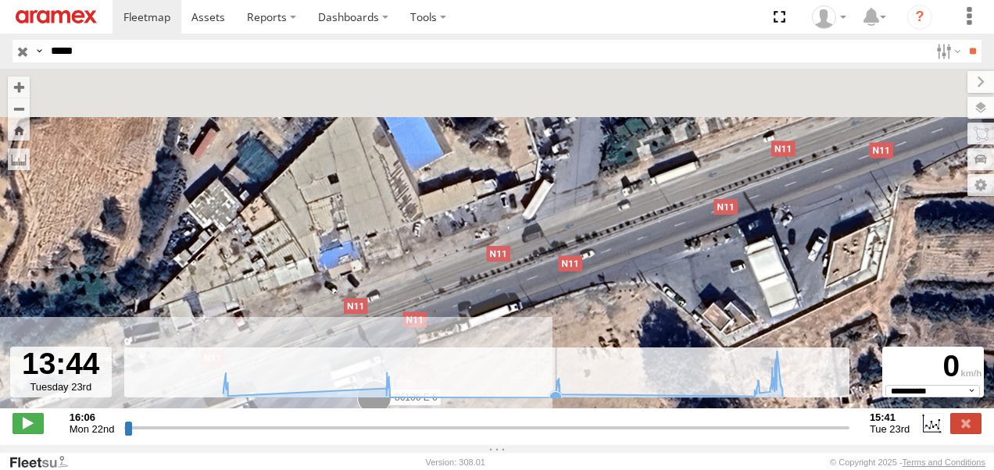
drag, startPoint x: 500, startPoint y: 214, endPoint x: 506, endPoint y: 362, distance: 148.5
click at [506, 362] on div "← Move left → Move right ↑ Move up ↓ Move down + Zoom in - Zoom out Home Jump l…" at bounding box center [497, 257] width 994 height 376
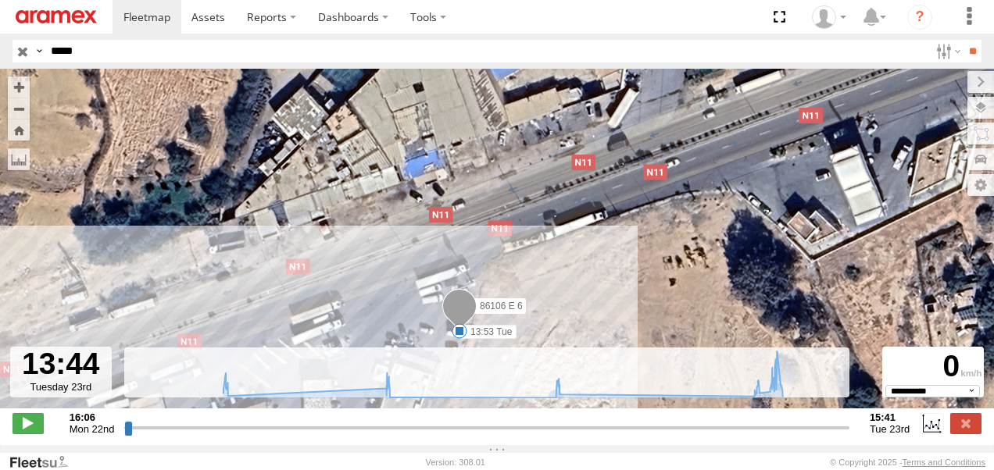
drag, startPoint x: 552, startPoint y: 262, endPoint x: 639, endPoint y: 164, distance: 130.6
click at [639, 164] on div "86106 E 6 19:14 Mon 19:17 Mon 19:23 Mon 00:50 Tue 06:13 Tue 06:22 Tue 12:53 Tue…" at bounding box center [497, 247] width 994 height 356
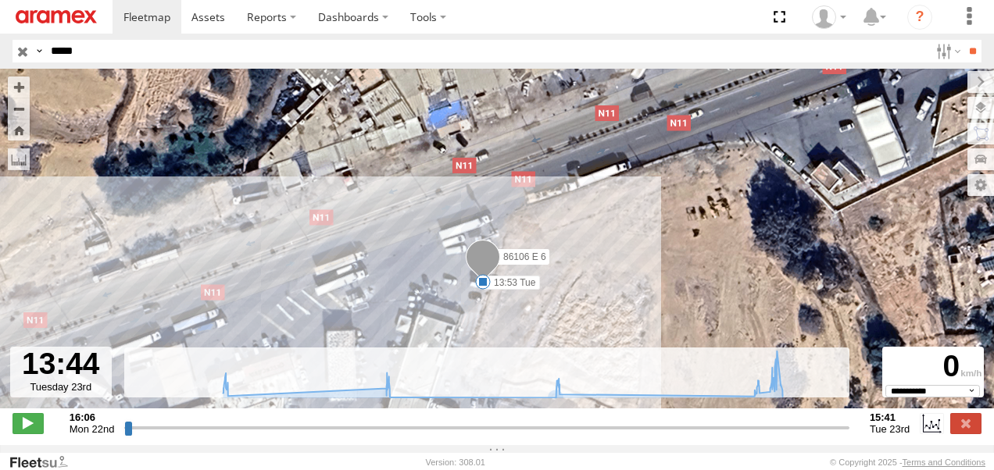
drag, startPoint x: 541, startPoint y: 294, endPoint x: 575, endPoint y: 227, distance: 76.2
click at [574, 228] on div "86106 E 6 19:14 Mon 19:17 Mon 19:23 Mon 00:50 Tue 06:13 Tue 06:22 Tue 12:53 Tue…" at bounding box center [497, 247] width 994 height 356
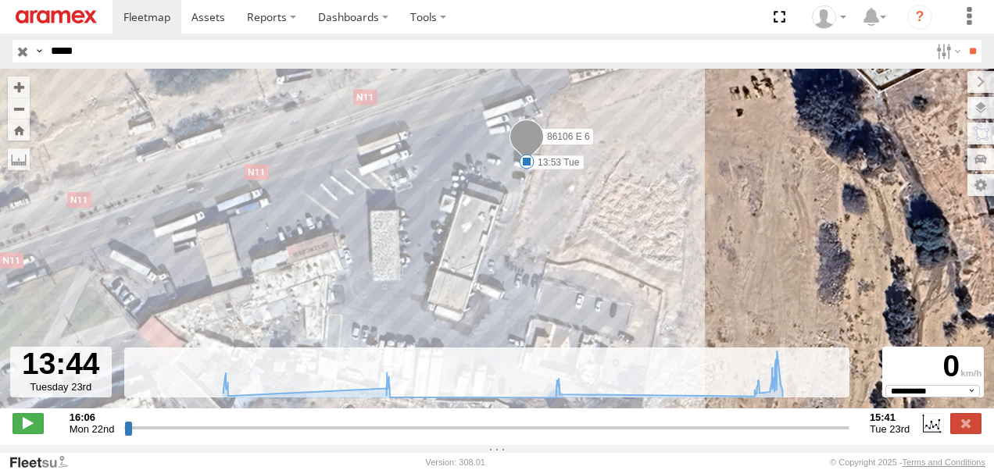
drag, startPoint x: 549, startPoint y: 287, endPoint x: 548, endPoint y: 245, distance: 41.4
click at [551, 237] on div "86106 E 6 19:14 Mon 19:17 Mon 19:23 Mon 00:50 Tue 06:13 Tue 06:22 Tue 12:53 Tue…" at bounding box center [497, 247] width 994 height 356
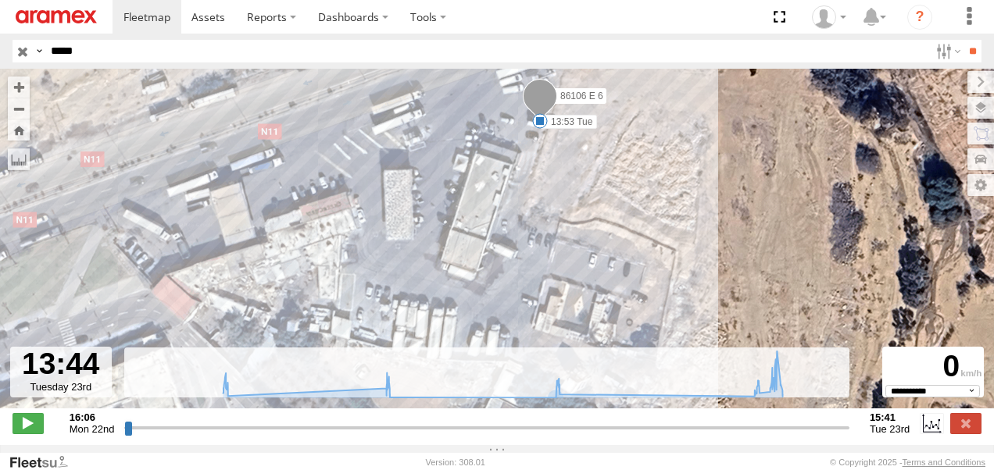
drag, startPoint x: 541, startPoint y: 277, endPoint x: 557, endPoint y: 246, distance: 34.6
click at [557, 247] on div "86106 E 6 19:14 Mon 19:17 Mon 19:23 Mon 00:50 Tue 06:13 Tue 06:22 Tue 12:53 Tue…" at bounding box center [497, 247] width 994 height 356
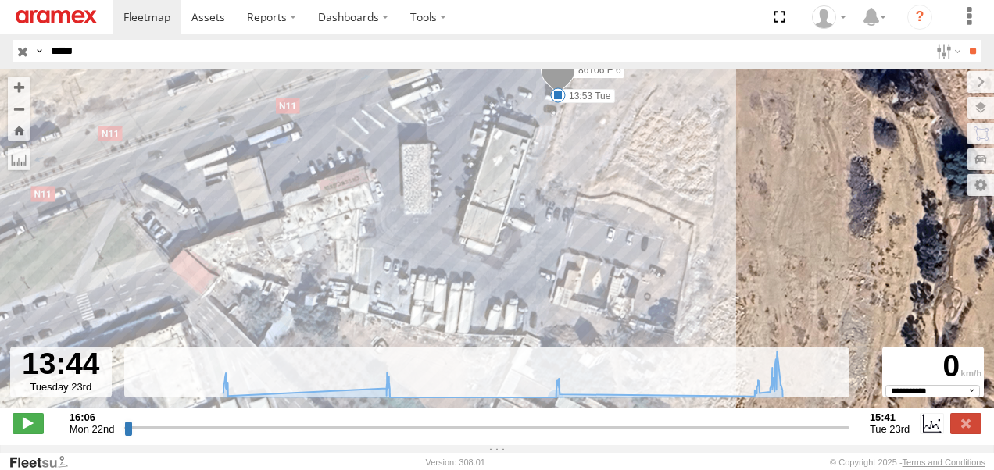
drag, startPoint x: 493, startPoint y: 282, endPoint x: 528, endPoint y: 220, distance: 71.0
click at [513, 245] on div "86106 E 6 19:14 Mon 19:17 Mon 19:23 Mon 00:50 Tue 06:13 Tue 06:22 Tue 12:53 Tue…" at bounding box center [497, 247] width 994 height 356
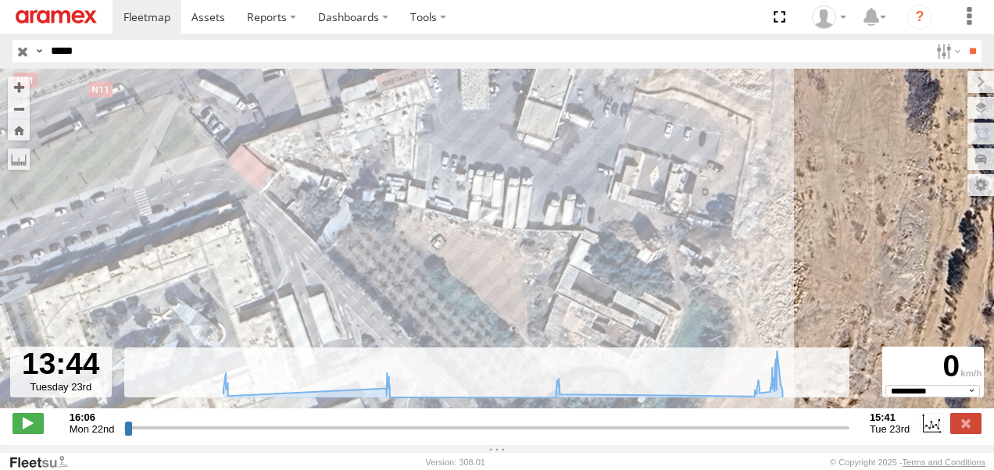
drag, startPoint x: 519, startPoint y: 278, endPoint x: 592, endPoint y: 228, distance: 88.8
click at [583, 235] on div "86106 E 6 19:14 Mon 19:17 Mon 19:23 Mon 00:50 Tue 06:13 Tue 06:22 Tue 12:53 Tue…" at bounding box center [497, 247] width 994 height 356
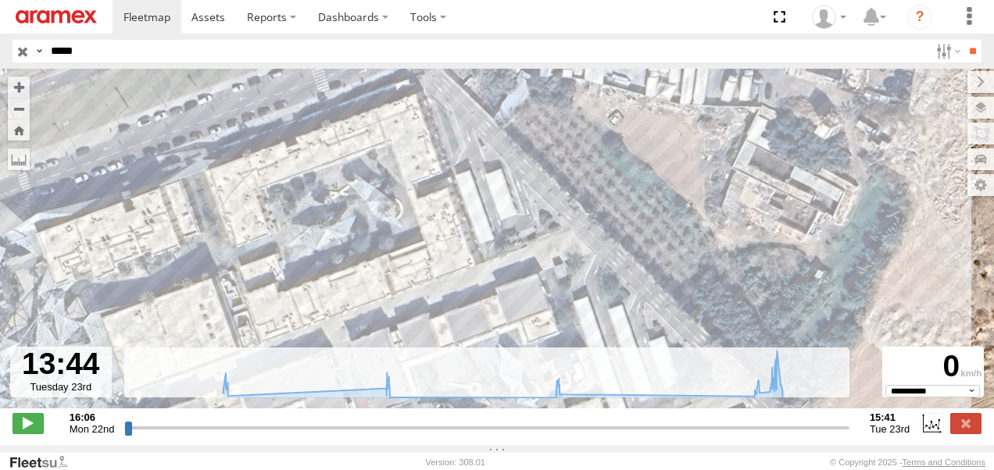
drag, startPoint x: 535, startPoint y: 287, endPoint x: 549, endPoint y: 233, distance: 55.7
click at [548, 236] on div "86106 E 6 19:14 Mon 19:17 Mon 19:23 Mon 00:50 Tue 06:13 Tue 06:22 Tue 12:53 Tue…" at bounding box center [497, 247] width 994 height 356
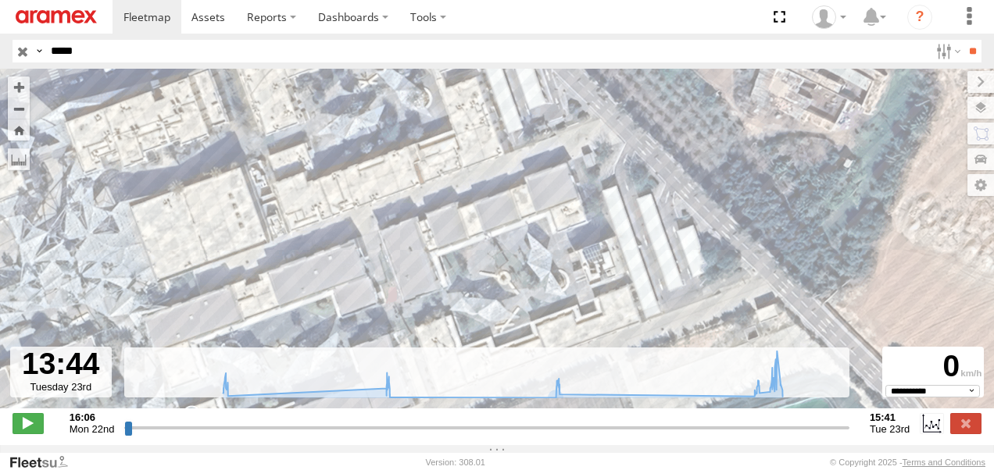
drag
click at [517, 212] on div "86106 E 6 19:14 Mon 19:17 Mon 19:23 Mon 00:50 Tue 06:13 Tue 06:22 Tue 12:53 Tue…" at bounding box center [497, 247] width 994 height 356
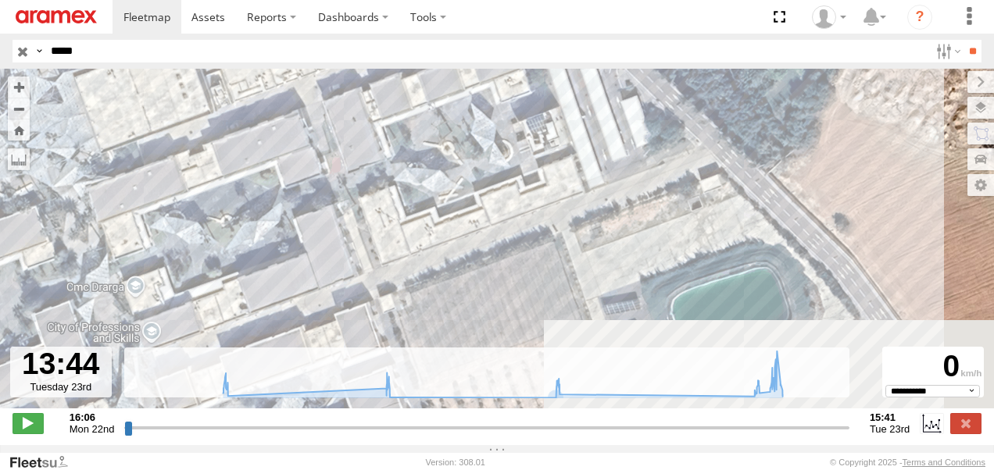
click at [526, 206] on div "86106 E 6 19:14 Mon 19:17 Mon 19:23 Mon 00:50 Tue 06:13 Tue 06:22 Tue 12:53 Tue…" at bounding box center [497, 247] width 994 height 356
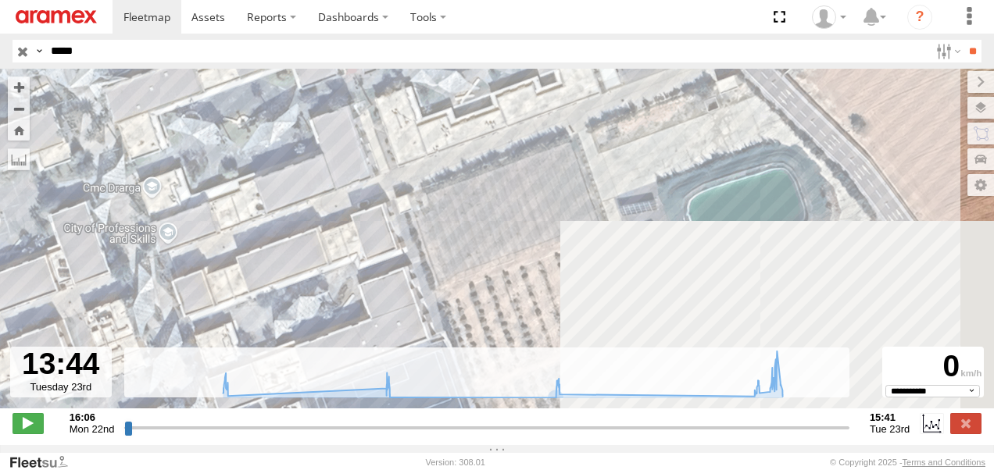
click at [532, 175] on div "86106 E 6 19:14 Mon 19:17 Mon 19:23 Mon 00:50 Tue 06:13 Tue 06:22 Tue 12:53 Tue…" at bounding box center [497, 247] width 994 height 356
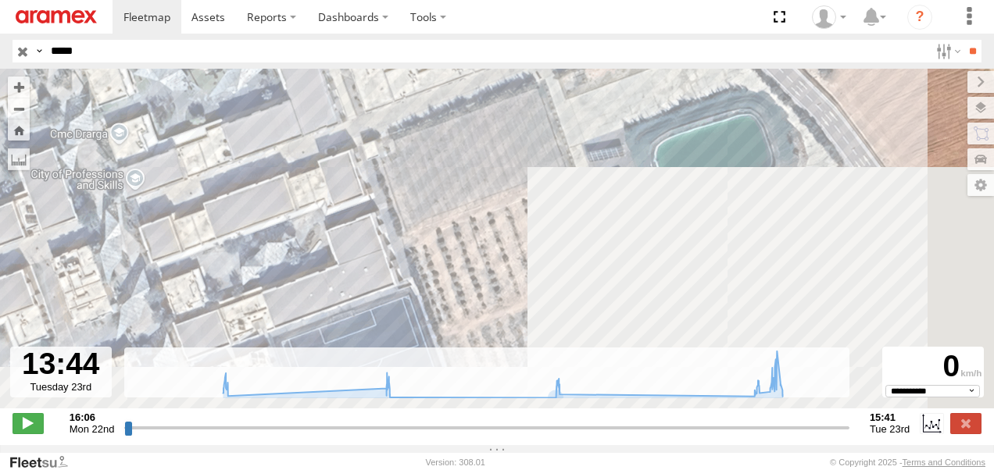
click at [412, 236] on div "86106 E 6 19:14 Mon 19:17 Mon 19:23 Mon 00:50 Tue 06:13 Tue 06:22 Tue 12:53 Tue…" at bounding box center [497, 247] width 994 height 356
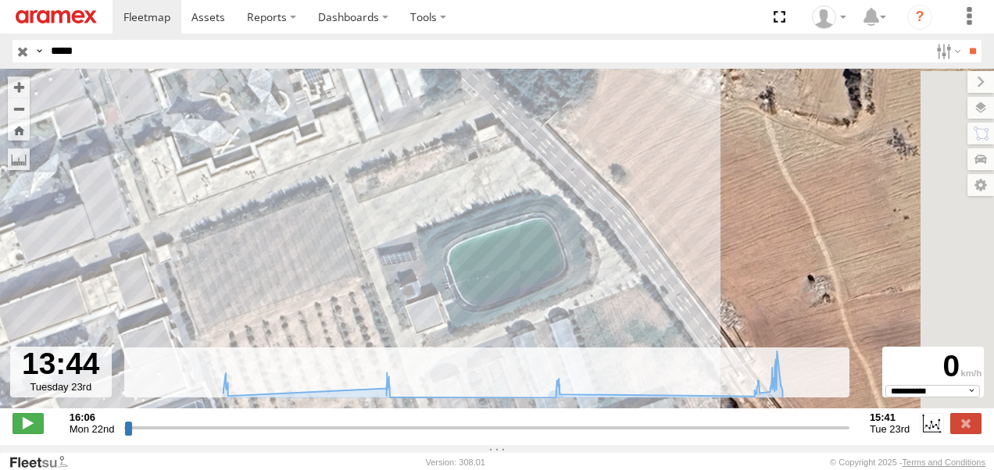
click at [470, 289] on div "86106 E 6 19:14 Mon 19:17 Mon 19:23 Mon 00:50 Tue 06:13 Tue 06:22 Tue 12:53 Tue…" at bounding box center [497, 247] width 994 height 356
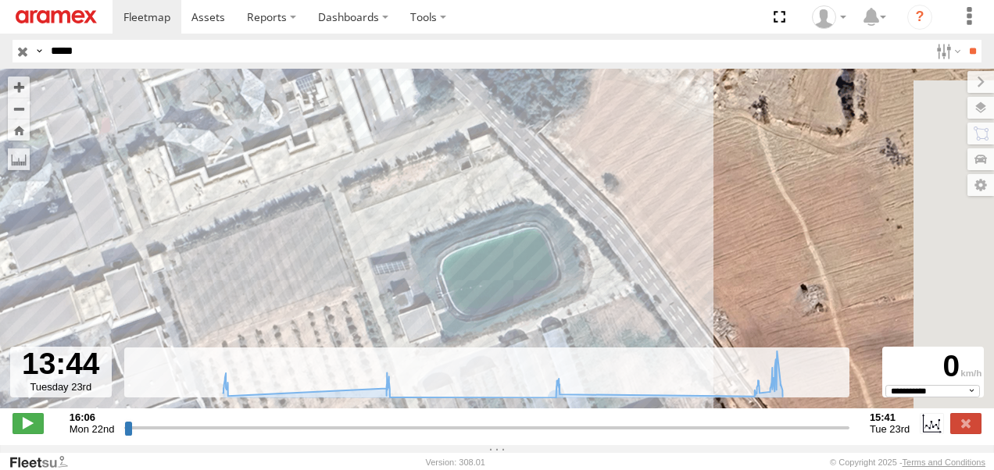
click at [478, 284] on div "86106 E 6 19:14 Mon 19:17 Mon 19:23 Mon 00:50 Tue 06:13 Tue 06:22 Tue 12:53 Tue…" at bounding box center [497, 247] width 994 height 356
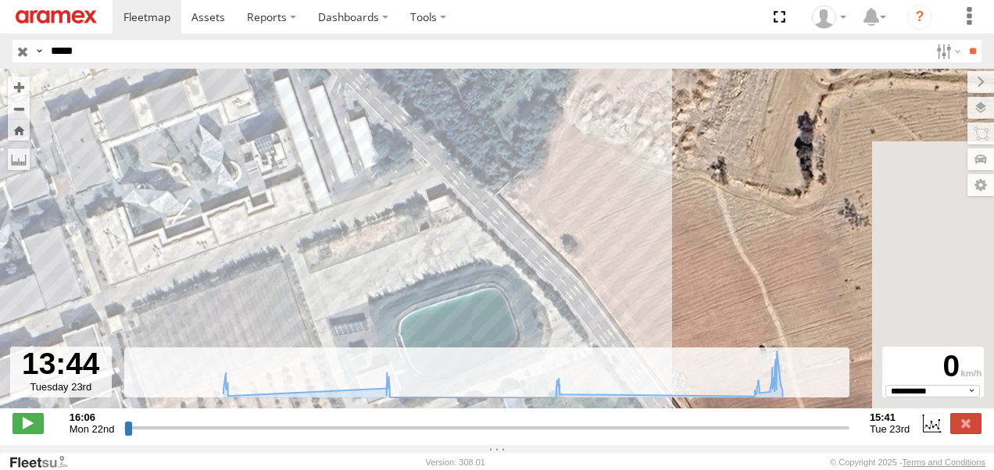
click at [531, 264] on div "86106 E 6 19:14 Mon 19:17 Mon 19:23 Mon 00:50 Tue 06:13 Tue 06:22 Tue 12:53 Tue…" at bounding box center [497, 247] width 994 height 356
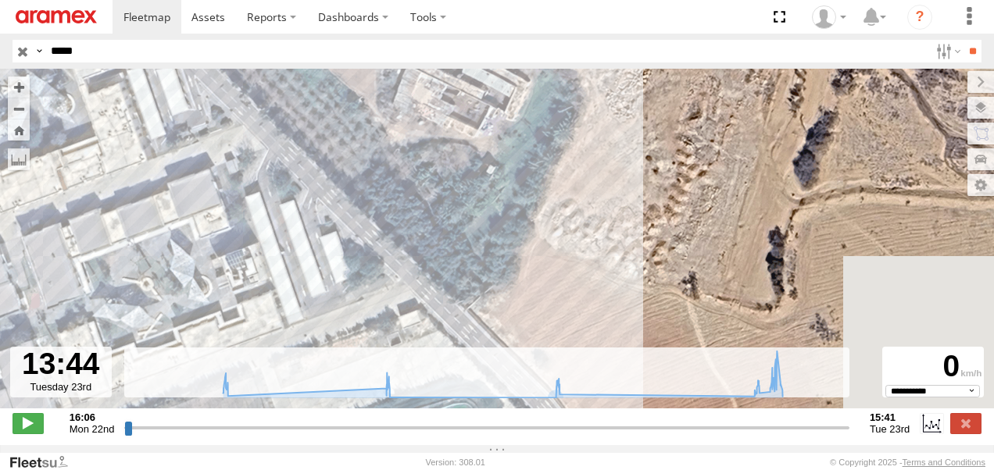
click at [532, 254] on div "86106 E 6 19:14 Mon 19:17 Mon 19:23 Mon 00:50 Tue 06:13 Tue 06:22 Tue 12:53 Tue…" at bounding box center [497, 247] width 994 height 356
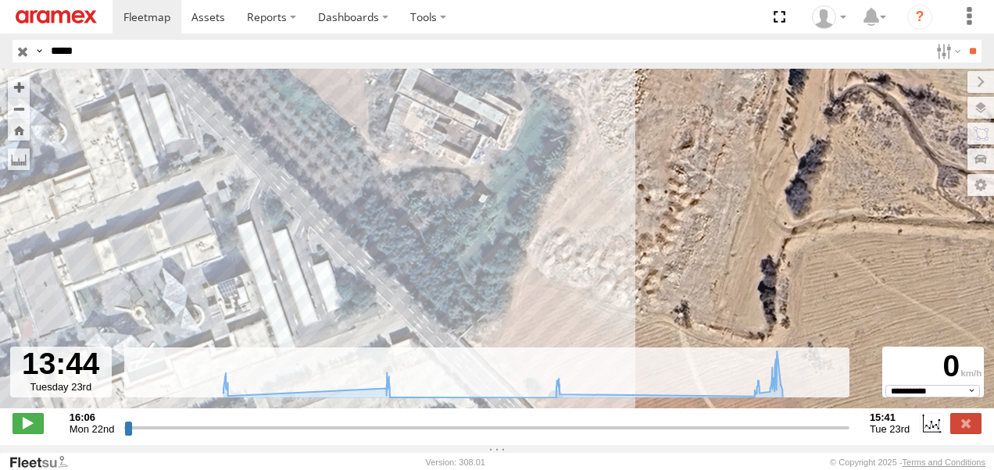
click at [544, 245] on div "86106 E 6 19:14 Mon 19:17 Mon 19:23 Mon 00:50 Tue 06:13 Tue 06:22 Tue 12:53 Tue…" at bounding box center [497, 247] width 994 height 356
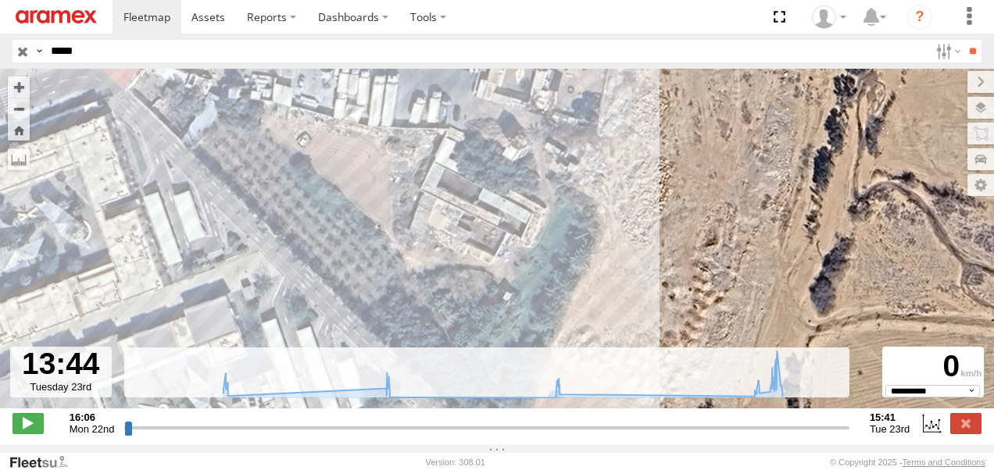
click at [541, 253] on div "86106 E 6 19:14 Mon 19:17 Mon 19:23 Mon 00:50 Tue 06:13 Tue 06:22 Tue 12:53 Tue…" at bounding box center [497, 247] width 994 height 356
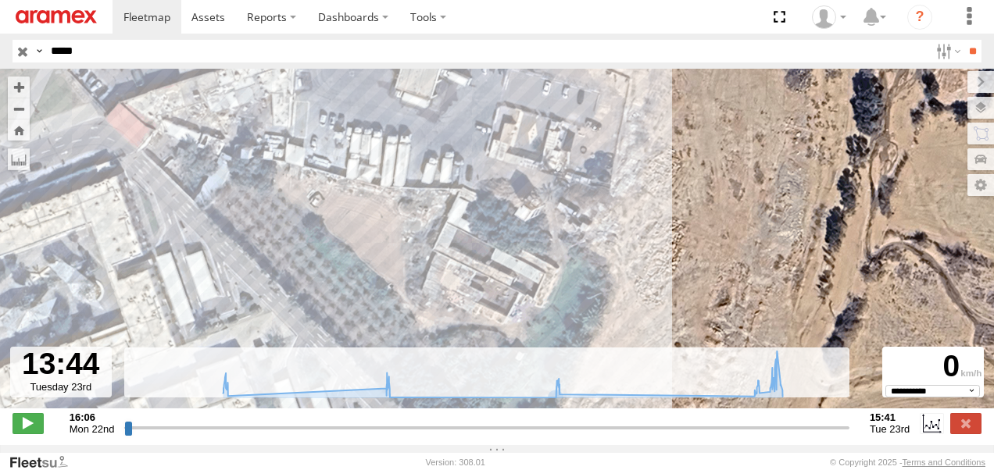
click at [539, 259] on div "86106 E 6 19:14 Mon 19:17 Mon 19:23 Mon 00:50 Tue 06:13 Tue 06:22 Tue 12:53 Tue…" at bounding box center [497, 247] width 994 height 356
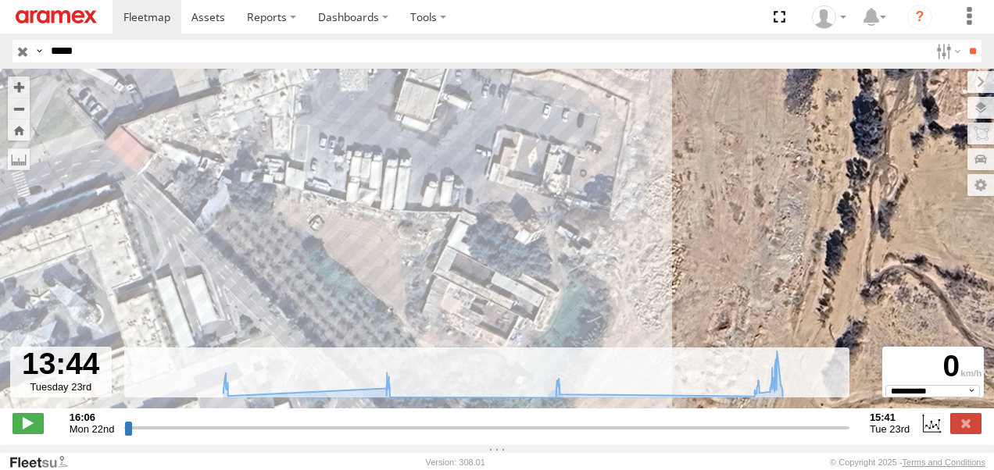
click at [541, 263] on div "86106 E 6 19:14 Mon 19:17 Mon 19:23 Mon 00:50 Tue 06:13 Tue 06:22 Tue 12:53 Tue…" at bounding box center [497, 247] width 994 height 356
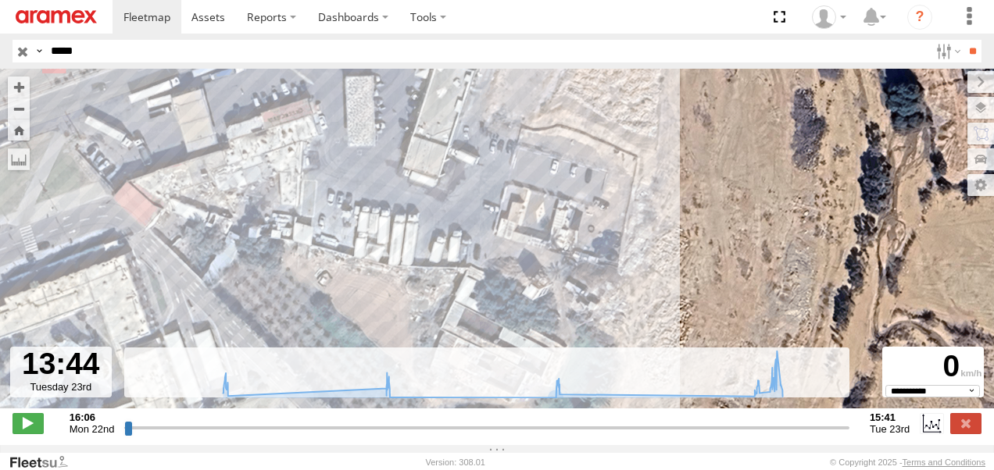
click at [541, 275] on div "86106 E 6 19:14 Mon 19:17 Mon 19:23 Mon 00:50 Tue 06:13 Tue 06:22 Tue 12:53 Tue…" at bounding box center [497, 247] width 994 height 356
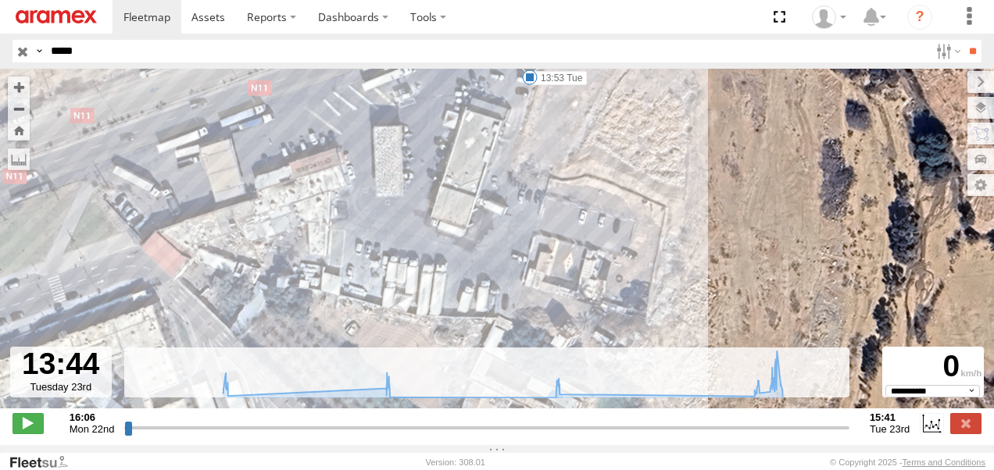
click at [526, 230] on div "86106 E 6 19:14 Mon 19:17 Mon 19:23 Mon 00:50 Tue 06:13 Tue 06:22 Tue 12:53 Tue…" at bounding box center [497, 247] width 994 height 356
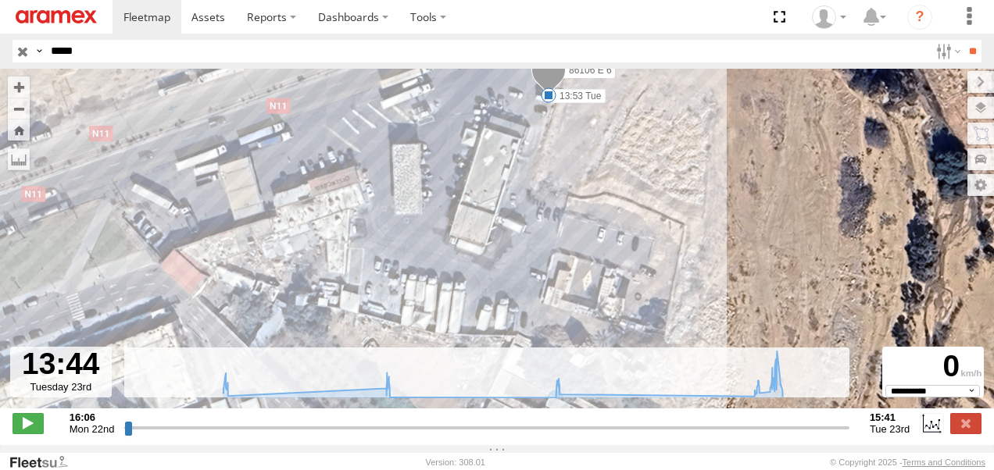
click at [522, 241] on div "86106 E 6 19:14 Mon 19:17 Mon 19:23 Mon 00:50 Tue 06:13 Tue 06:22 Tue 12:53 Tue…" at bounding box center [497, 247] width 994 height 356
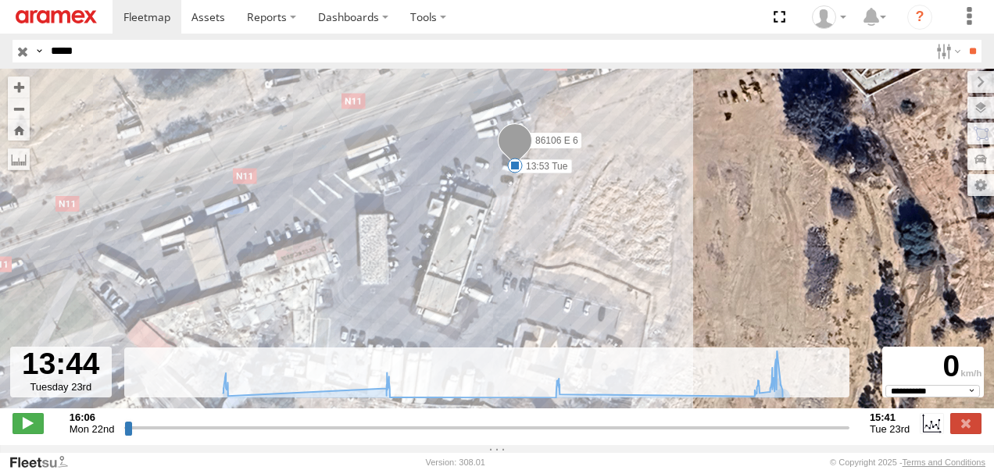
click at [520, 300] on div "86106 E 6 19:14 Mon 19:17 Mon 19:23 Mon 00:50 Tue 06:13 Tue 06:22 Tue 12:53 Tue…" at bounding box center [497, 247] width 994 height 356
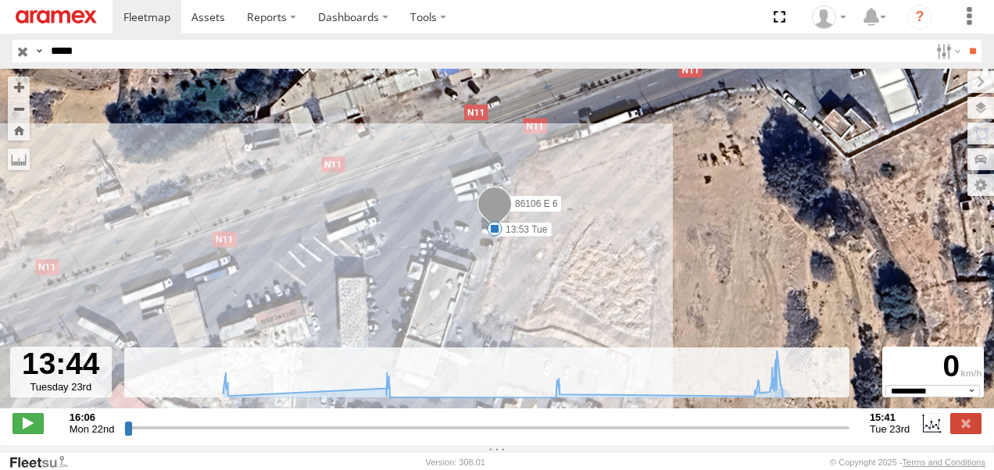
click at [559, 229] on div "86106 E 6 19:14 Mon 19:17 Mon 19:23 Mon 00:50 Tue 06:13 Tue 06:22 Tue 12:53 Tue…" at bounding box center [497, 247] width 994 height 356
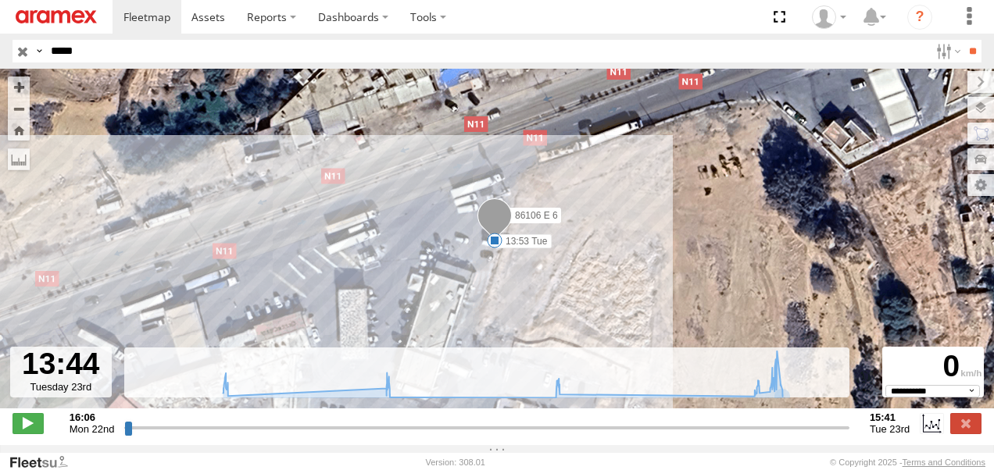
click at [611, 229] on div "86106 E 6 19:14 Mon 19:17 Mon 19:23 Mon 00:50 Tue 06:13 Tue 06:22 Tue 12:53 Tue…" at bounding box center [497, 247] width 994 height 356
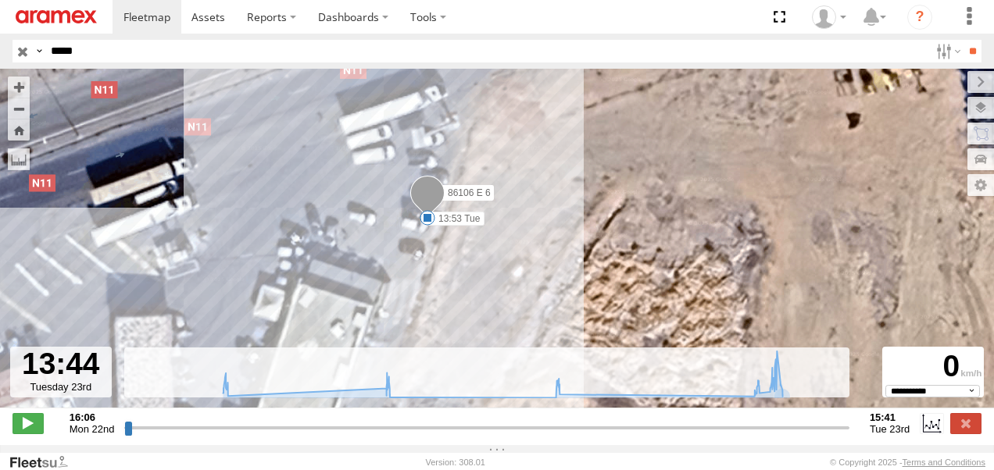
click at [572, 225] on div "86106 E 6 19:14 Mon 19:17 Mon 19:23 Mon 00:50 Tue 06:13 Tue 06:22 Tue 12:53 Tue…" at bounding box center [497, 247] width 994 height 356
click at [464, 266] on div "86106 E 6 19:14 Mon 19:17 Mon 19:23 Mon 00:50 Tue 06:13 Tue 06:22 Tue 12:53 Tue…" at bounding box center [497, 247] width 994 height 356
click at [464, 264] on div "86106 E 6 19:14 Mon 19:17 Mon 19:23 Mon 00:50 Tue 06:13 Tue 06:22 Tue 12:53 Tue…" at bounding box center [497, 247] width 994 height 356
click at [20, 48] on input "button" at bounding box center [22, 51] width 20 height 23
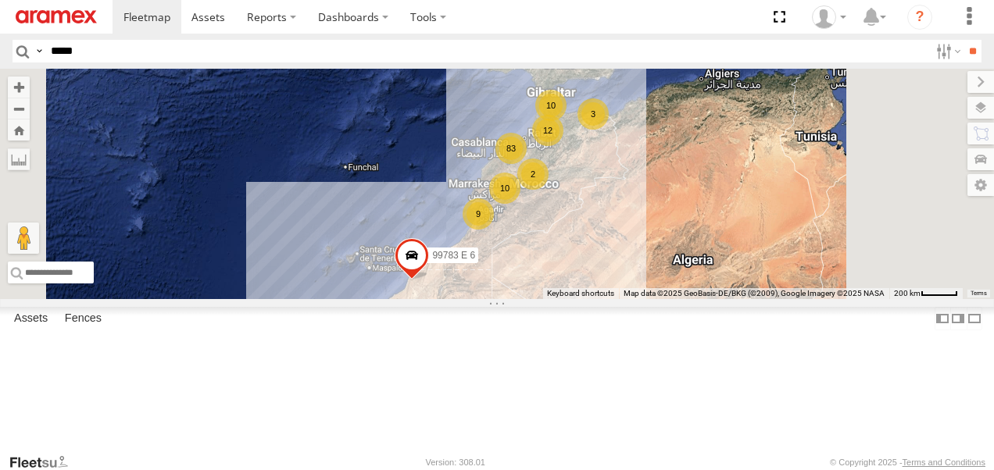
click at [745, 299] on div "99783 E 6 83 10 9 10 12 2 3" at bounding box center [497, 184] width 994 height 230
click at [940, 55] on label at bounding box center [947, 51] width 34 height 23
click at [0, 0] on span "Offline" at bounding box center [0, 0] width 0 height 0
click at [969, 48] on input "**" at bounding box center [972, 51] width 18 height 23
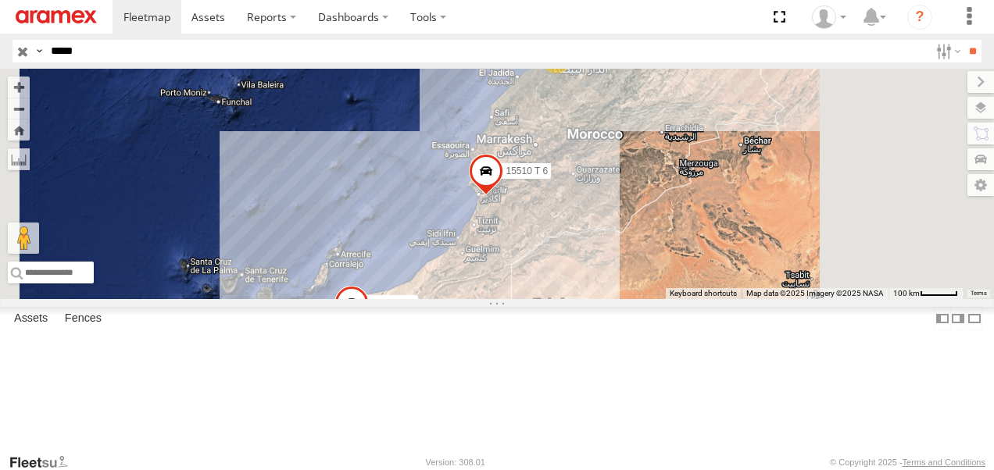
click at [193, 53] on input "*****" at bounding box center [487, 51] width 884 height 23
click at [0, 0] on span "Offline" at bounding box center [0, 0] width 0 height 0
click at [230, 43] on input "*****" at bounding box center [487, 51] width 884 height 23
type input "*"
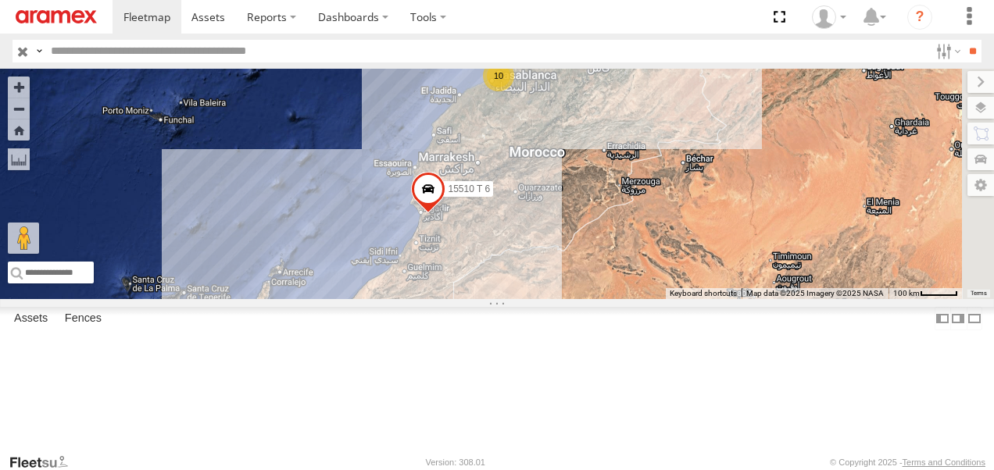
drag, startPoint x: 847, startPoint y: 231, endPoint x: 789, endPoint y: 252, distance: 61.3
click at [789, 252] on div "59123 T 6 10 15510 T 6 99783 E 6" at bounding box center [497, 184] width 994 height 230
click at [205, 50] on input "text" at bounding box center [487, 51] width 884 height 23
click at [210, 52] on input "text" at bounding box center [487, 51] width 884 height 23
click at [142, 50] on input "text" at bounding box center [487, 51] width 884 height 23
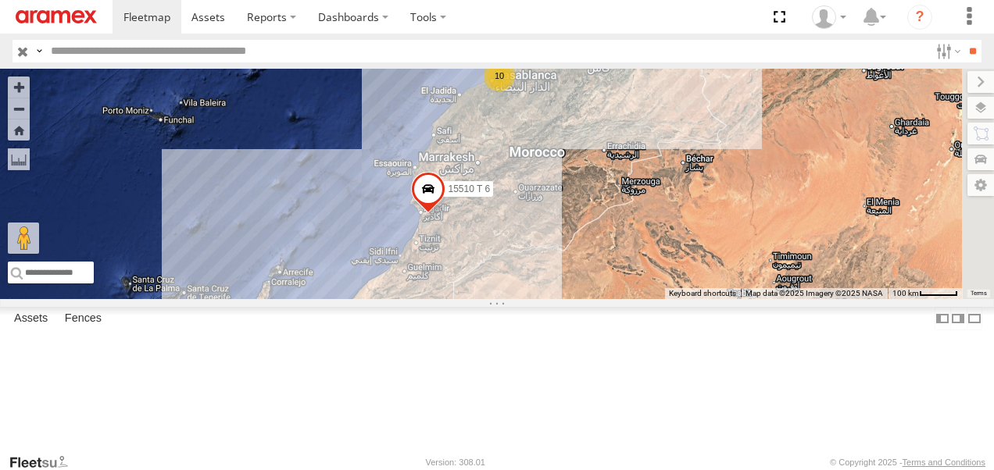
type input "*"
type input "*****"
click at [969, 48] on input "**" at bounding box center [972, 51] width 18 height 23
click at [0, 0] on link at bounding box center [0, 0] width 0 height 0
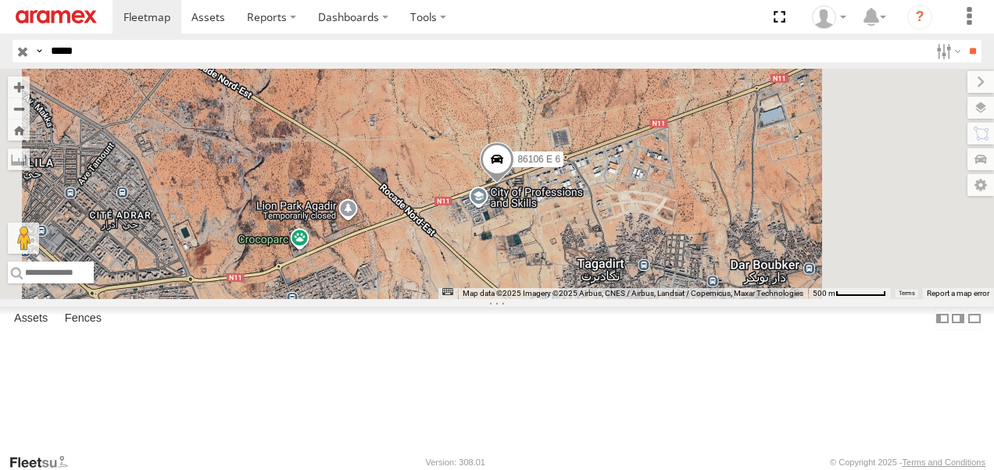
click at [0, 0] on link at bounding box center [0, 0] width 0 height 0
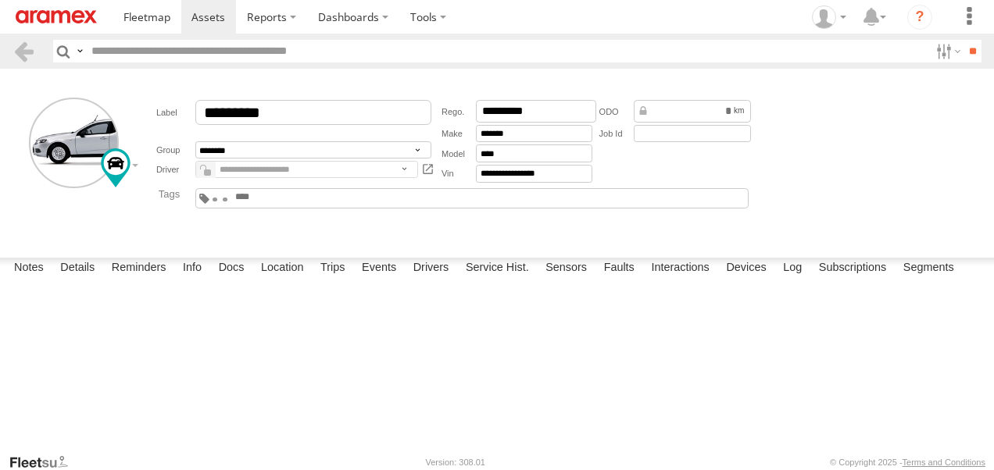
click at [594, 255] on main "**********" at bounding box center [497, 261] width 994 height 384
click at [0, 0] on div "Date/Time Type Note Status" at bounding box center [0, 0] width 0 height 0
click at [158, 14] on span at bounding box center [146, 16] width 47 height 15
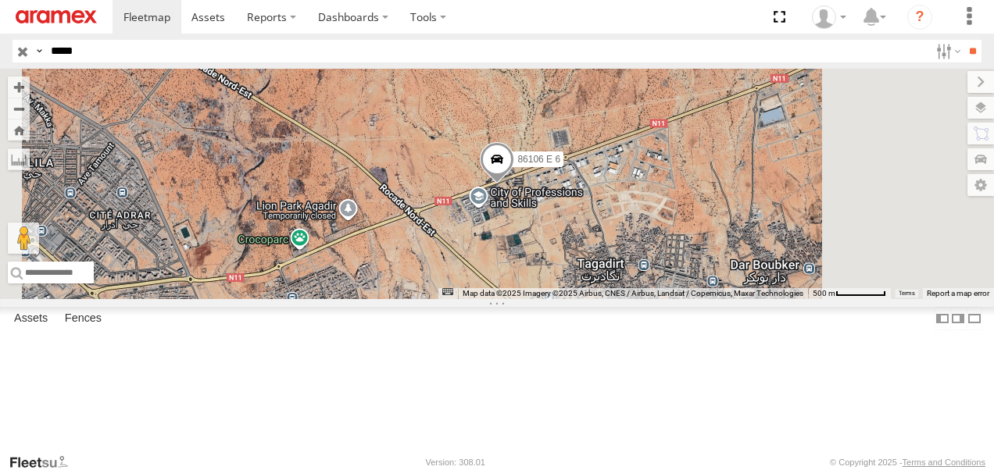
click at [22, 45] on input "button" at bounding box center [22, 51] width 20 height 23
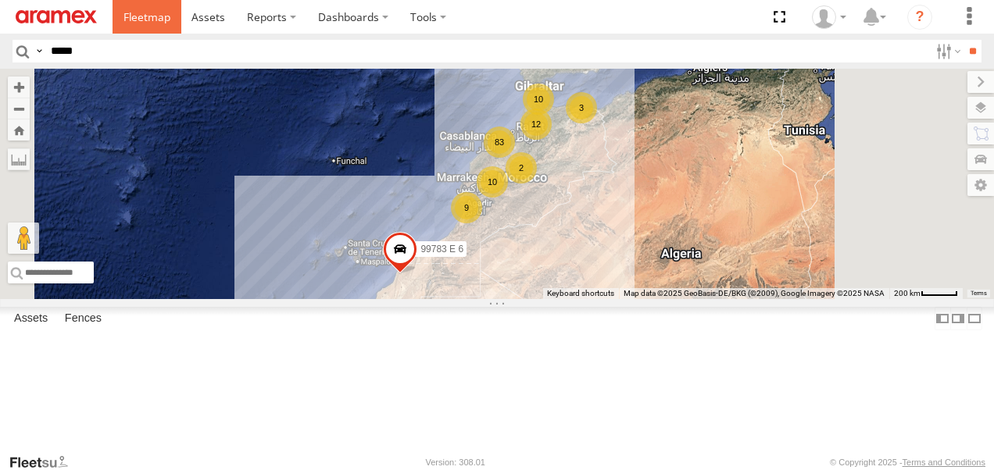
click at [130, 9] on span at bounding box center [146, 16] width 47 height 15
